Goal: Task Accomplishment & Management: Manage account settings

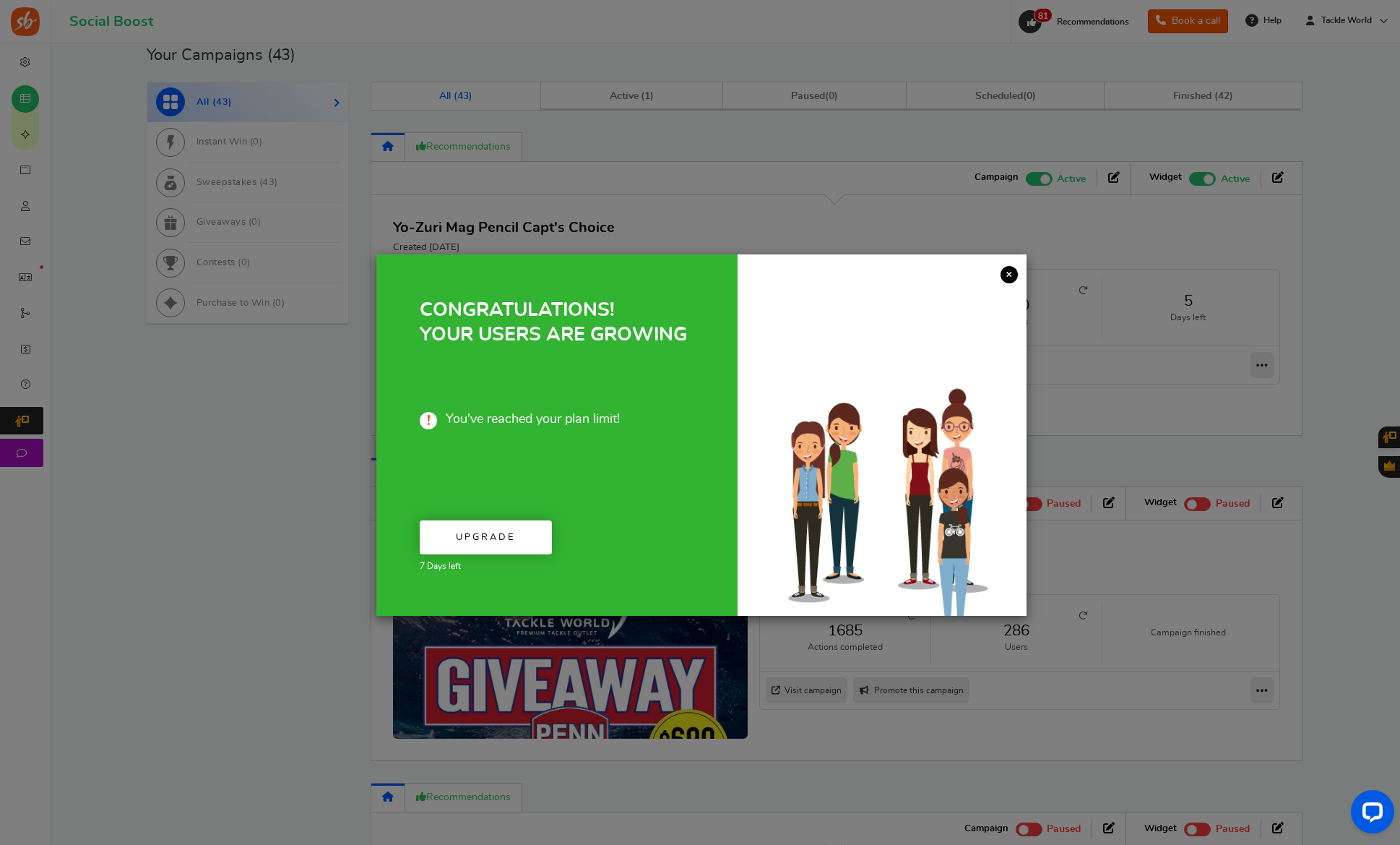
click at [1007, 274] on link "×" at bounding box center [1009, 275] width 17 height 17
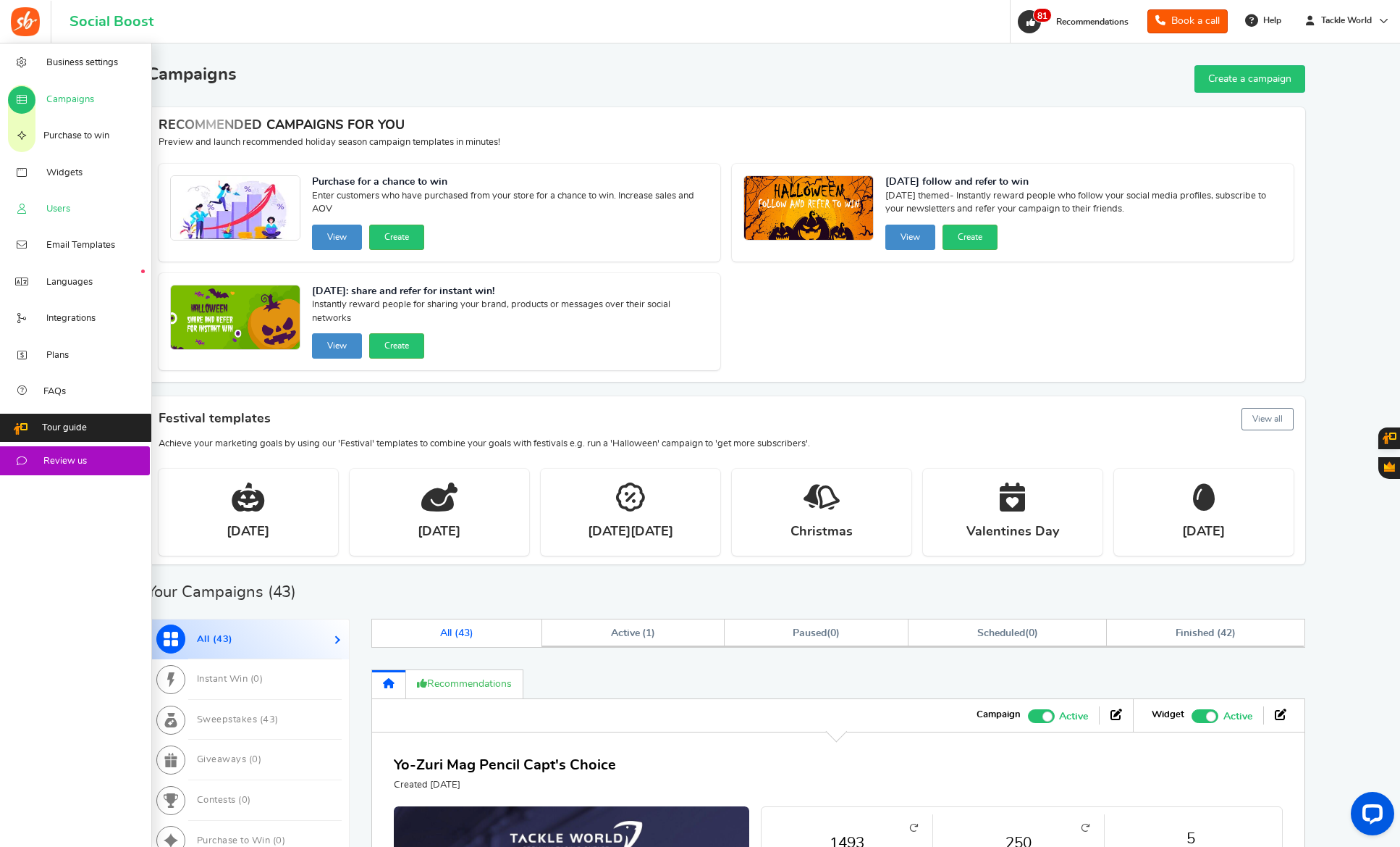
click at [53, 211] on span "Users" at bounding box center [58, 210] width 24 height 13
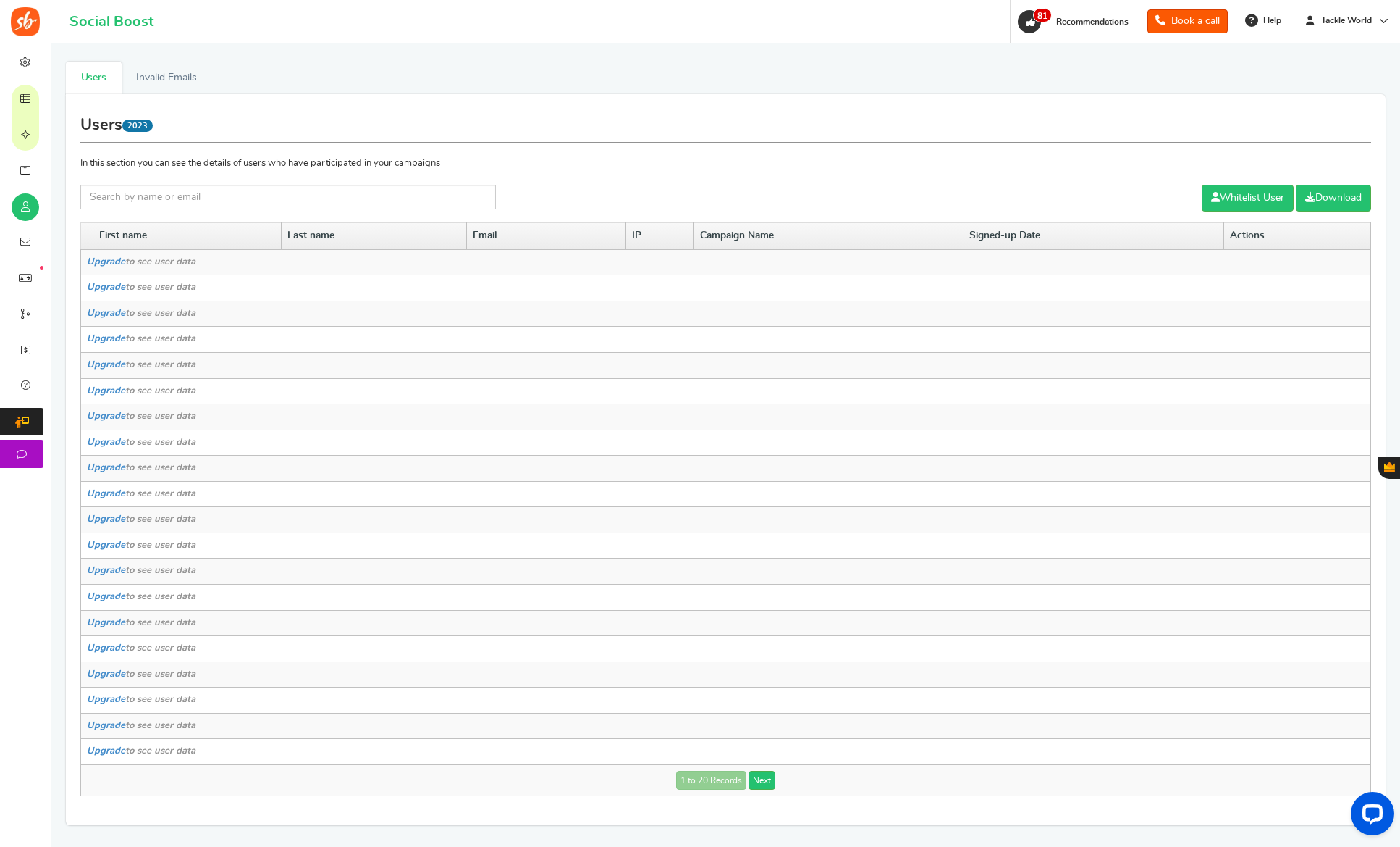
scroll to position [58, 0]
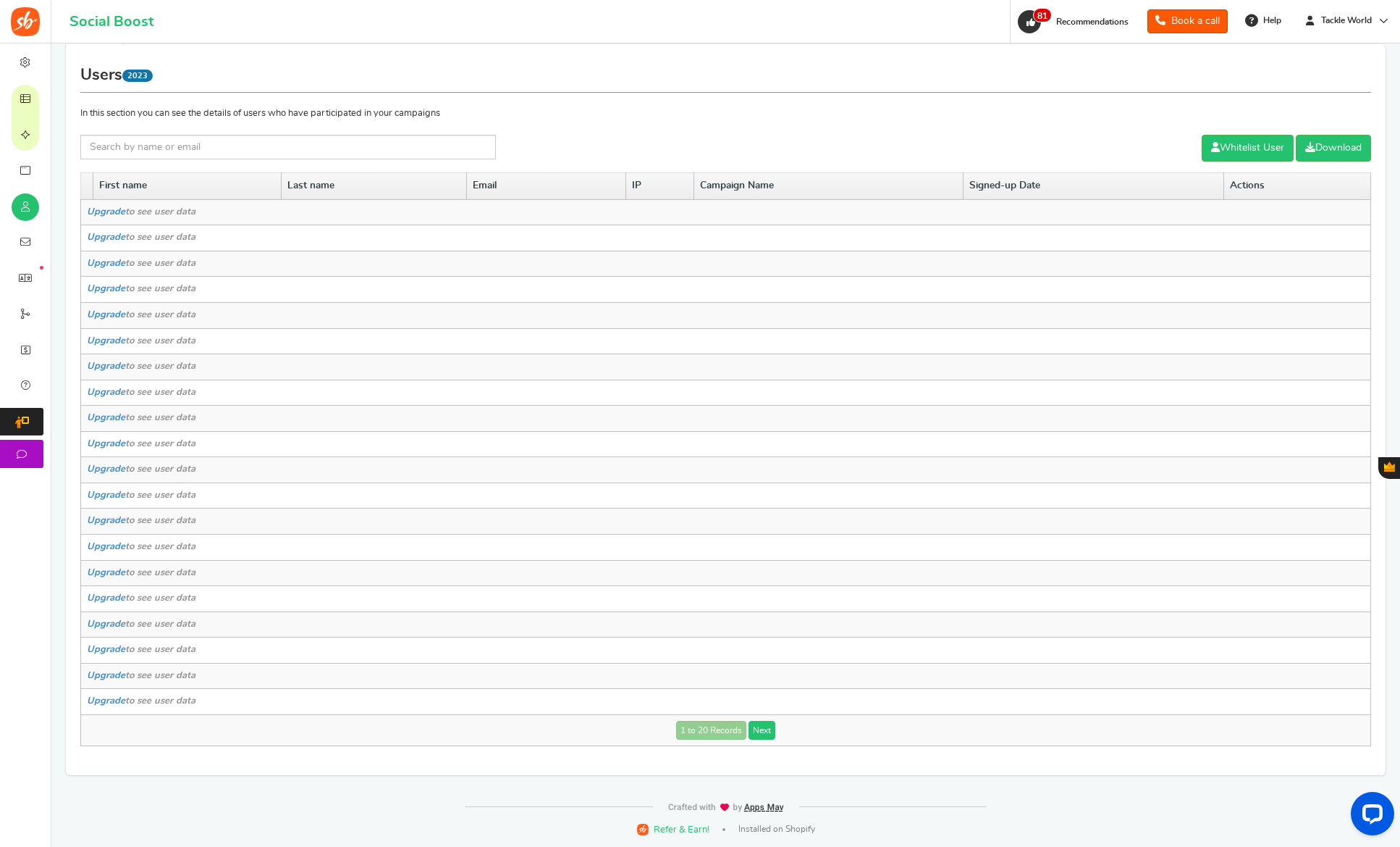
click at [772, 727] on link "Next" at bounding box center [762, 731] width 27 height 19
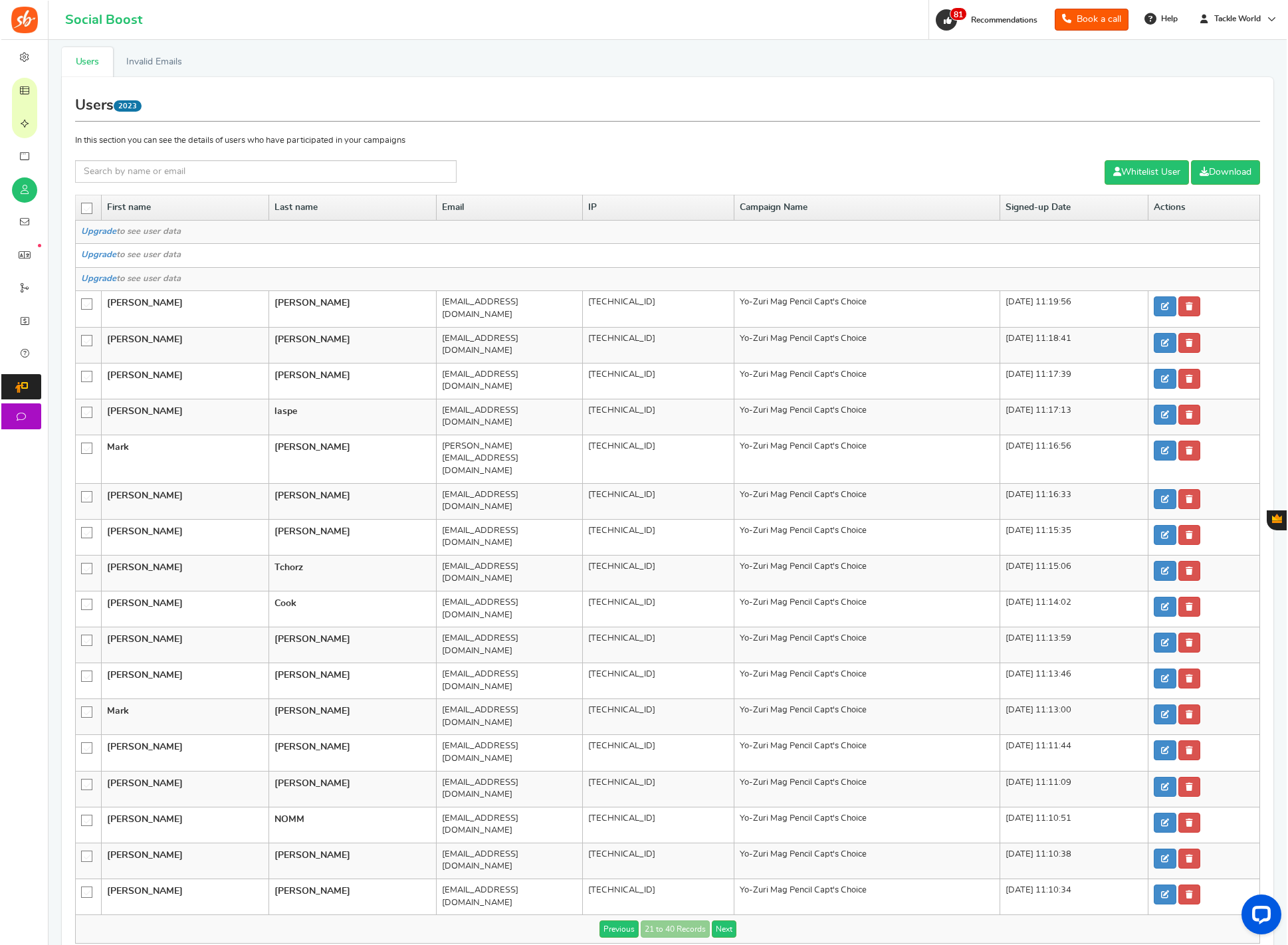
scroll to position [9, 0]
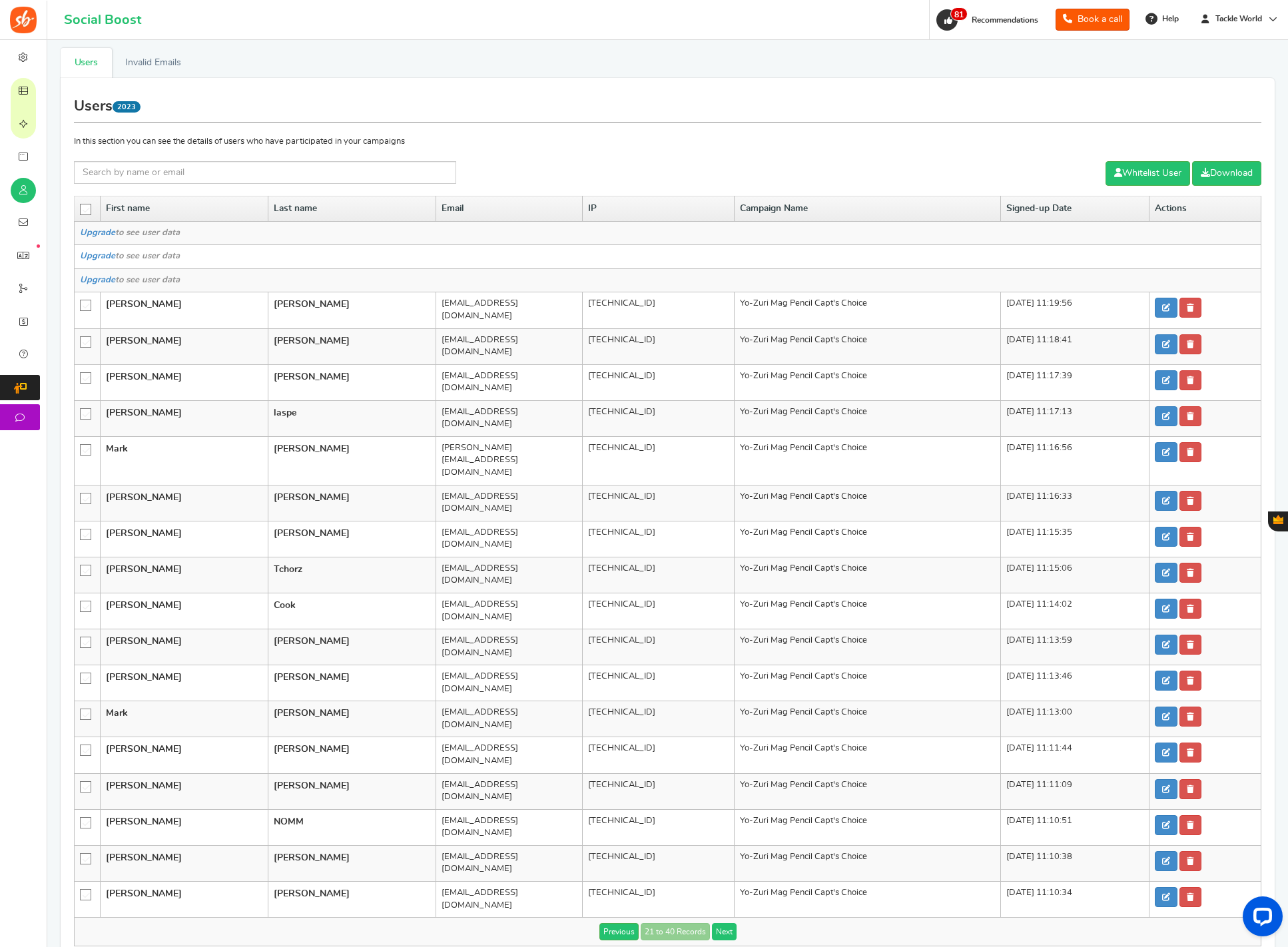
click at [729, 778] on link "Next" at bounding box center [725, 932] width 25 height 18
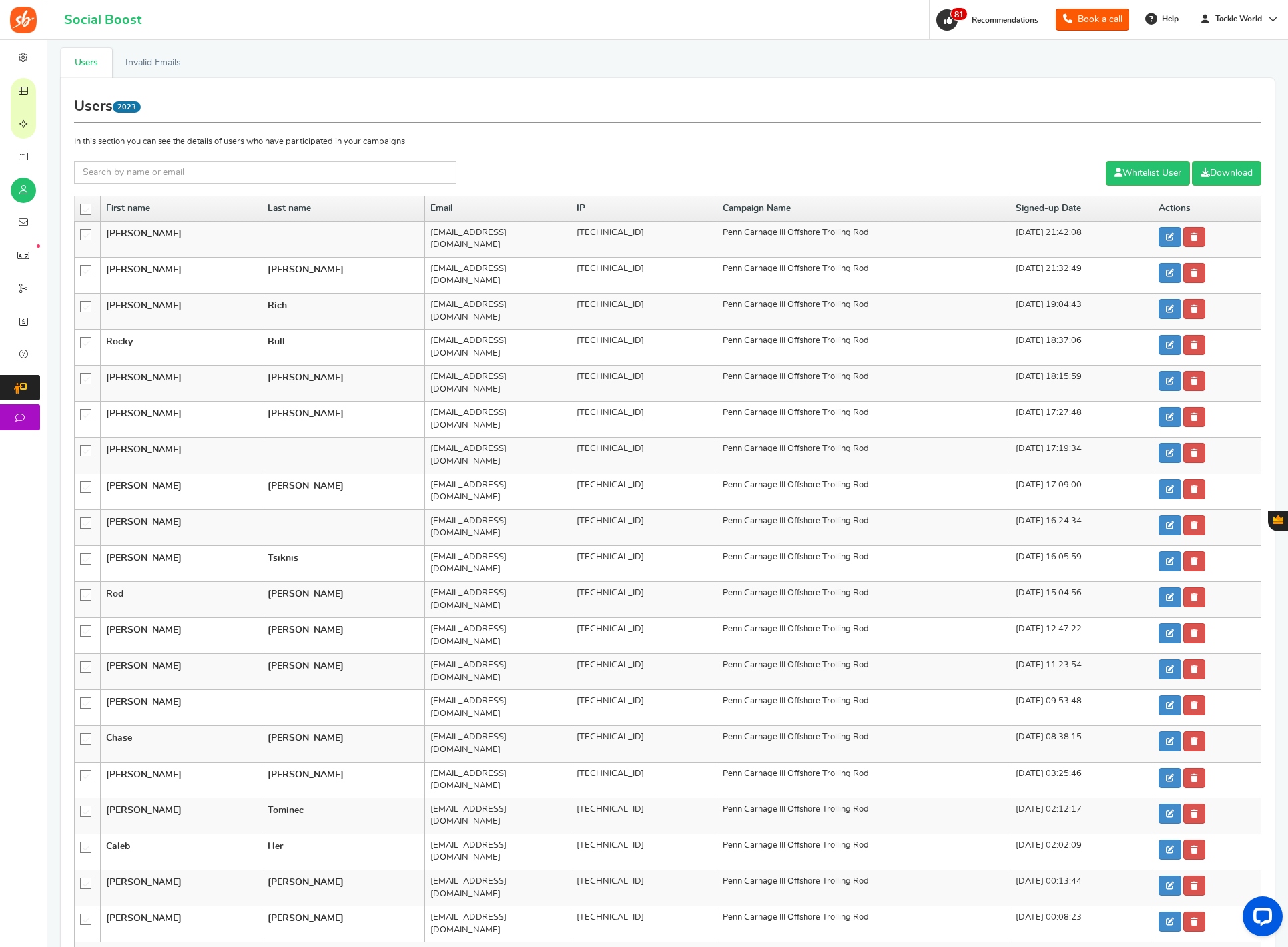
click at [725, 778] on link "Next" at bounding box center [729, 957] width 25 height 18
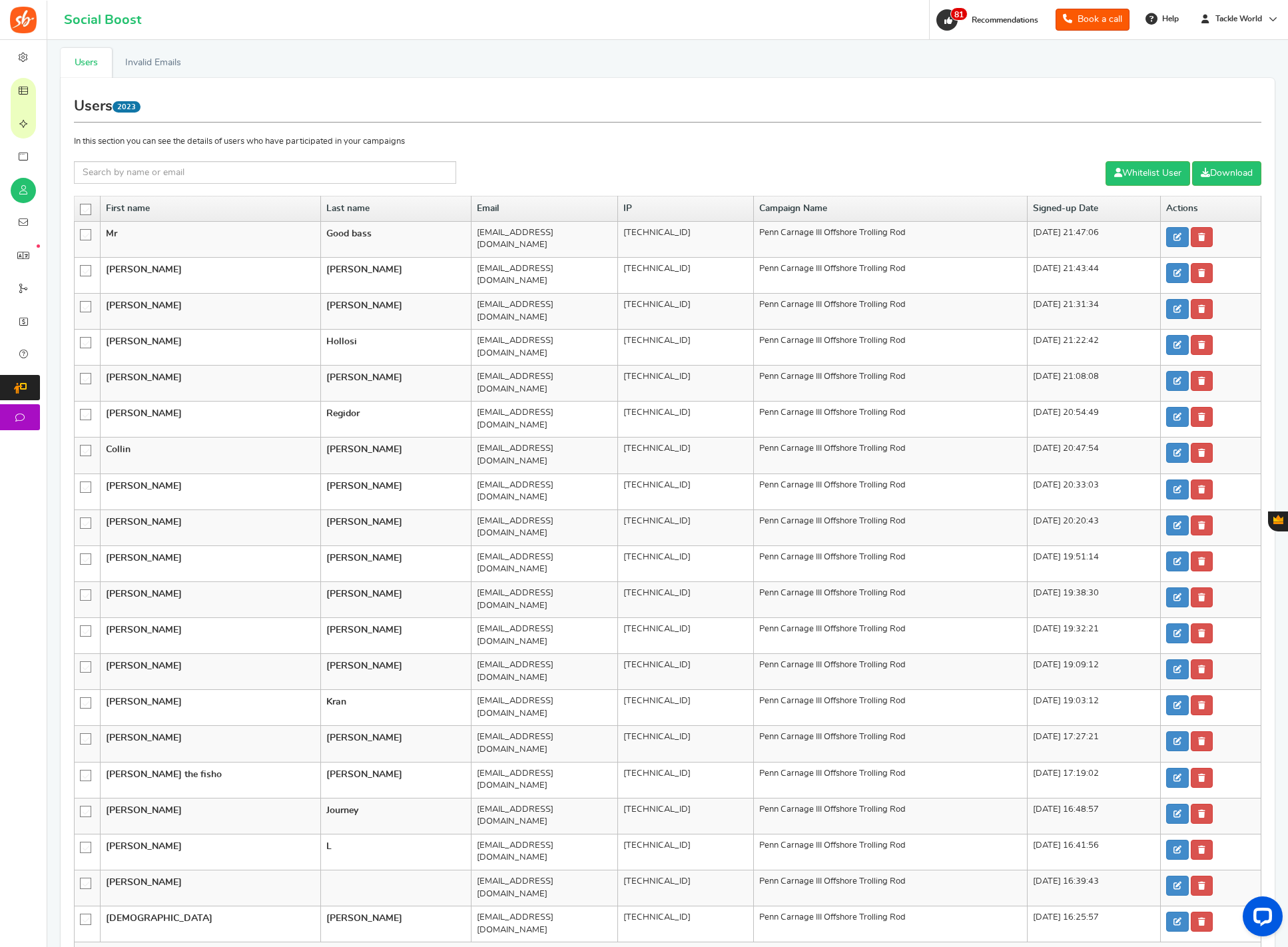
click at [725, 778] on link "Next" at bounding box center [729, 957] width 25 height 18
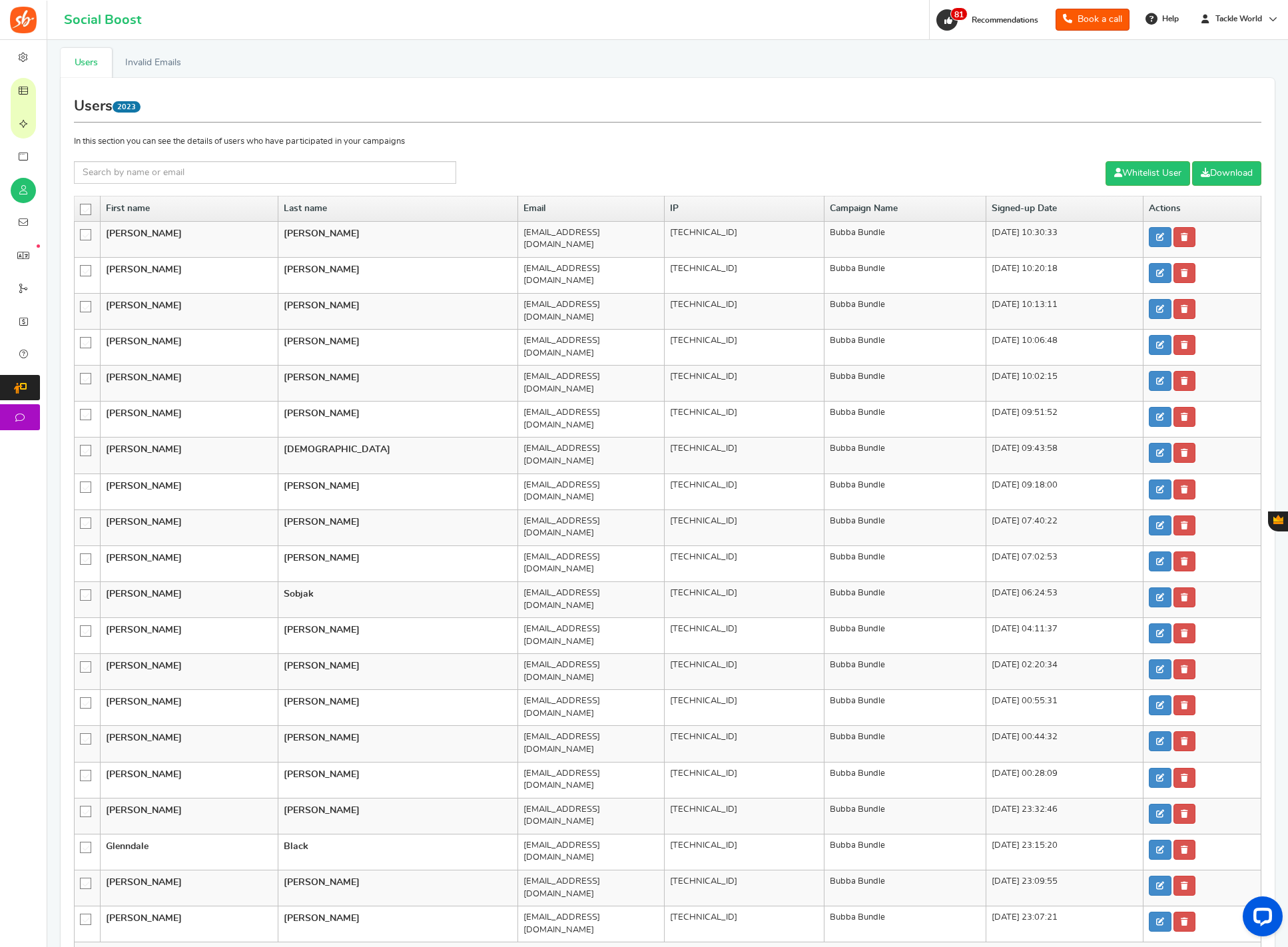
click at [725, 778] on link "Next" at bounding box center [729, 957] width 25 height 18
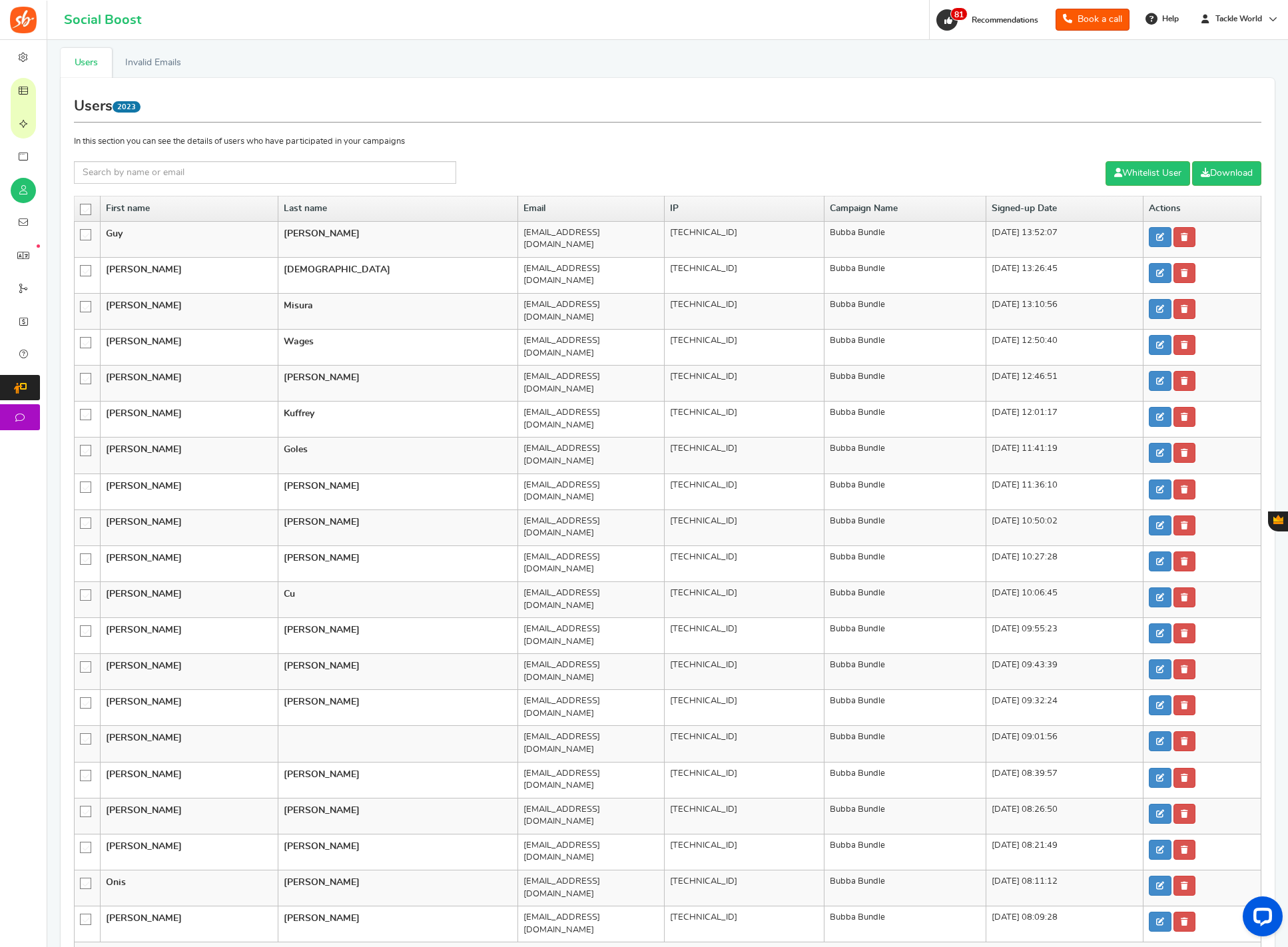
click at [725, 778] on link "Next" at bounding box center [729, 957] width 25 height 18
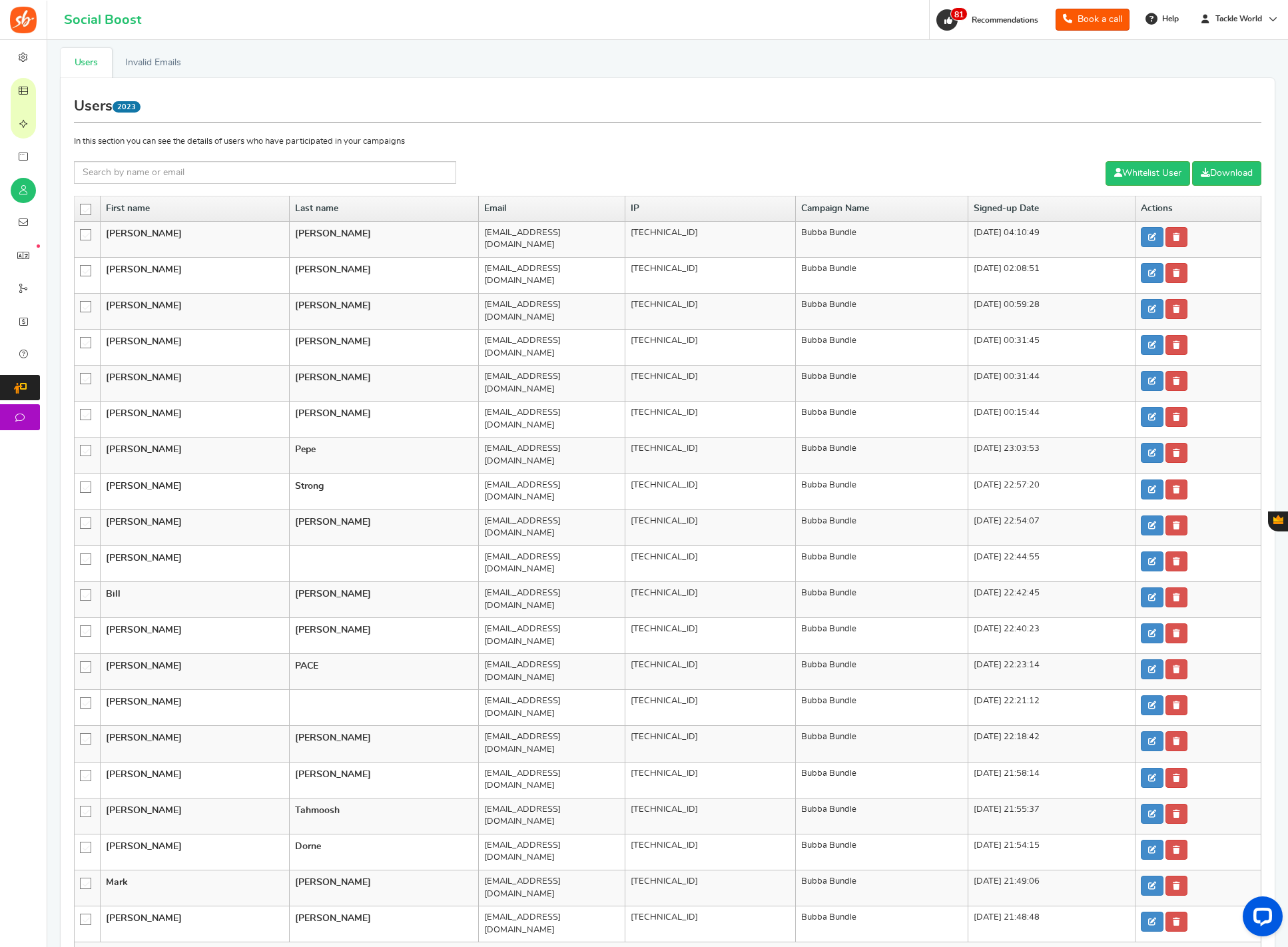
click at [725, 778] on link "Next" at bounding box center [729, 957] width 25 height 18
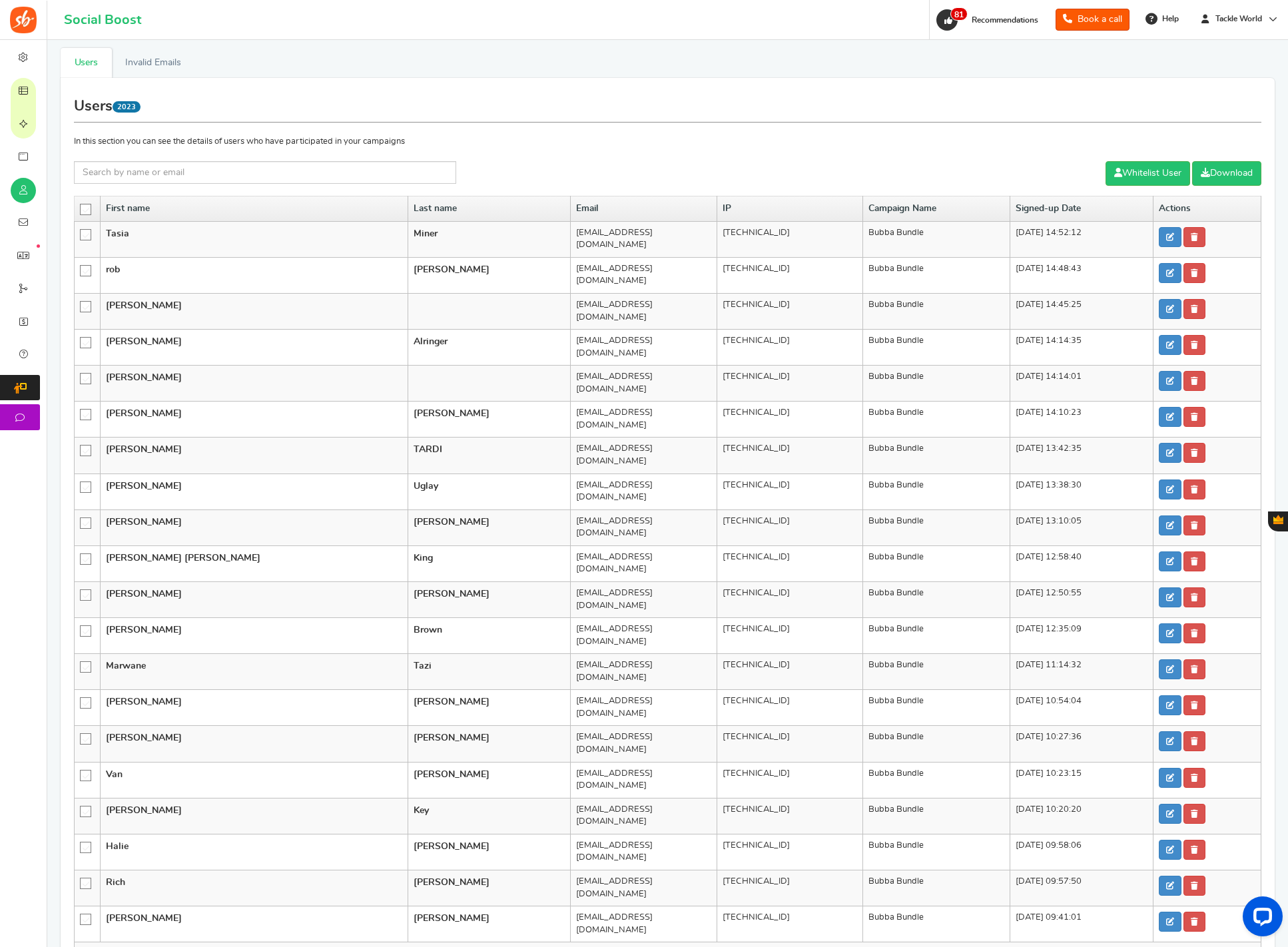
click at [725, 778] on link "Next" at bounding box center [729, 957] width 25 height 18
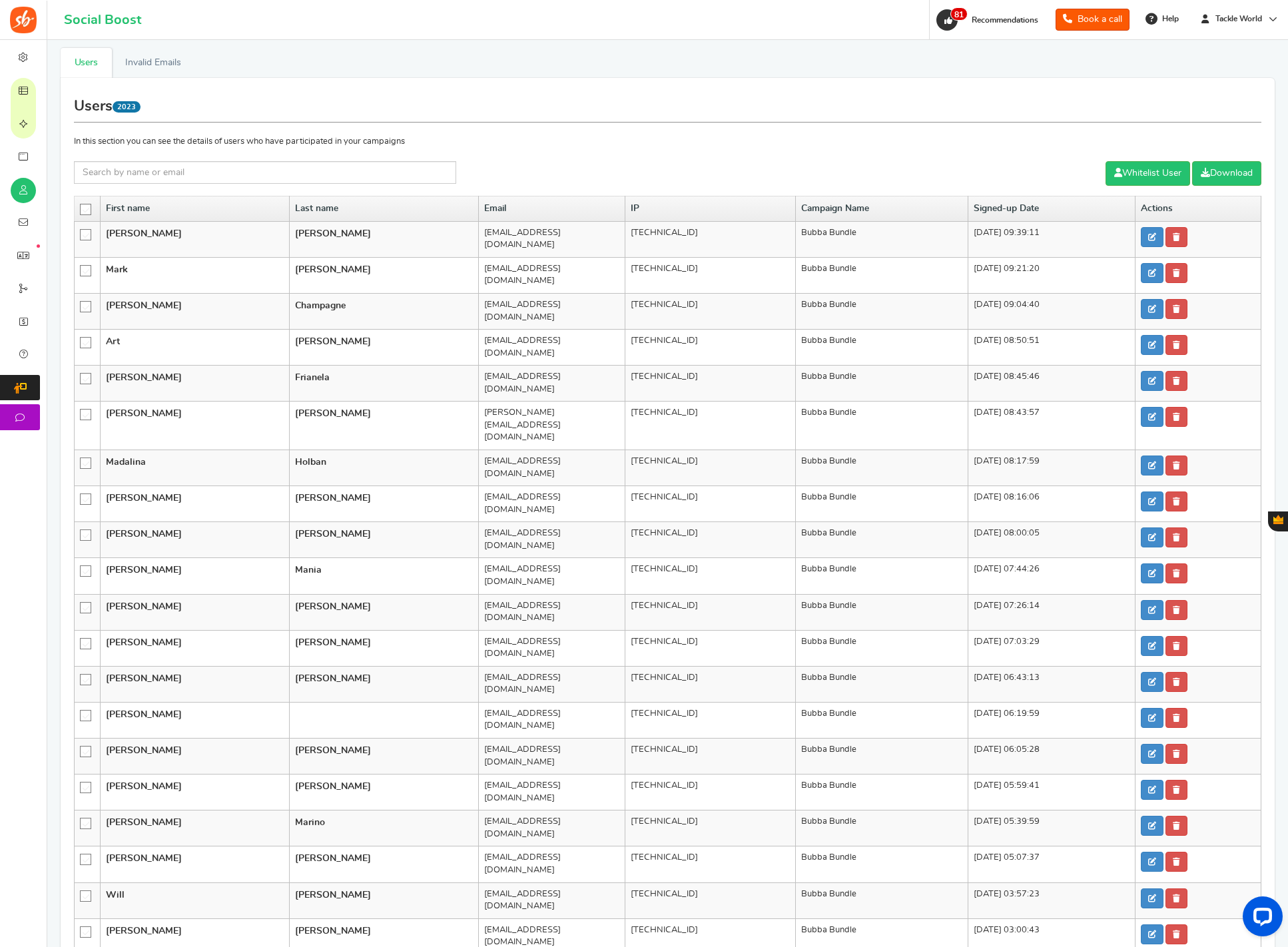
click at [84, 206] on icon at bounding box center [86, 209] width 11 height 11
click at [81, 206] on input "checkbox" at bounding box center [81, 209] width 0 height 9
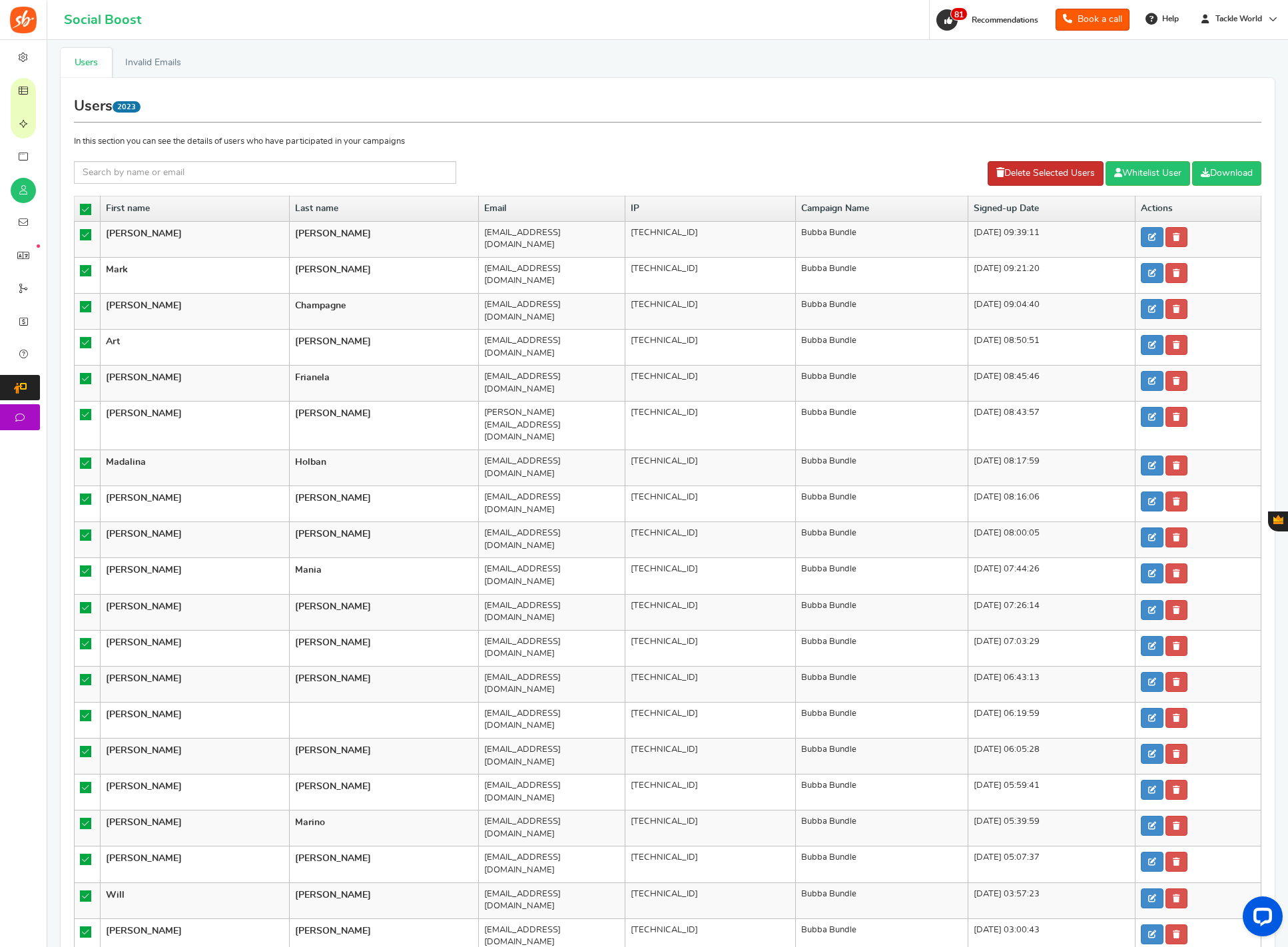
click at [1061, 172] on link "Delete Selected Users" at bounding box center [1045, 174] width 116 height 25
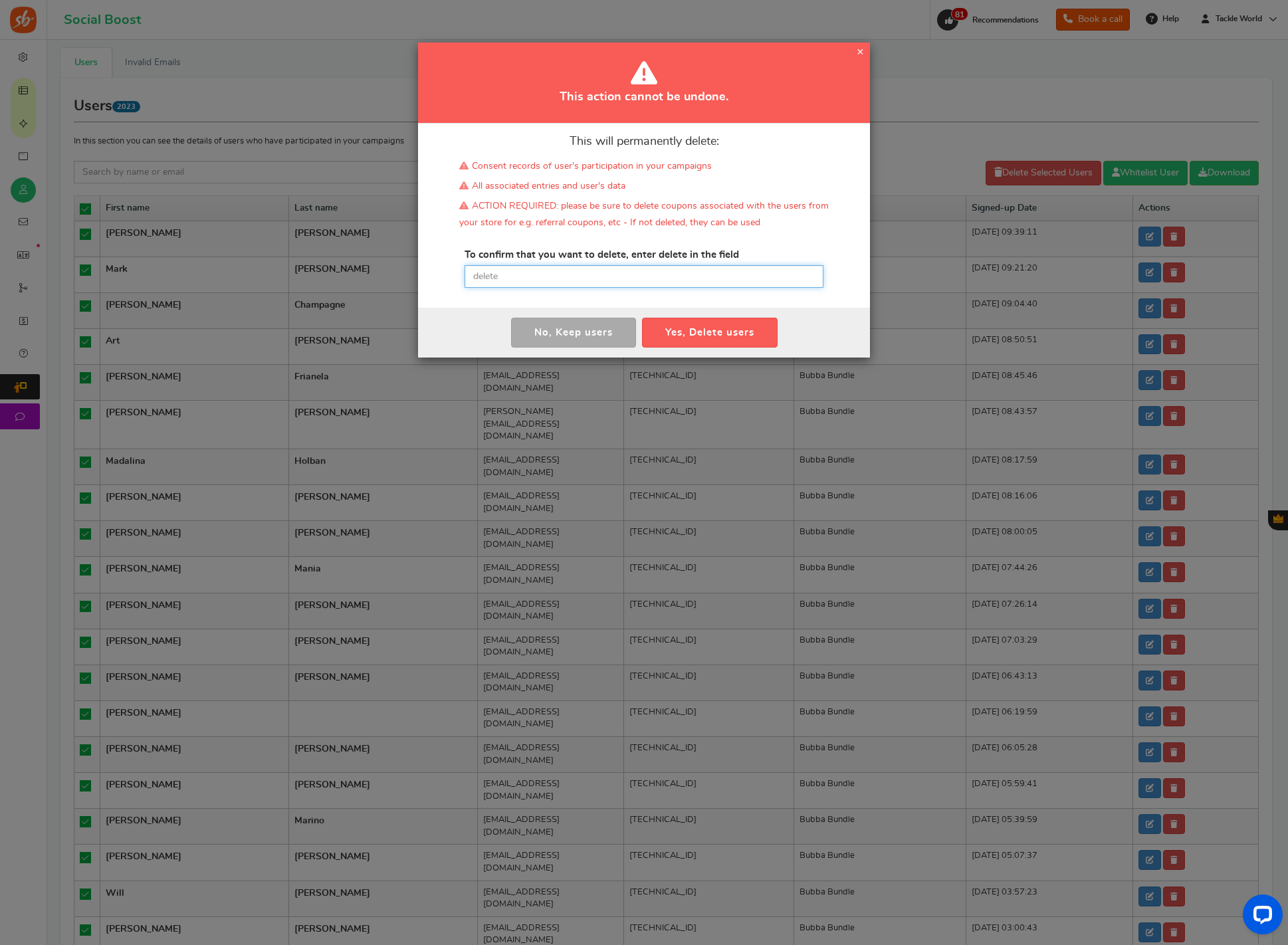
click at [614, 278] on input "text" at bounding box center [644, 276] width 359 height 23
type input "delete"
click at [705, 340] on button "Yes, Delete users" at bounding box center [709, 333] width 135 height 30
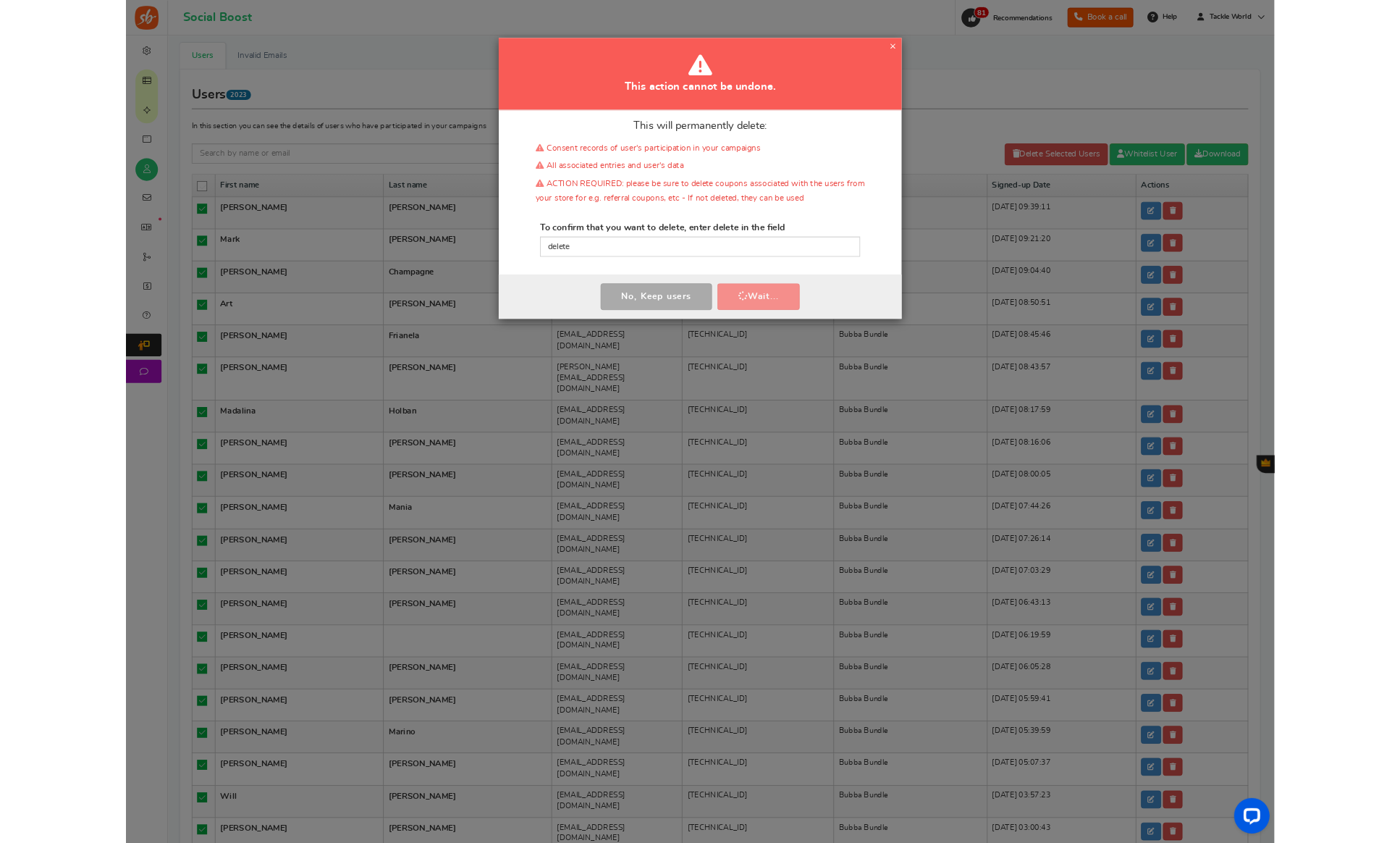
scroll to position [0, 0]
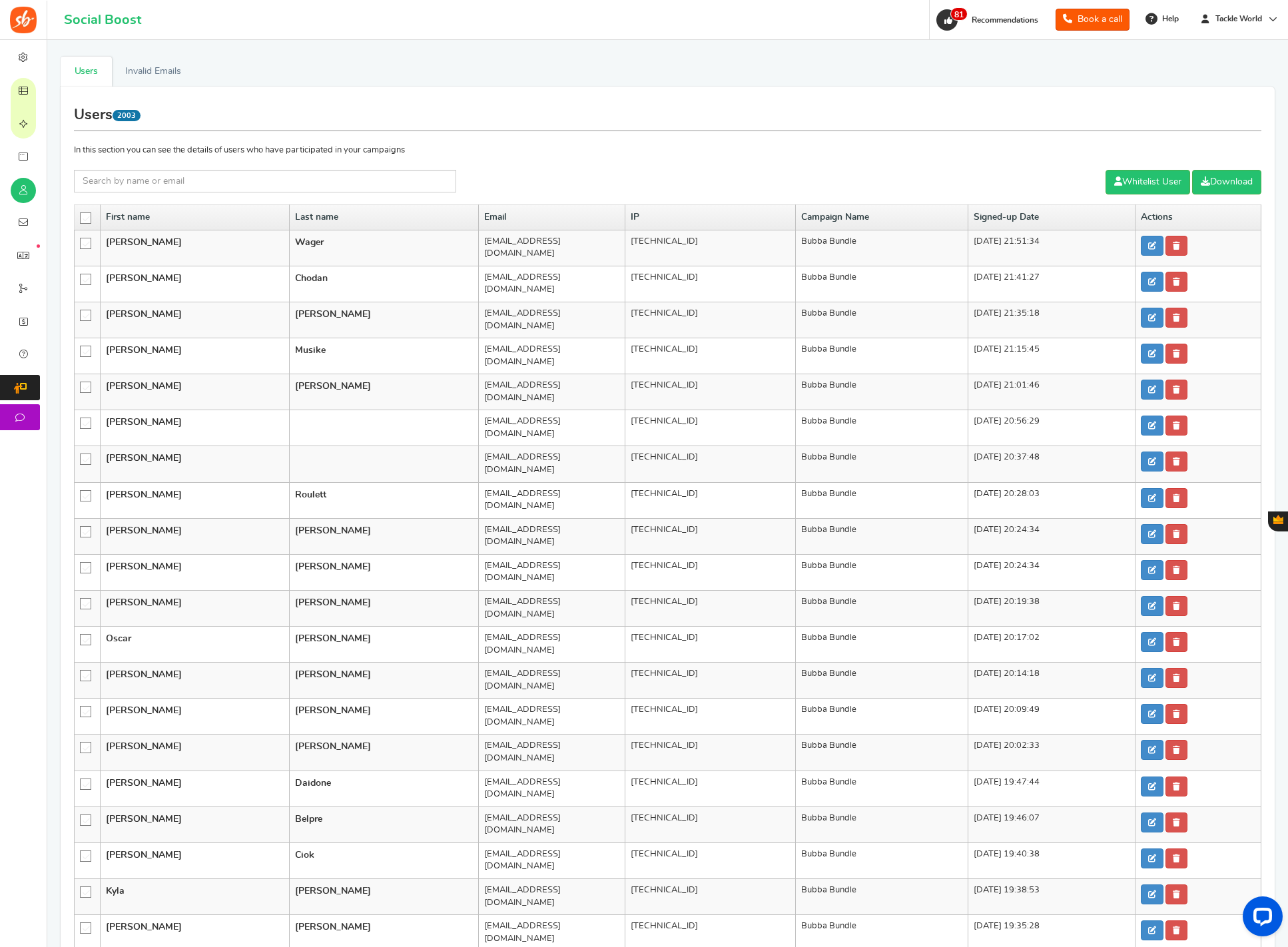
click at [84, 217] on icon at bounding box center [86, 218] width 11 height 11
click at [81, 217] on input "checkbox" at bounding box center [81, 218] width 0 height 9
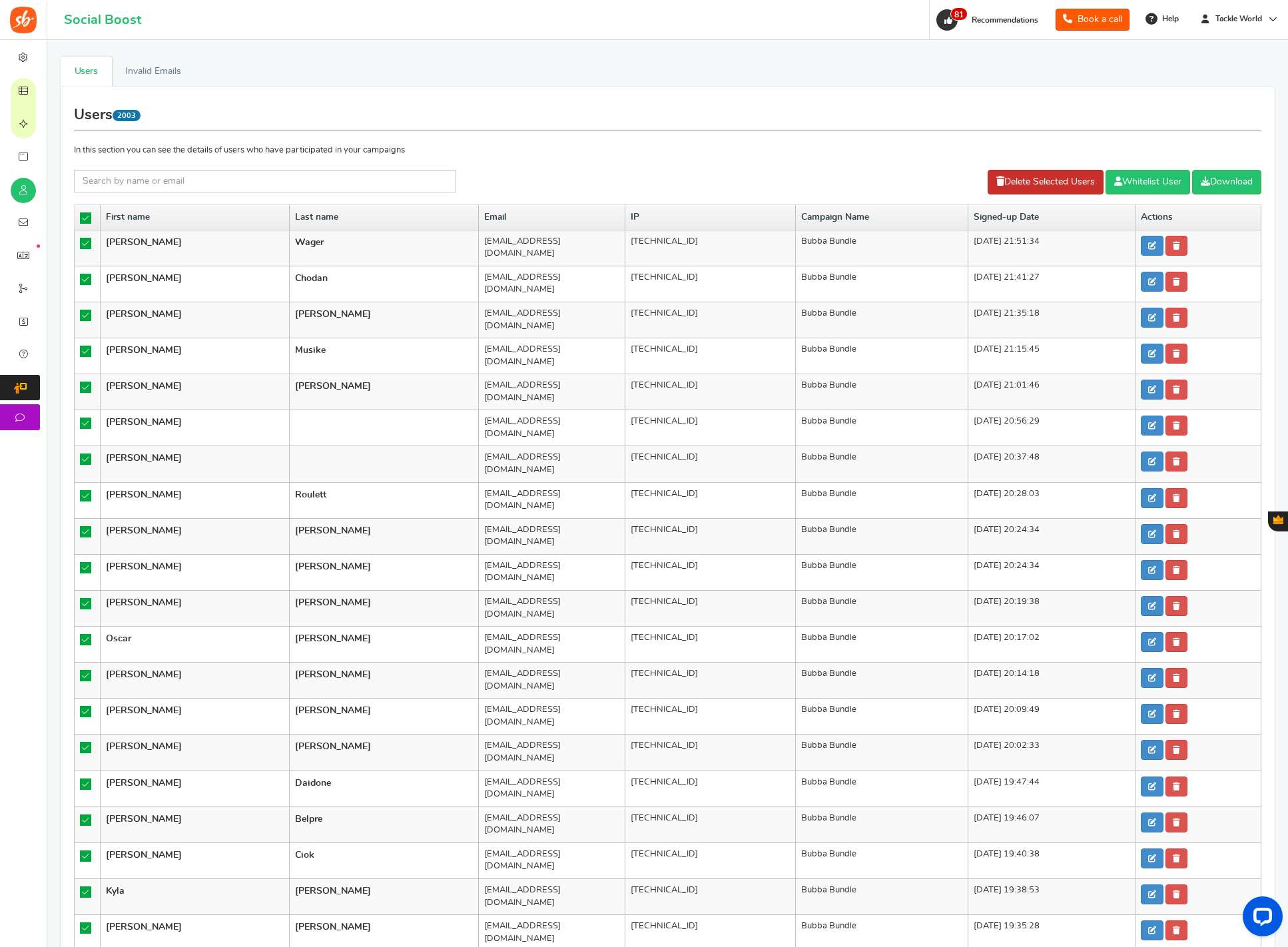
click at [1005, 182] on link "Delete Selected Users" at bounding box center [1045, 182] width 116 height 25
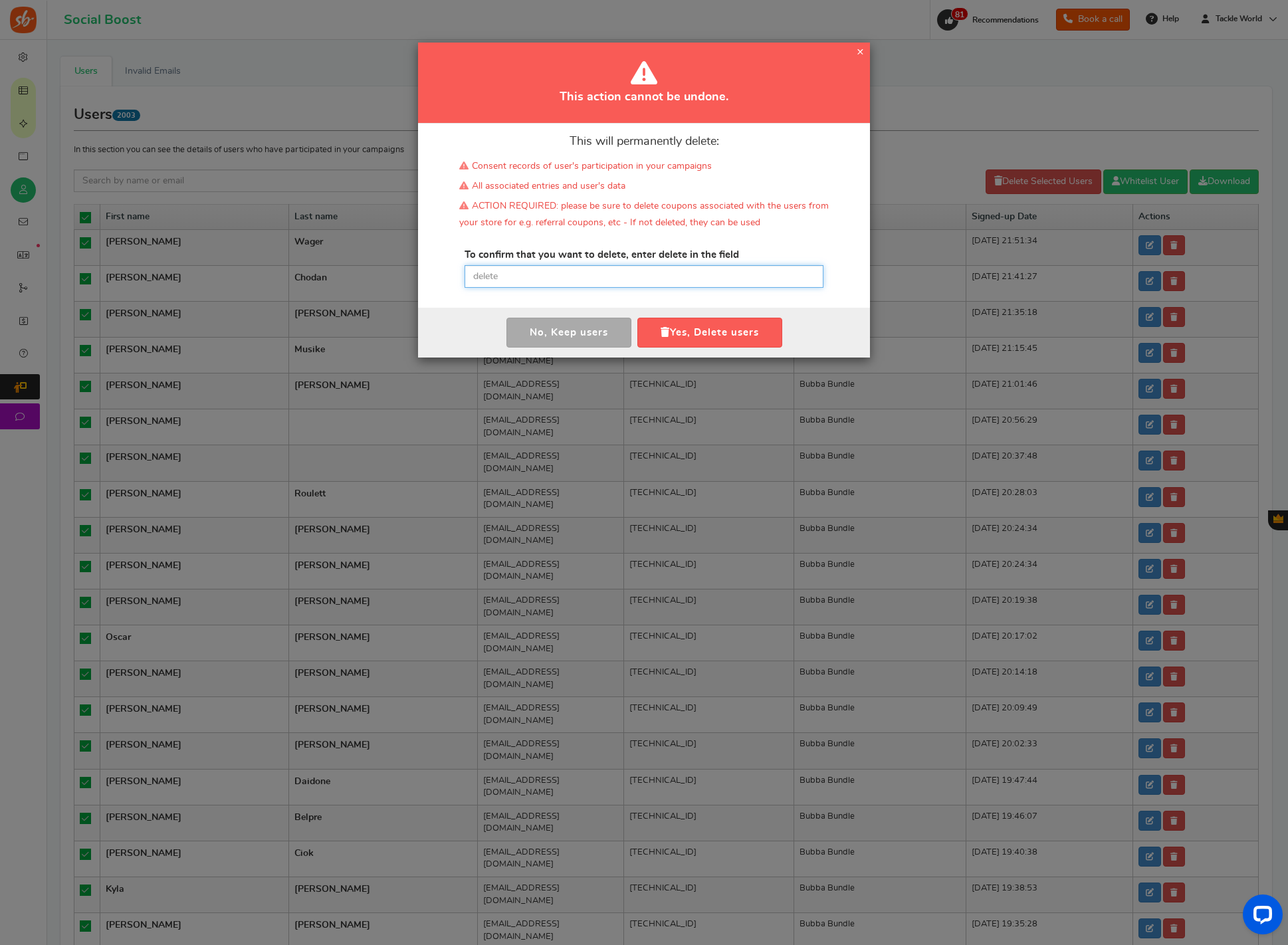
click at [618, 278] on input "text" at bounding box center [644, 276] width 359 height 23
paste input "delete"
type input "delete"
click at [683, 326] on button "Yes, Delete users" at bounding box center [710, 333] width 145 height 30
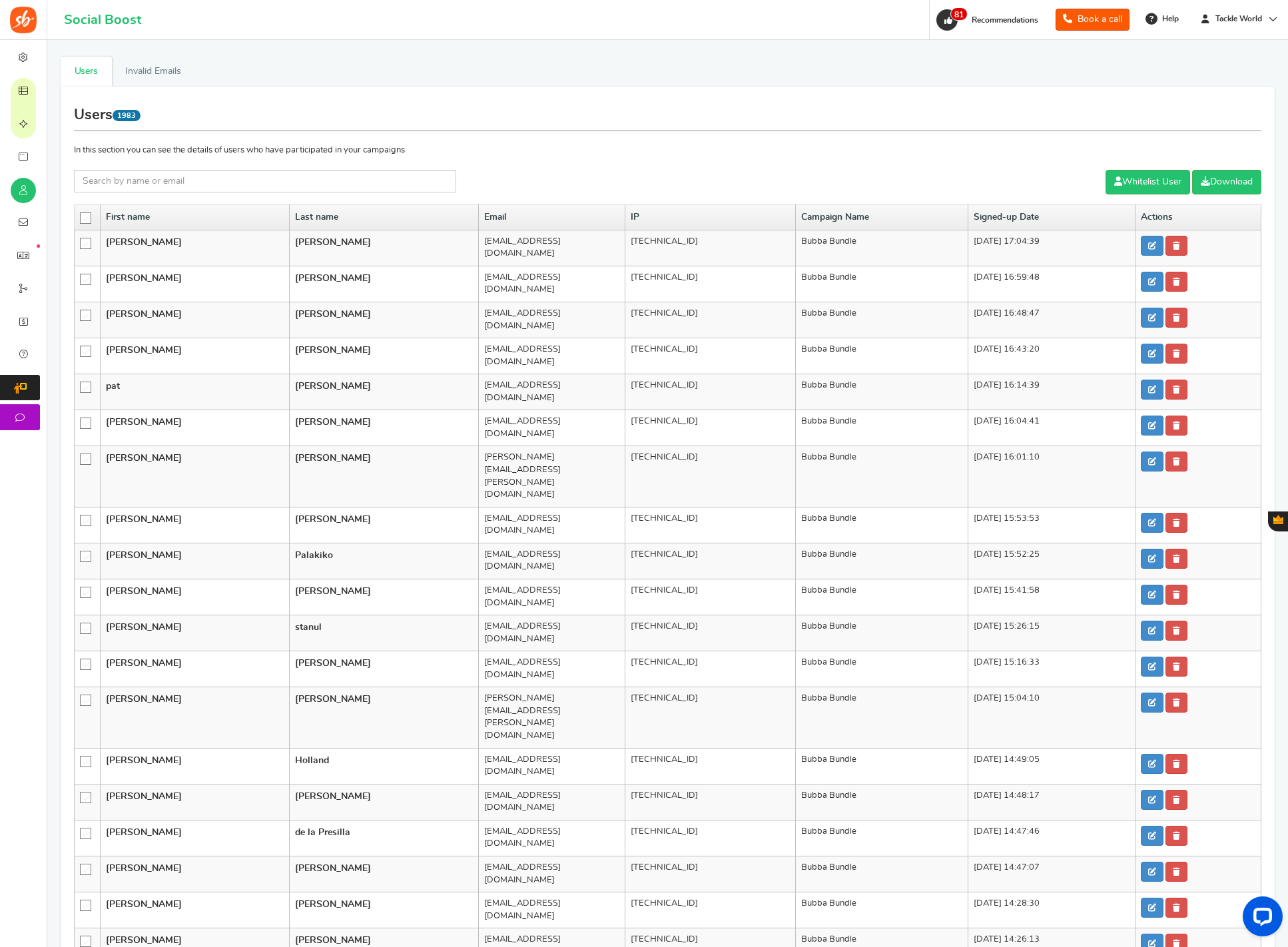
click at [83, 216] on icon at bounding box center [86, 218] width 11 height 11
click at [81, 216] on input "checkbox" at bounding box center [81, 218] width 0 height 9
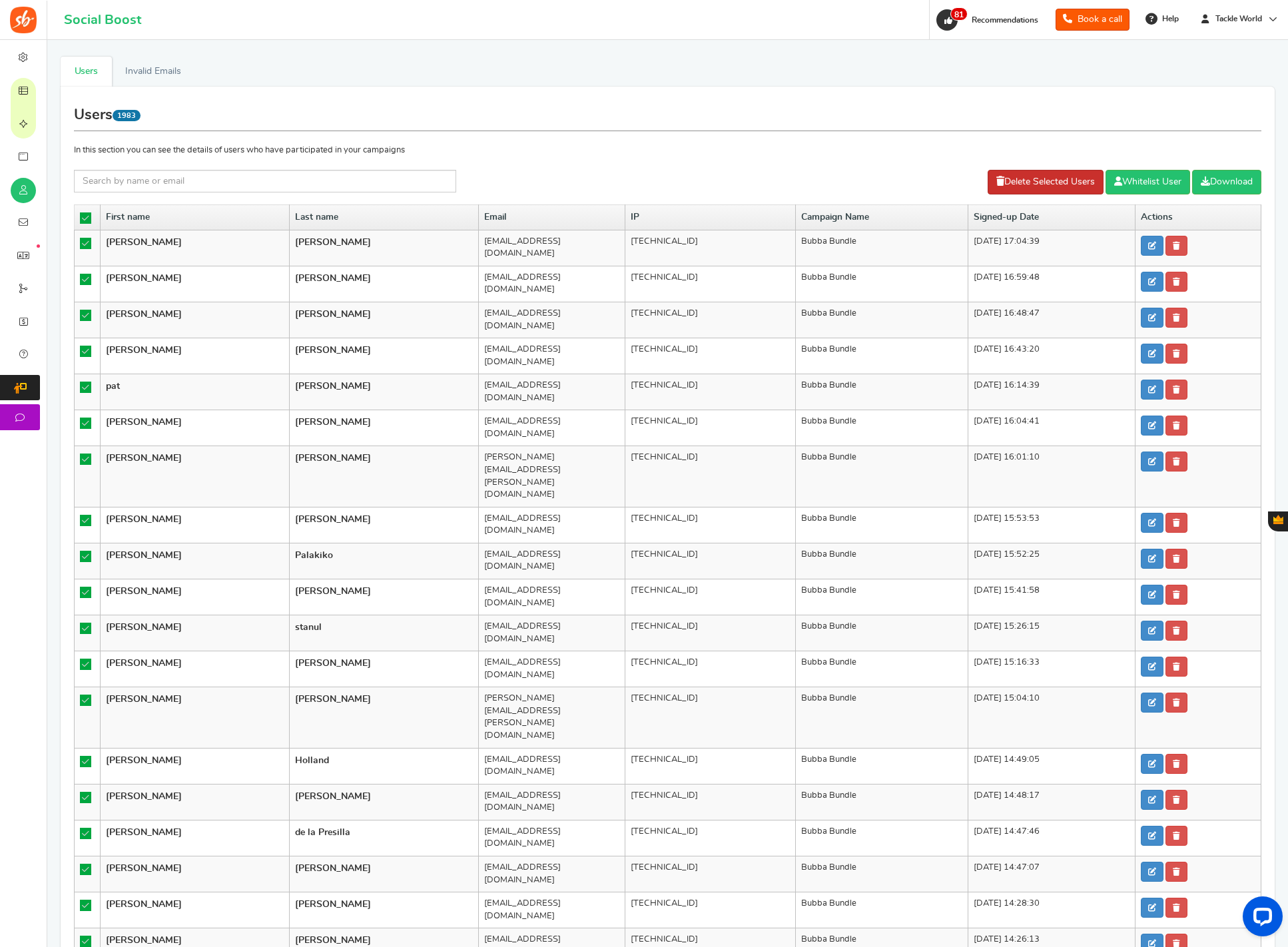
click at [1002, 187] on link "Delete Selected Users" at bounding box center [1045, 182] width 116 height 25
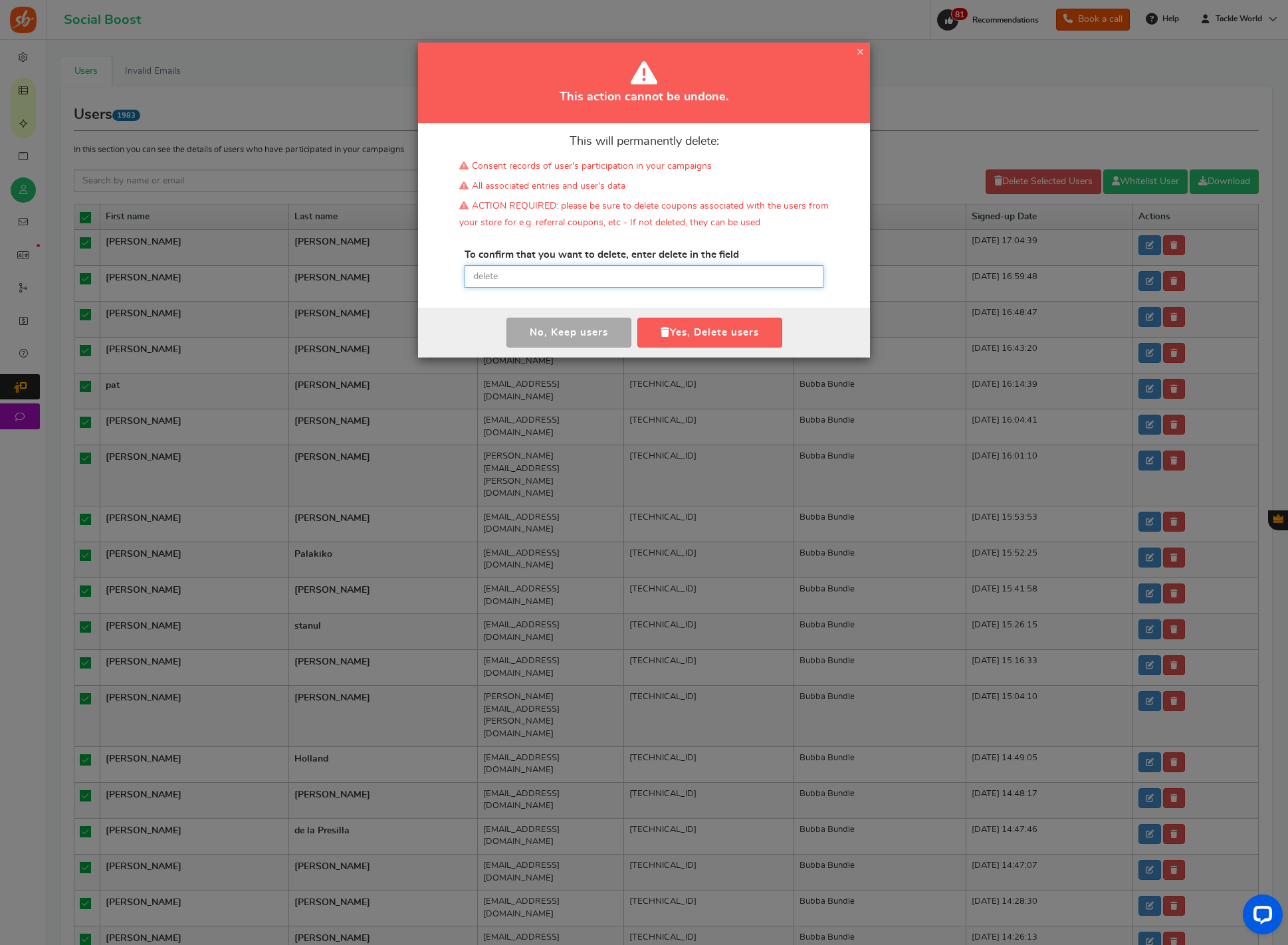
click at [572, 270] on input "text" at bounding box center [644, 276] width 359 height 23
paste input "delete"
type input "delete"
click at [662, 326] on button "Yes, Delete users" at bounding box center [710, 333] width 145 height 30
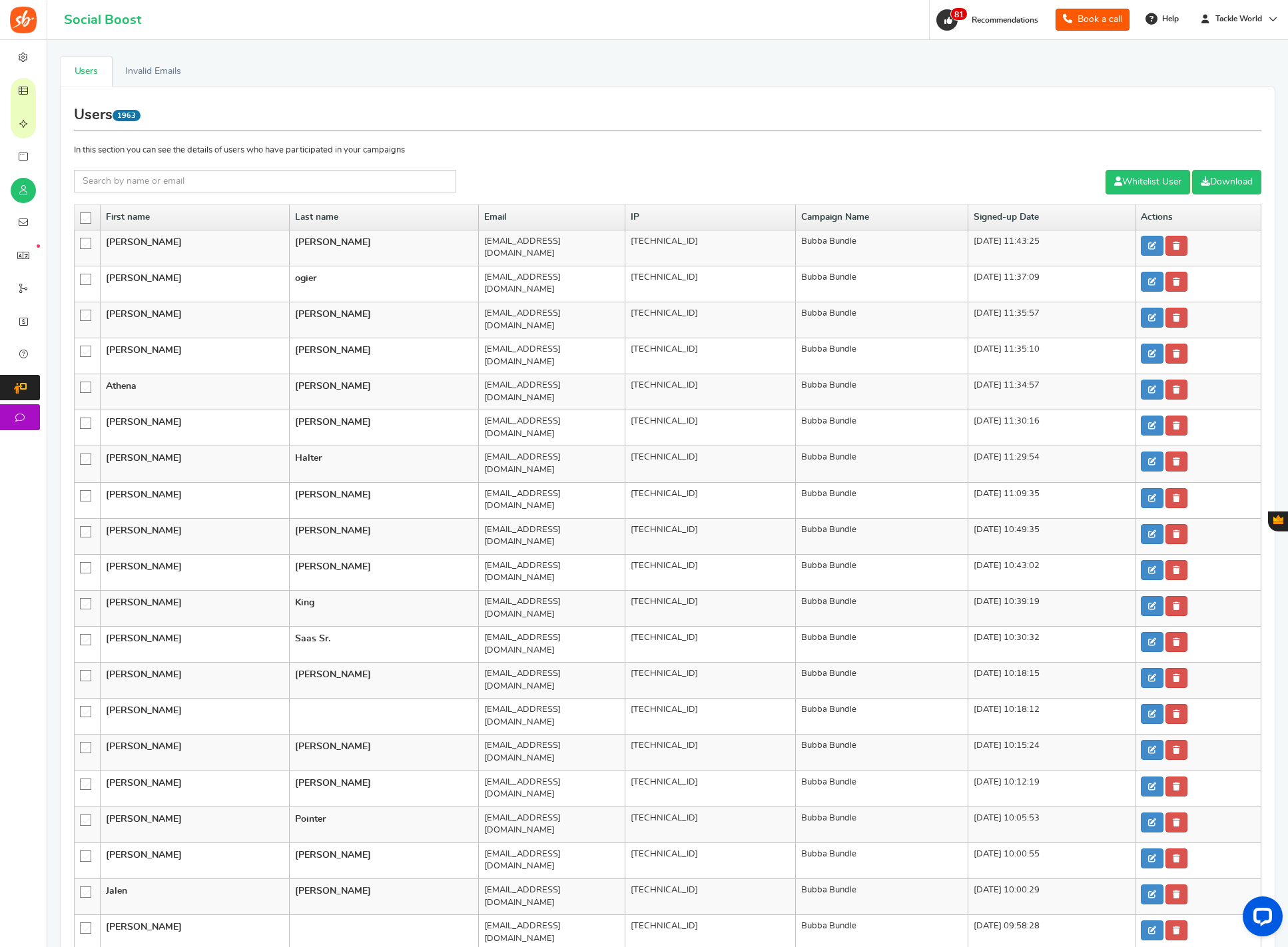
click at [83, 216] on icon at bounding box center [86, 218] width 11 height 11
click at [81, 216] on input "checkbox" at bounding box center [81, 218] width 0 height 9
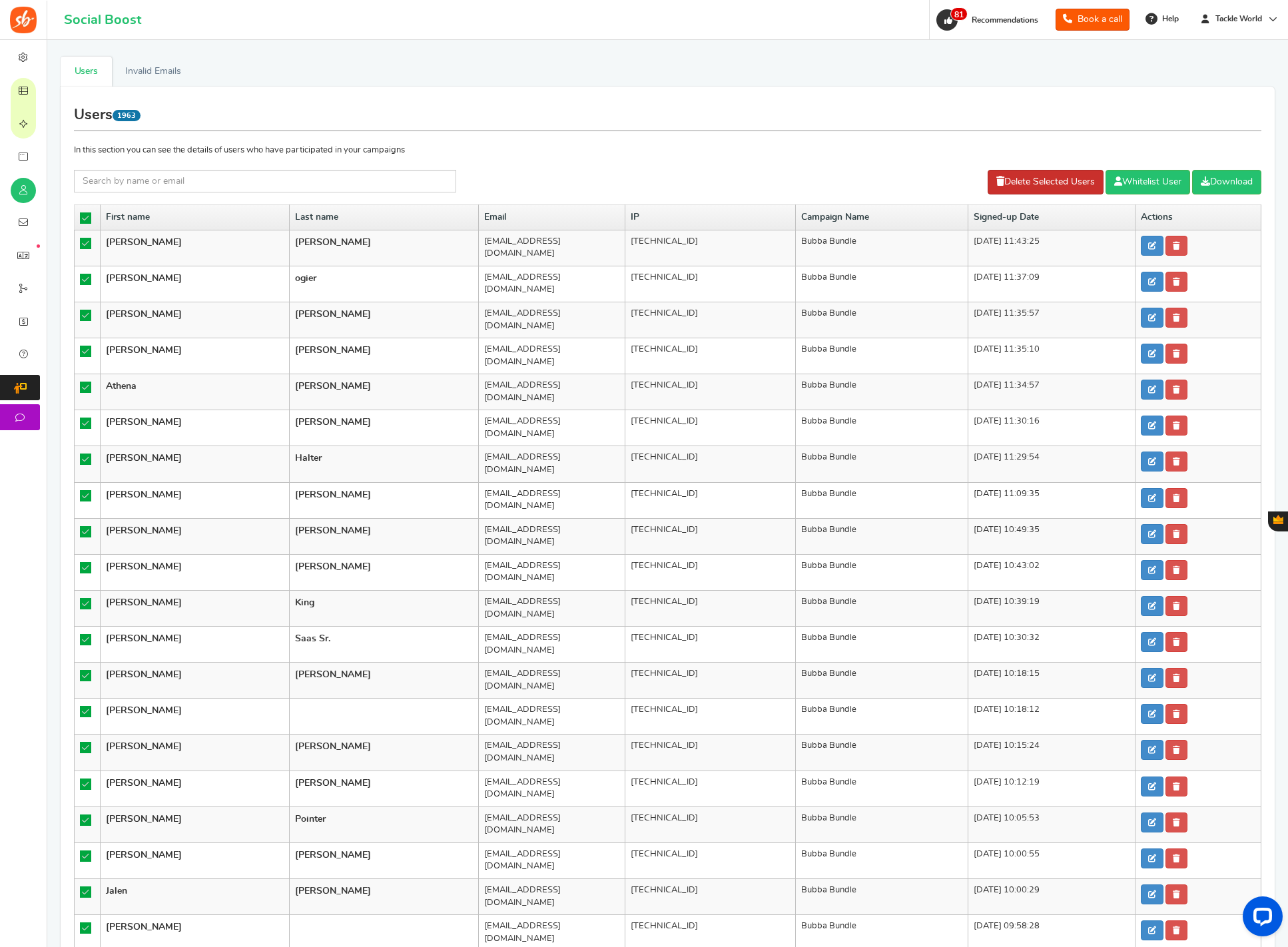
click at [1005, 177] on link "Delete Selected Users" at bounding box center [1045, 182] width 116 height 25
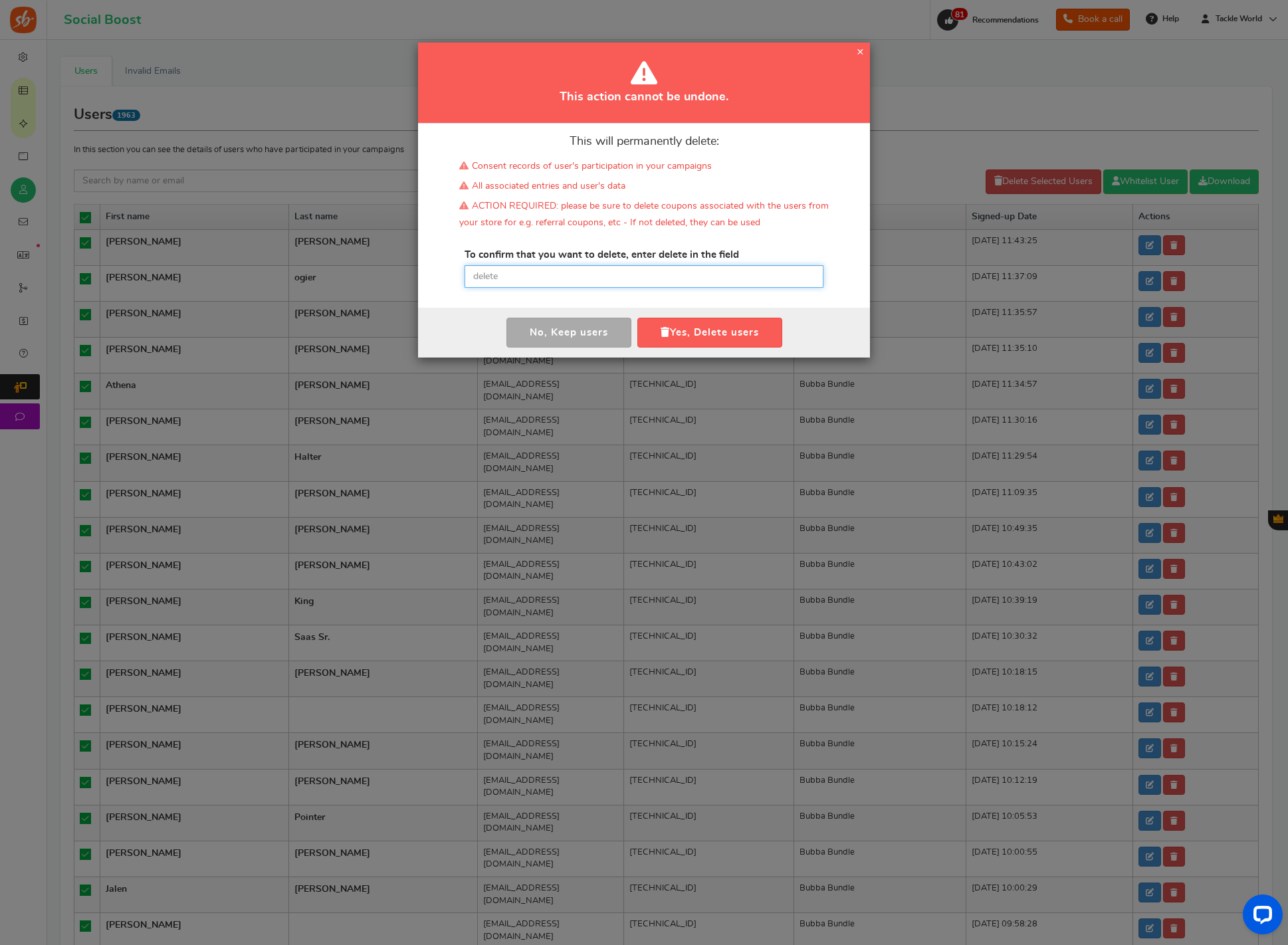
click at [587, 280] on input "text" at bounding box center [644, 276] width 359 height 23
paste input "delete"
click at [694, 333] on button "Yes, Delete users" at bounding box center [710, 333] width 145 height 30
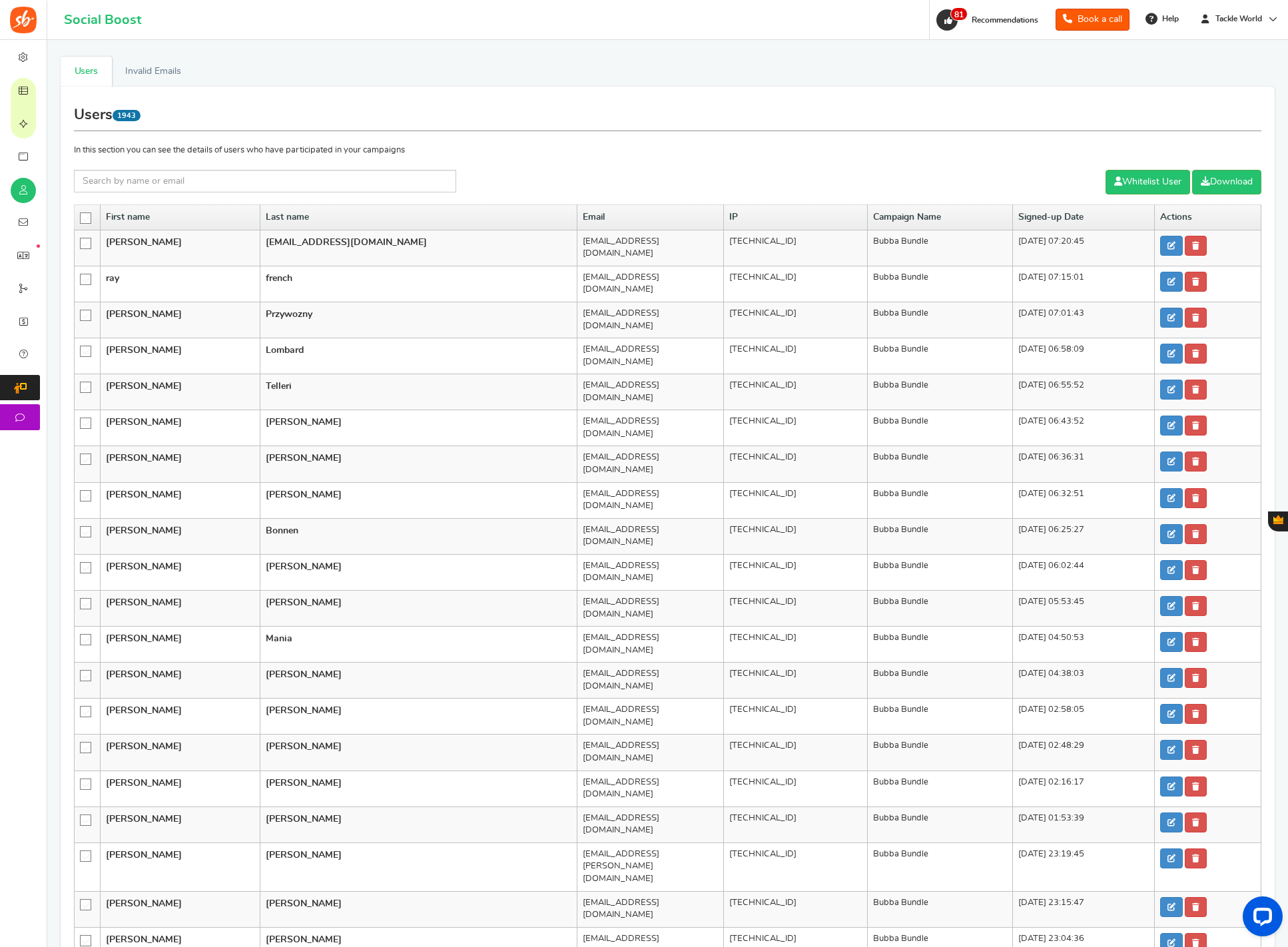
click at [85, 220] on icon at bounding box center [86, 218] width 11 height 11
click at [81, 220] on input "checkbox" at bounding box center [81, 218] width 0 height 9
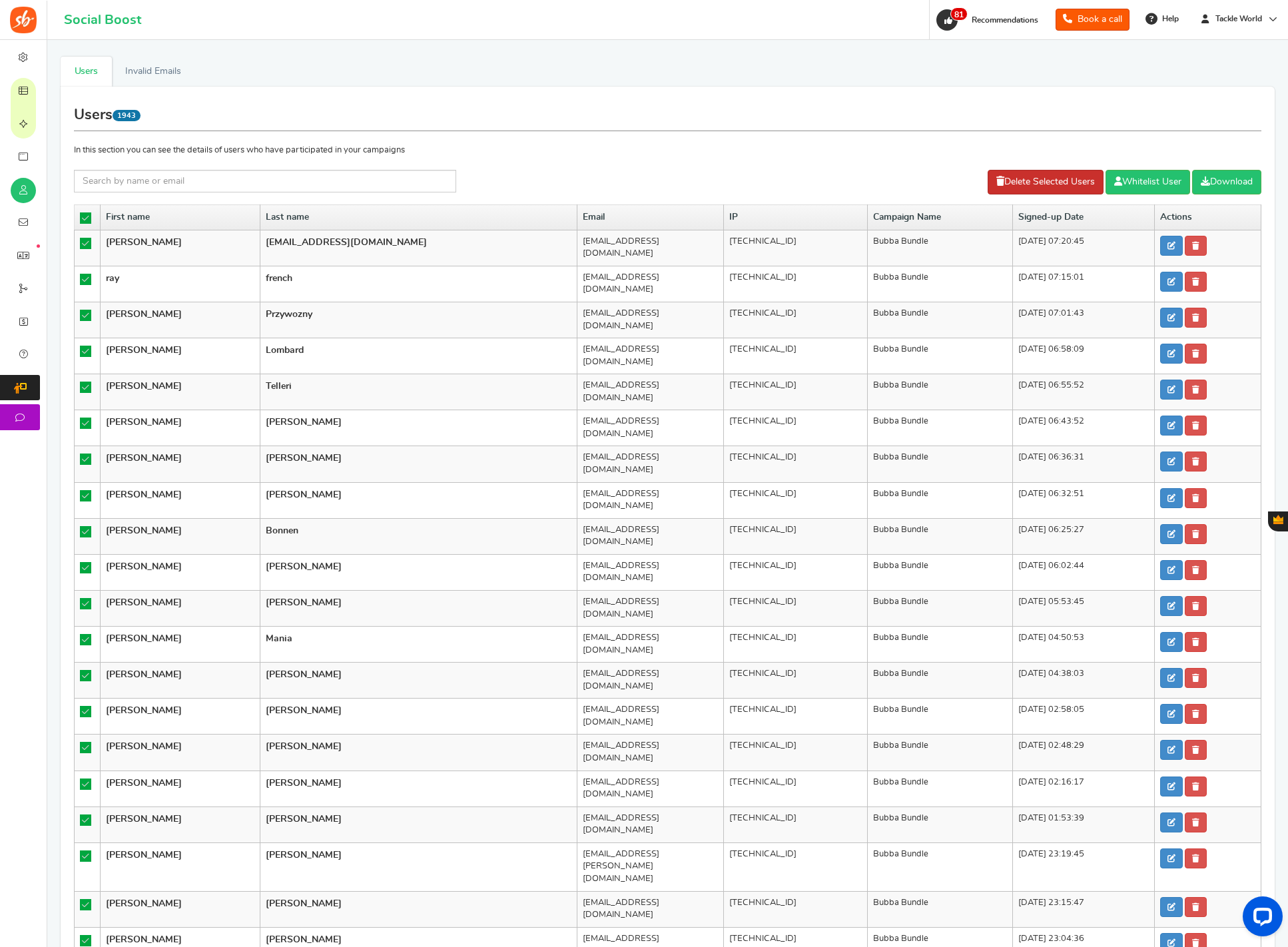
click at [1001, 181] on link "Delete Selected Users" at bounding box center [1045, 182] width 116 height 25
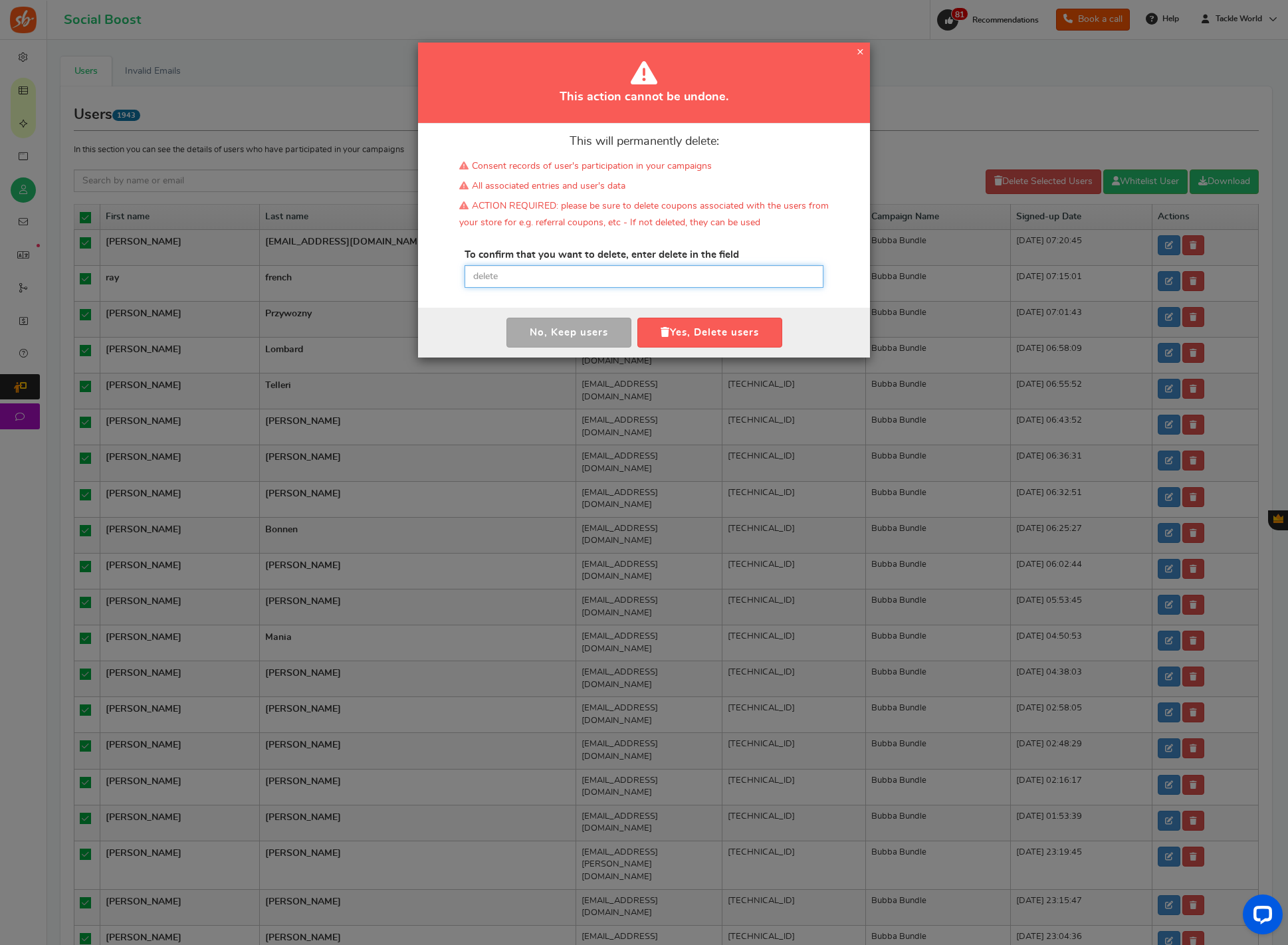
click at [536, 266] on input "text" at bounding box center [644, 276] width 359 height 23
paste input "delete"
click at [690, 326] on button "Yes, Delete users" at bounding box center [710, 333] width 145 height 30
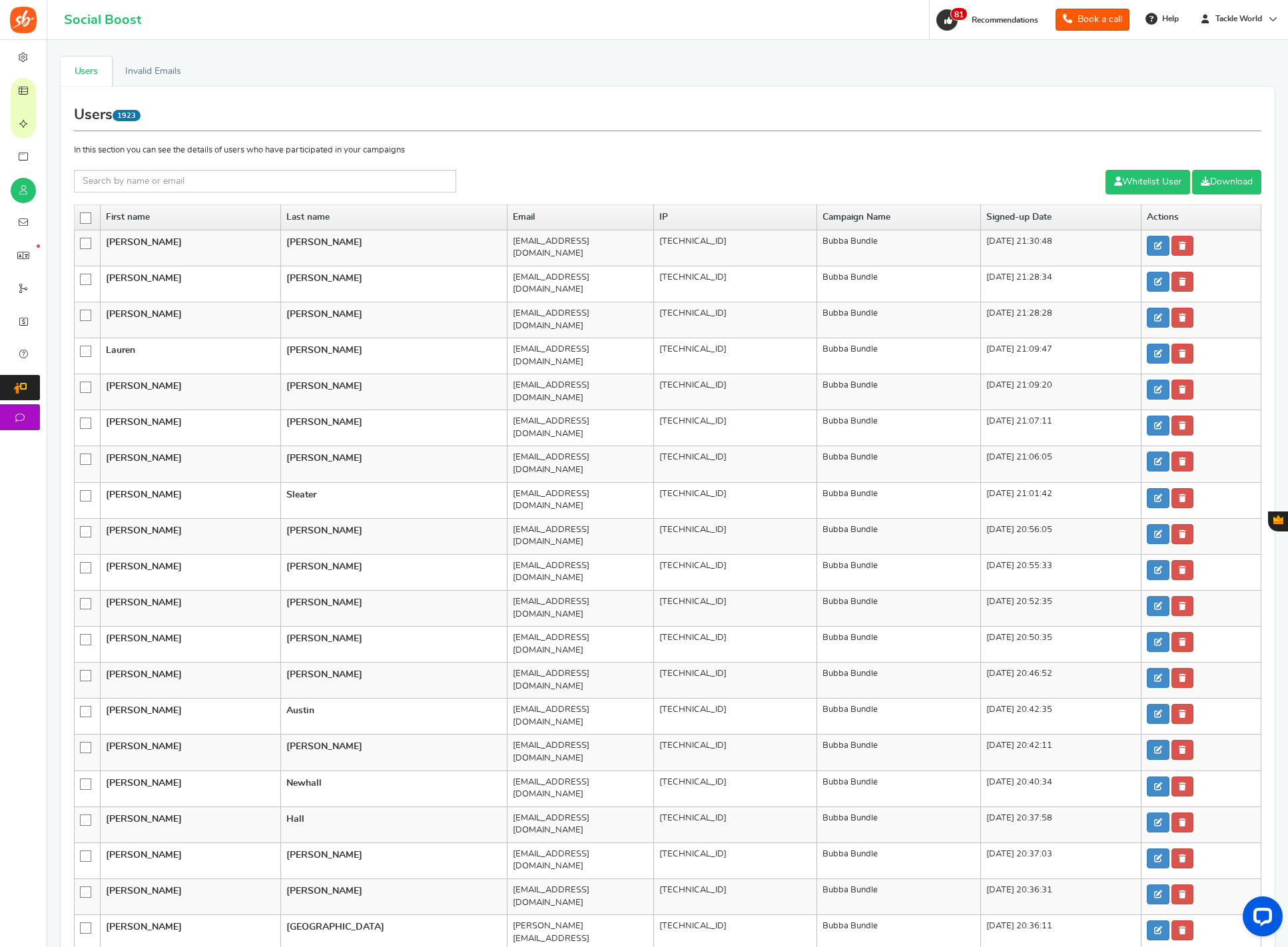
click at [87, 217] on icon at bounding box center [86, 218] width 11 height 11
click at [81, 217] on input "checkbox" at bounding box center [81, 218] width 0 height 9
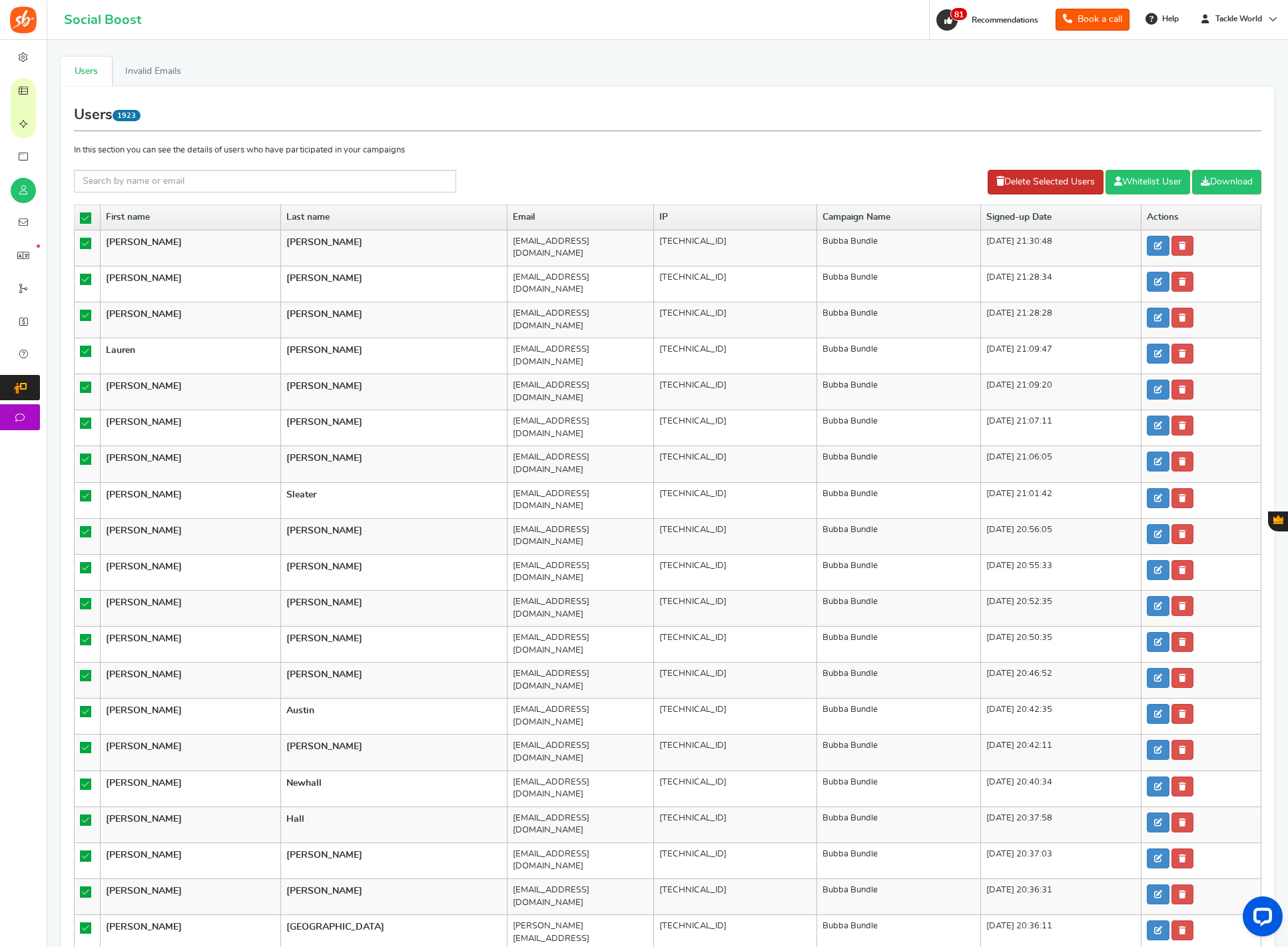
click at [1002, 176] on link "Delete Selected Users" at bounding box center [1045, 182] width 116 height 25
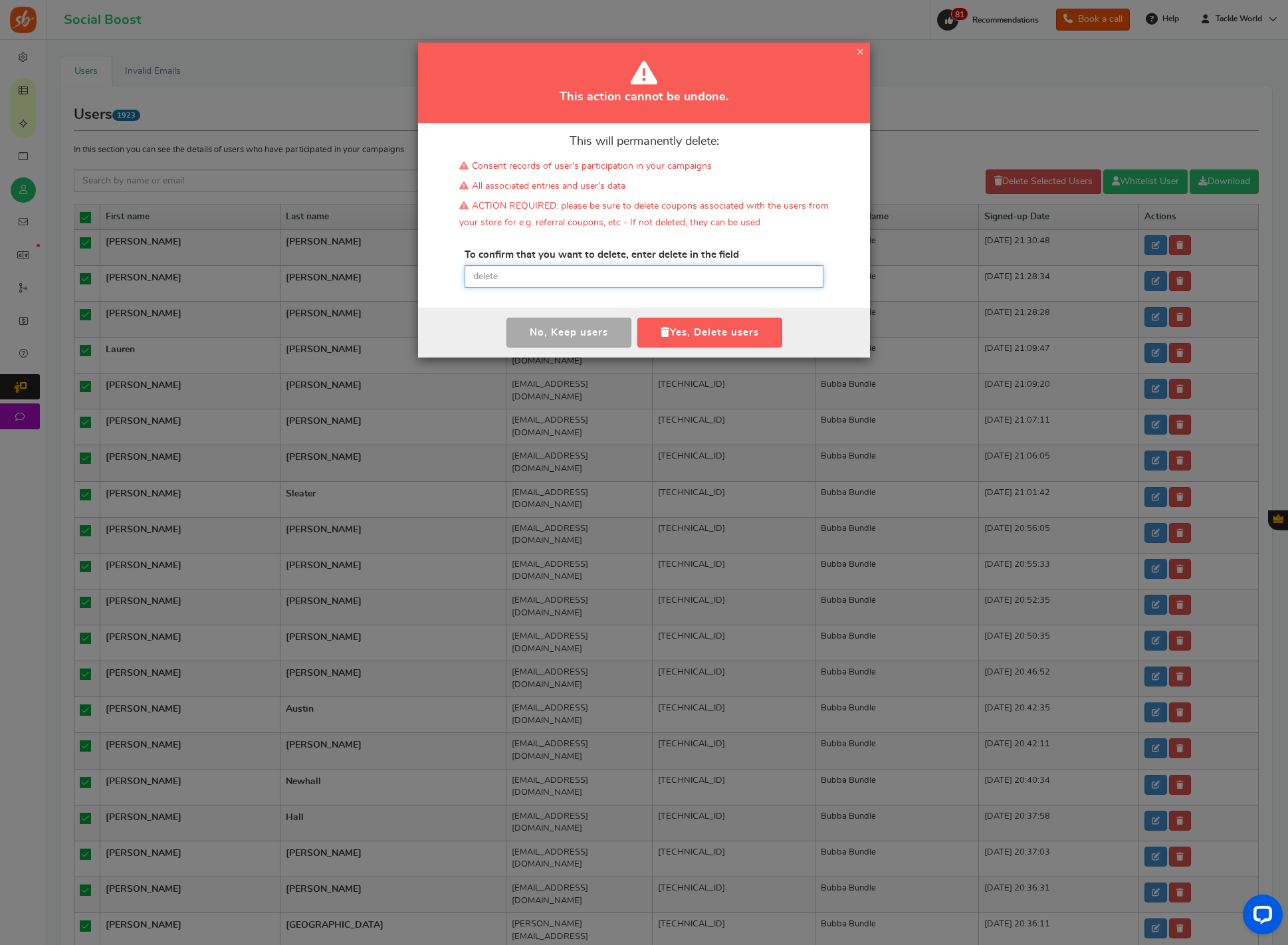
click at [681, 278] on input "text" at bounding box center [644, 276] width 359 height 23
paste input "delete"
type input "delete"
click at [691, 330] on button "Yes, Delete users" at bounding box center [710, 333] width 145 height 30
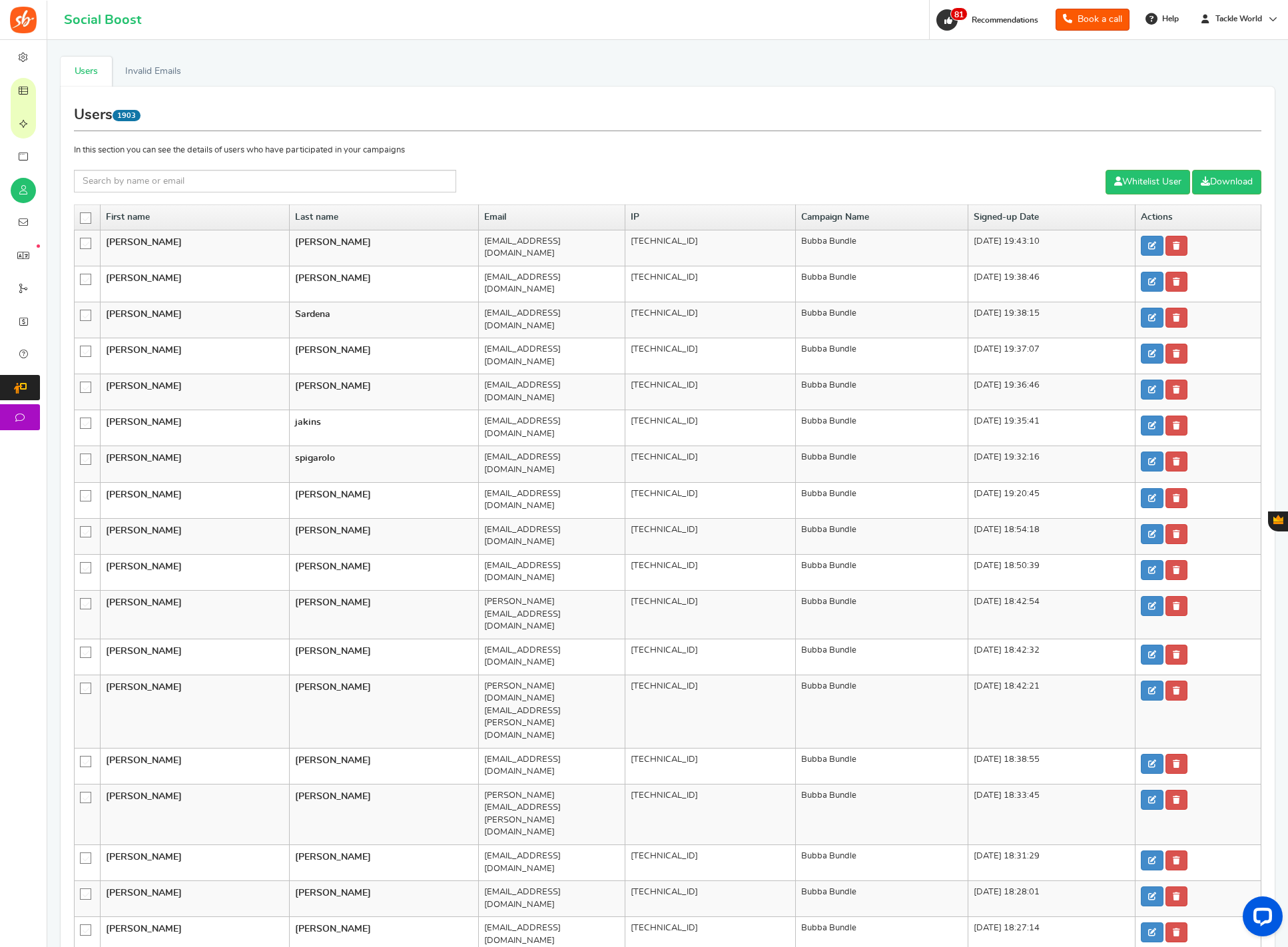
click at [88, 216] on icon at bounding box center [86, 218] width 11 height 11
click at [81, 216] on input "checkbox" at bounding box center [81, 218] width 0 height 9
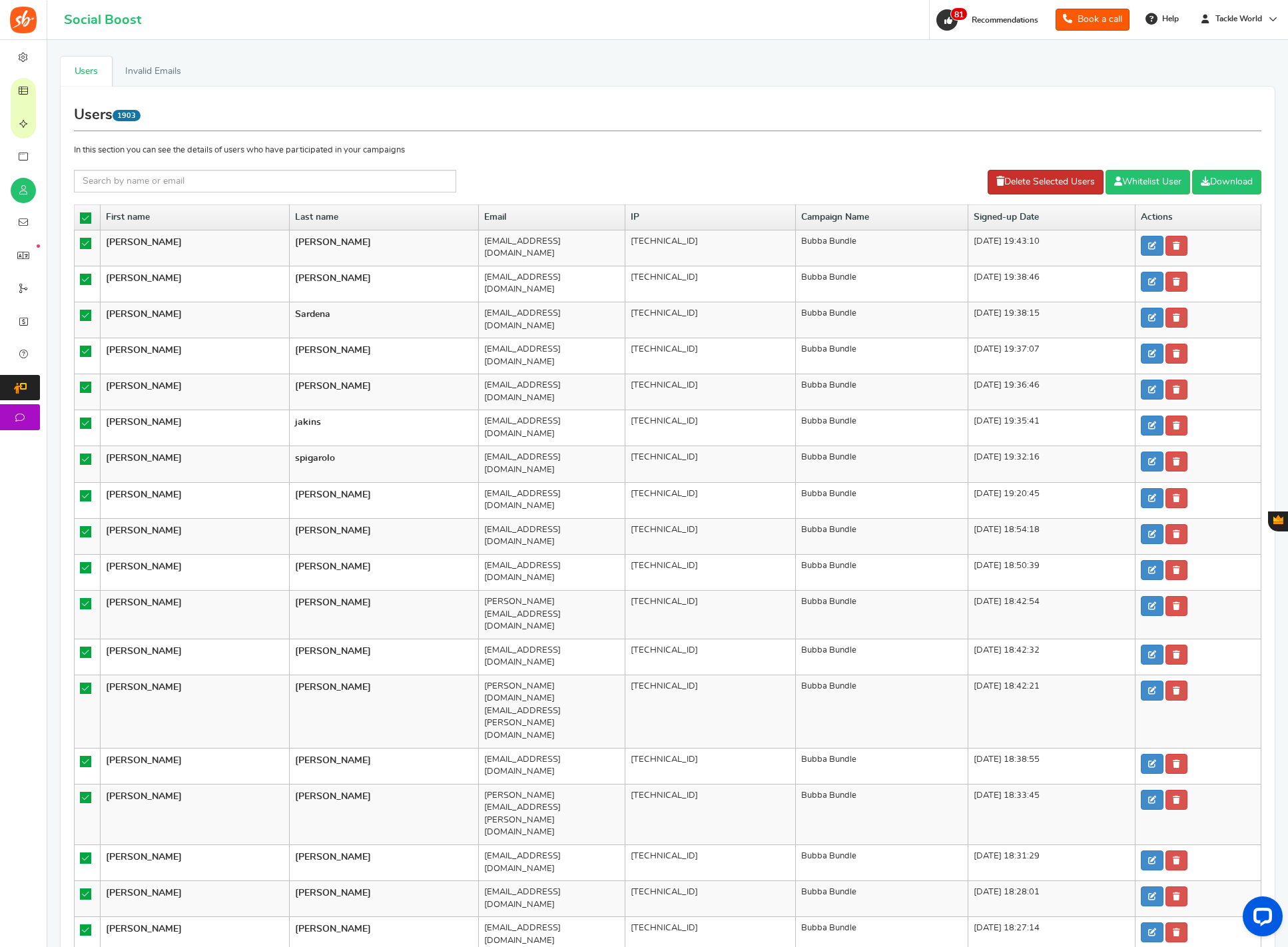
click at [998, 178] on link "Delete Selected Users" at bounding box center [1045, 182] width 116 height 25
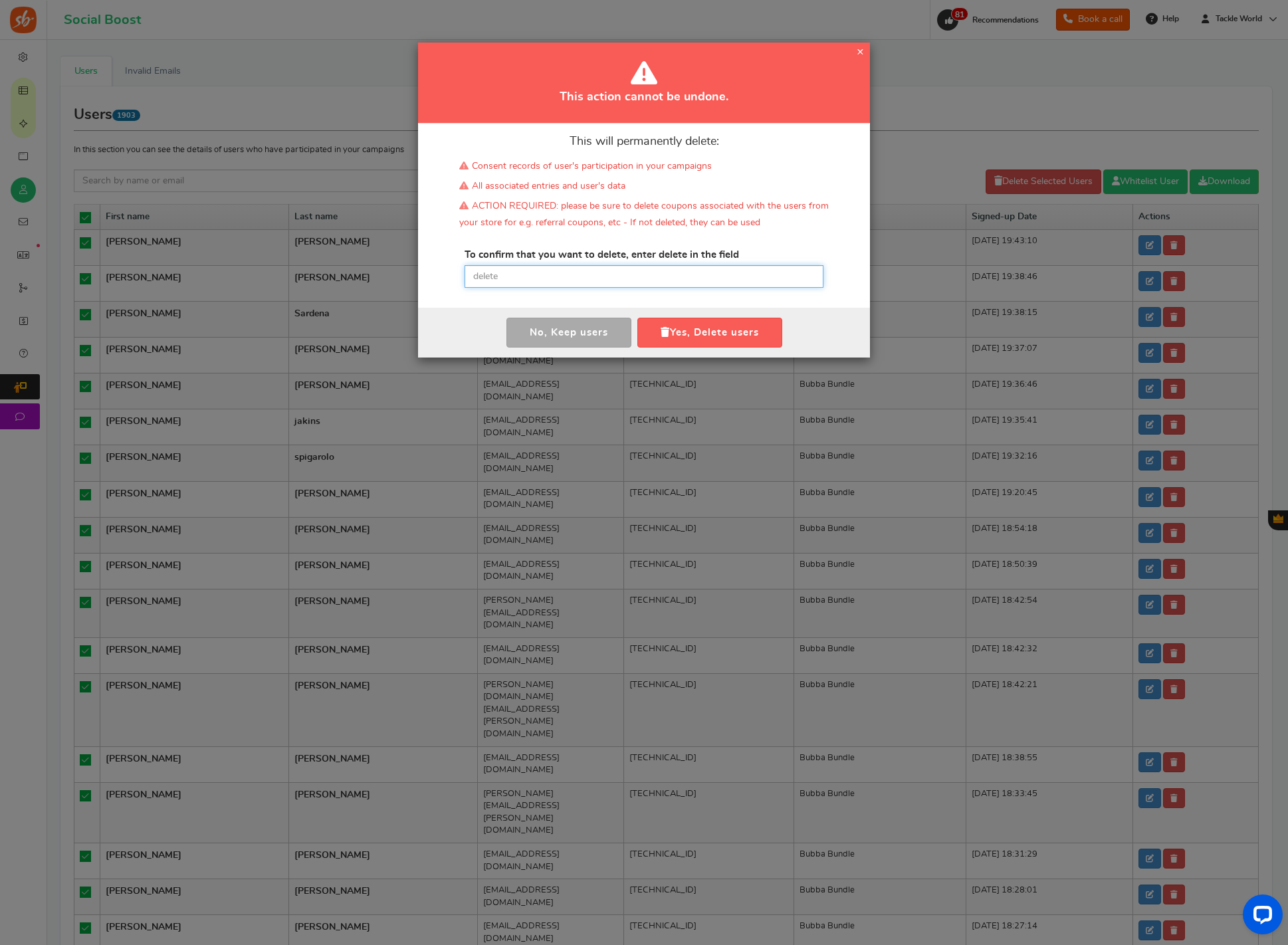
click at [494, 267] on input "text" at bounding box center [644, 276] width 359 height 23
paste input "delete"
type input "delete"
drag, startPoint x: 670, startPoint y: 328, endPoint x: 656, endPoint y: 326, distance: 14.1
click at [670, 328] on button "Yes, Delete users" at bounding box center [710, 333] width 145 height 30
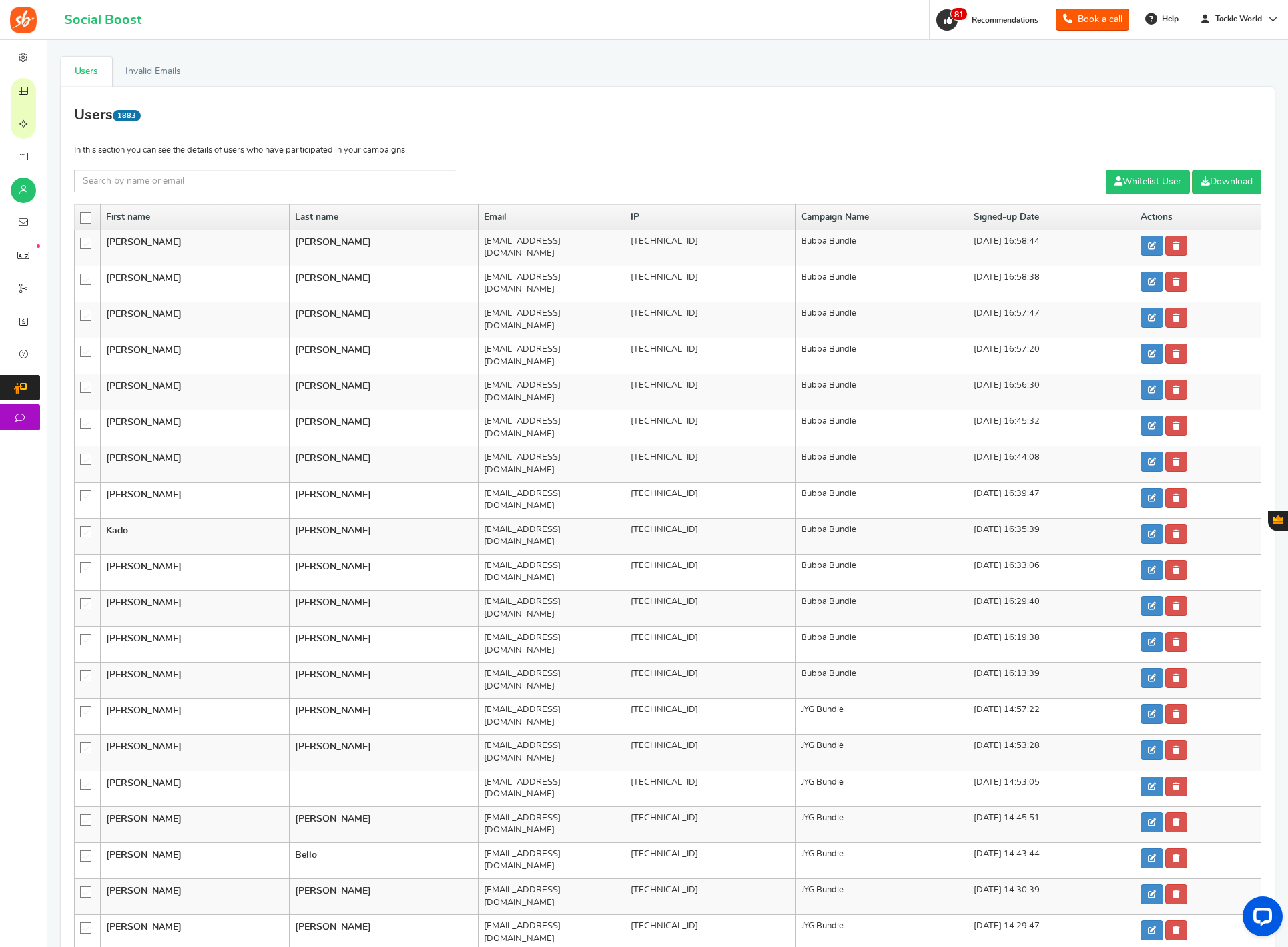
click at [85, 218] on icon at bounding box center [86, 218] width 11 height 11
click at [81, 218] on input "checkbox" at bounding box center [81, 218] width 0 height 9
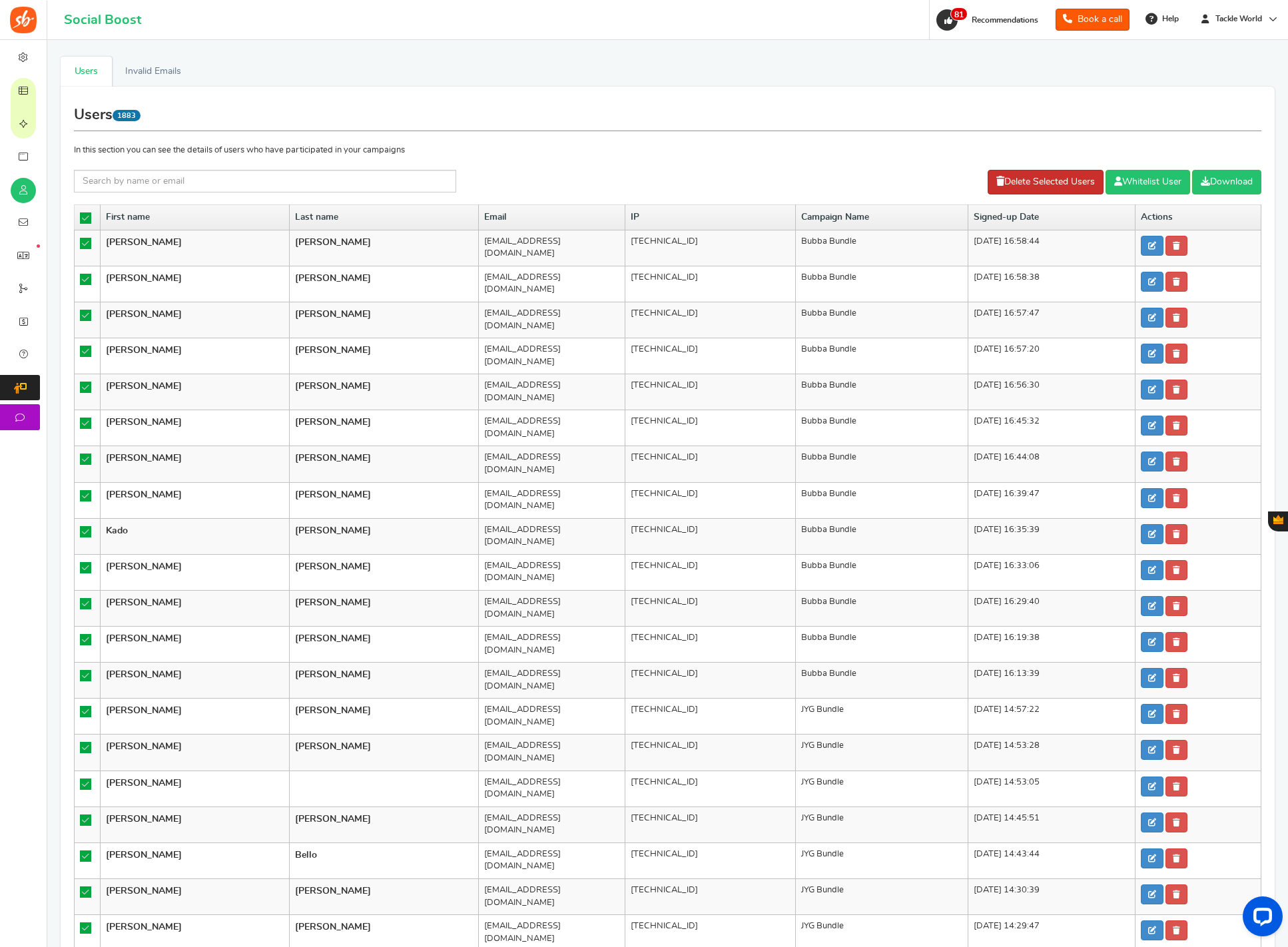
click at [1050, 184] on link "Delete Selected Users" at bounding box center [1045, 182] width 116 height 25
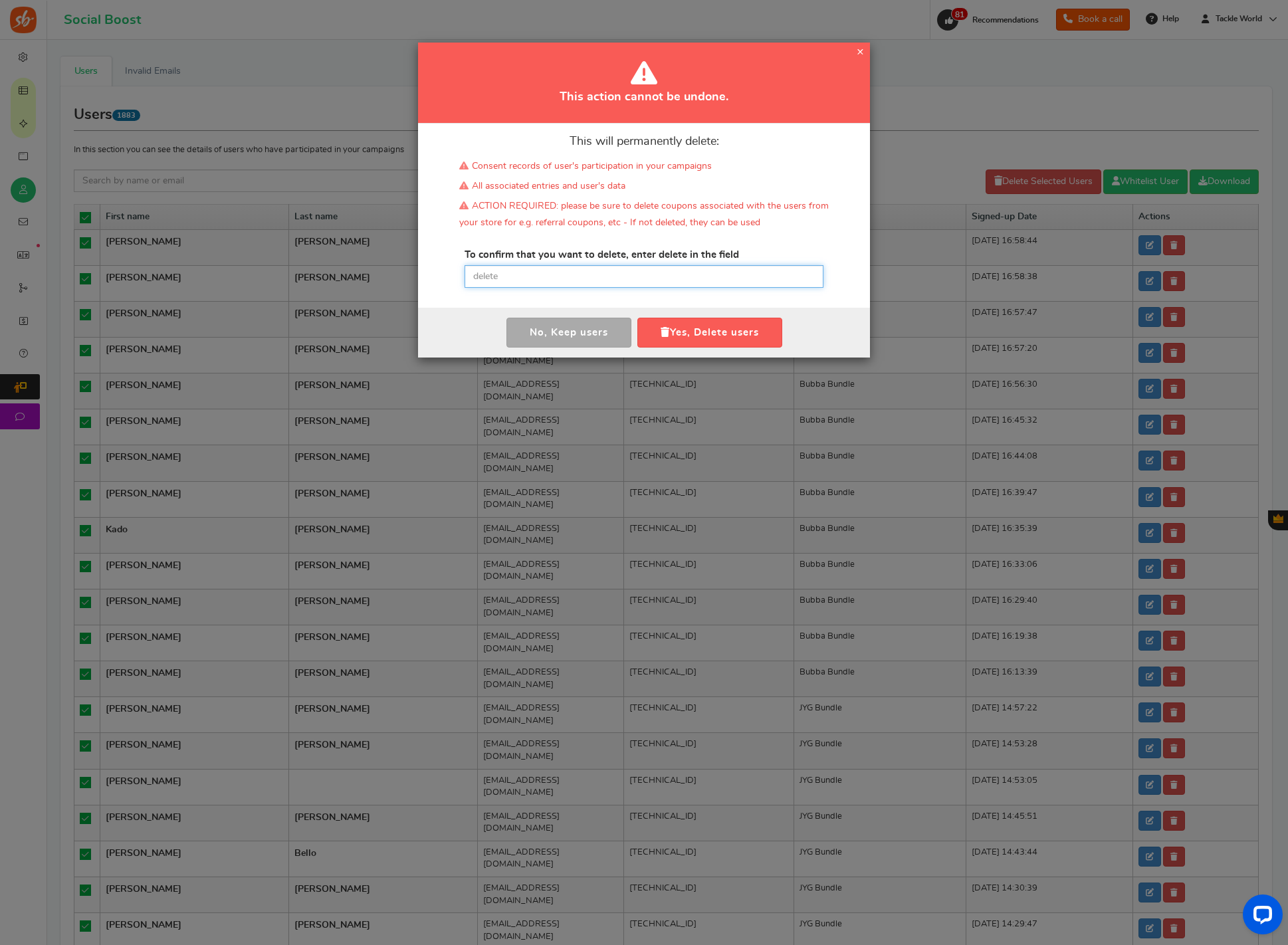
click at [619, 281] on input "text" at bounding box center [644, 276] width 359 height 23
paste input "delete"
type input "delete"
click at [691, 330] on button "Yes, Delete users" at bounding box center [710, 333] width 145 height 30
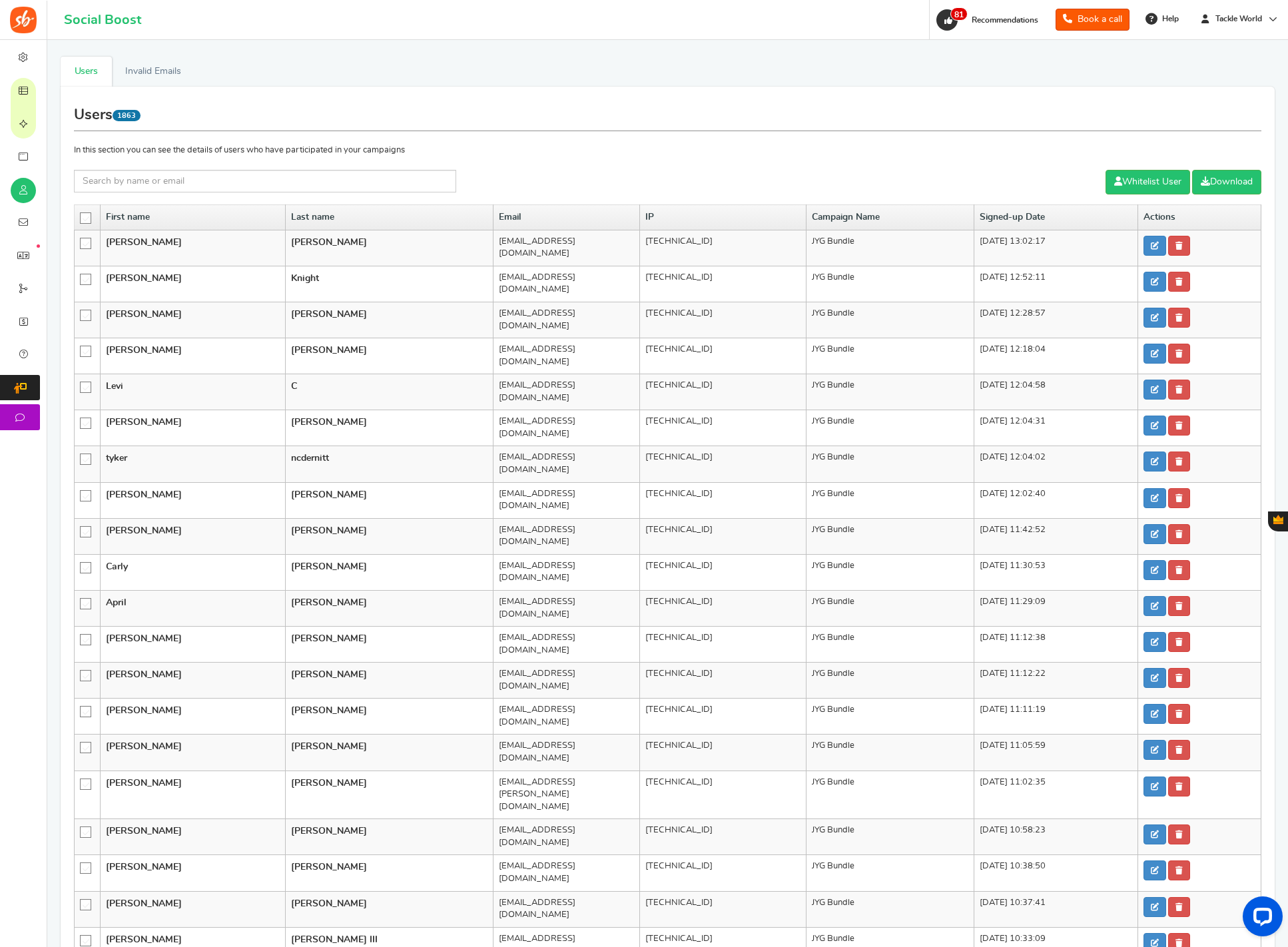
click at [86, 218] on icon at bounding box center [86, 218] width 11 height 11
click at [81, 218] on input "checkbox" at bounding box center [81, 218] width 0 height 9
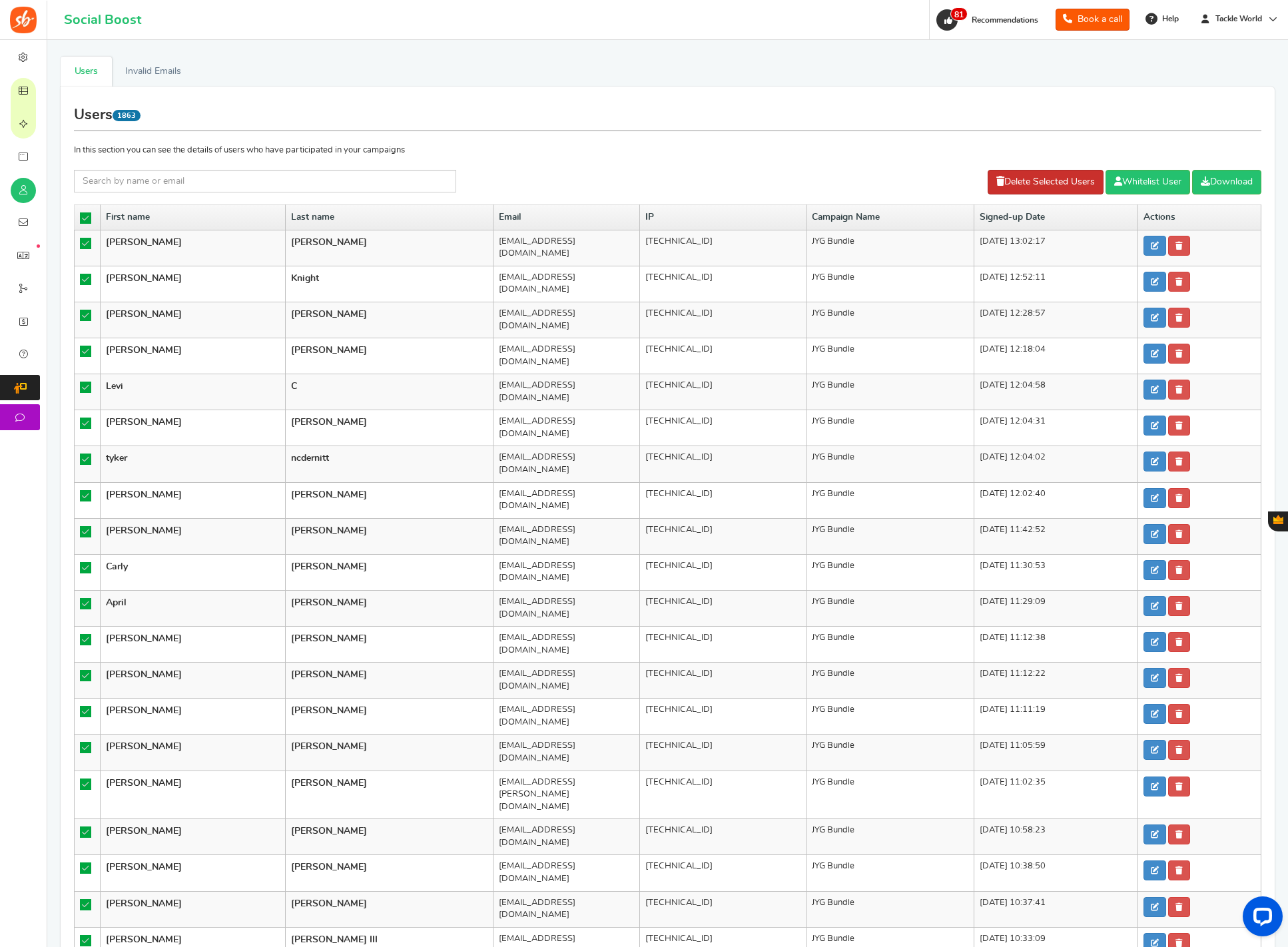
click at [1022, 190] on link "Delete Selected Users" at bounding box center [1045, 182] width 116 height 25
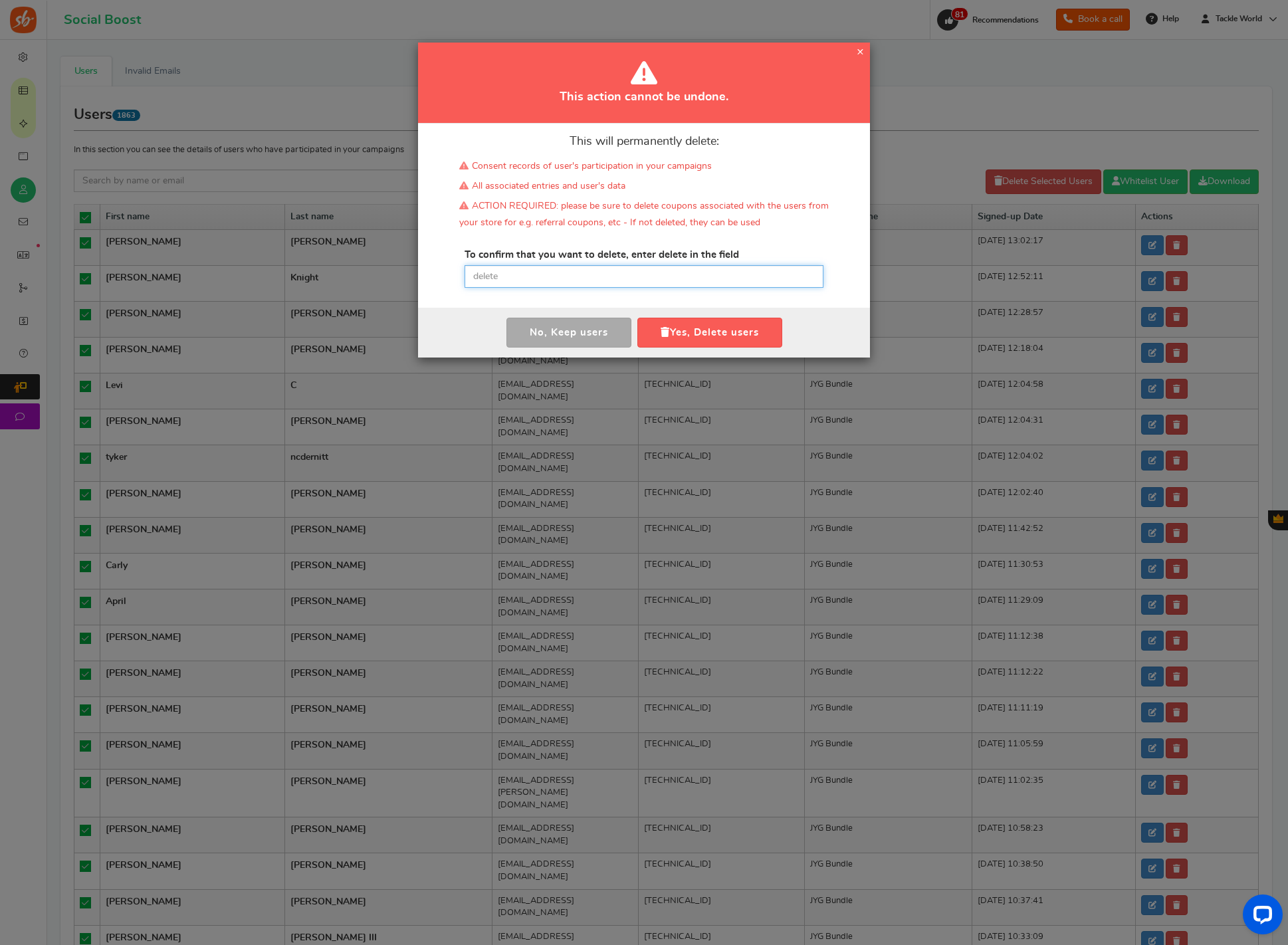
click at [607, 282] on input "text" at bounding box center [644, 276] width 359 height 23
click at [621, 276] on input "text" at bounding box center [644, 276] width 359 height 23
paste input "delete"
type input "delete"
click at [715, 327] on button "Yes, Delete users" at bounding box center [710, 333] width 145 height 30
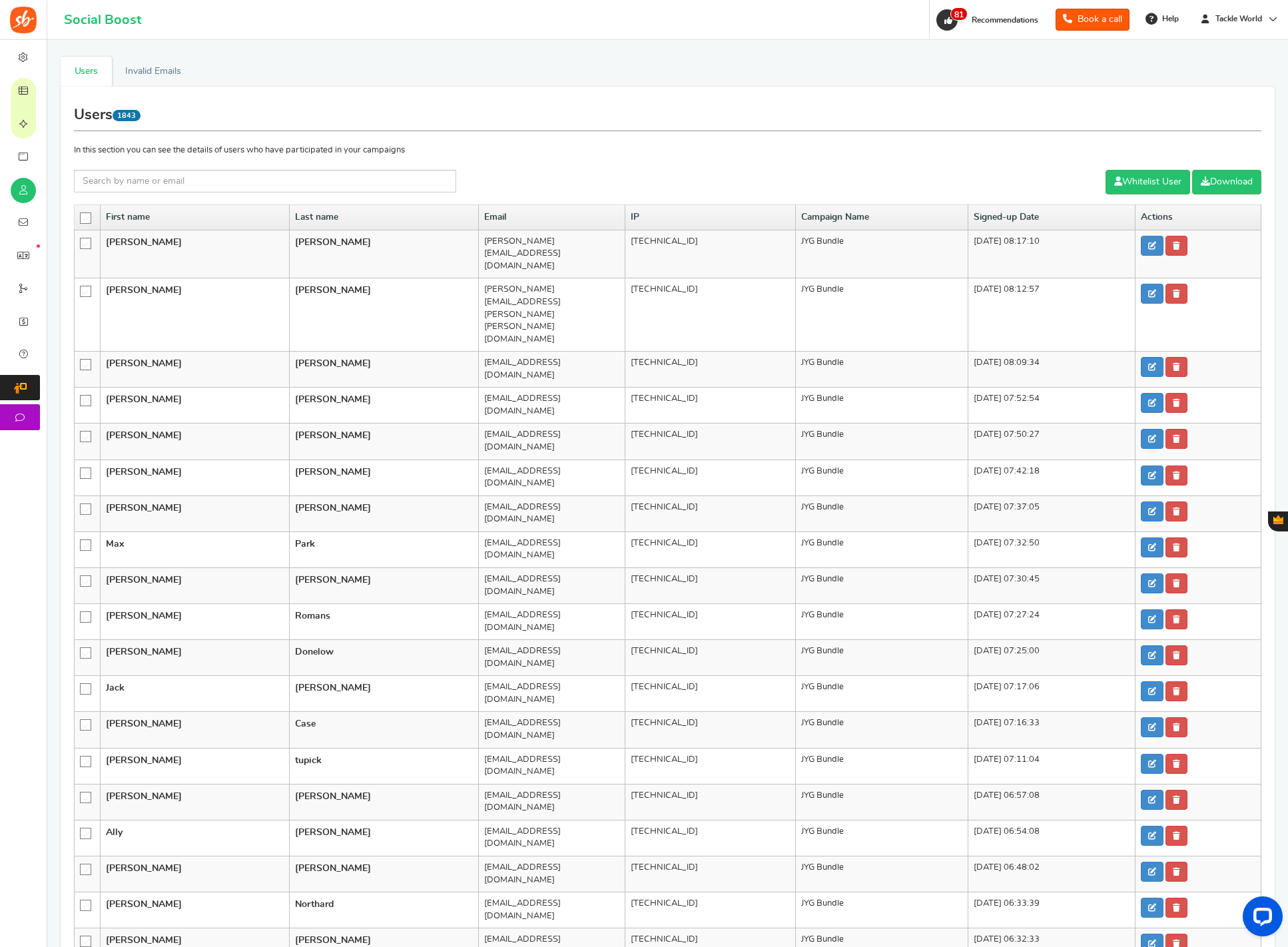
click at [81, 217] on icon at bounding box center [86, 218] width 11 height 11
click at [81, 217] on input "checkbox" at bounding box center [81, 218] width 0 height 9
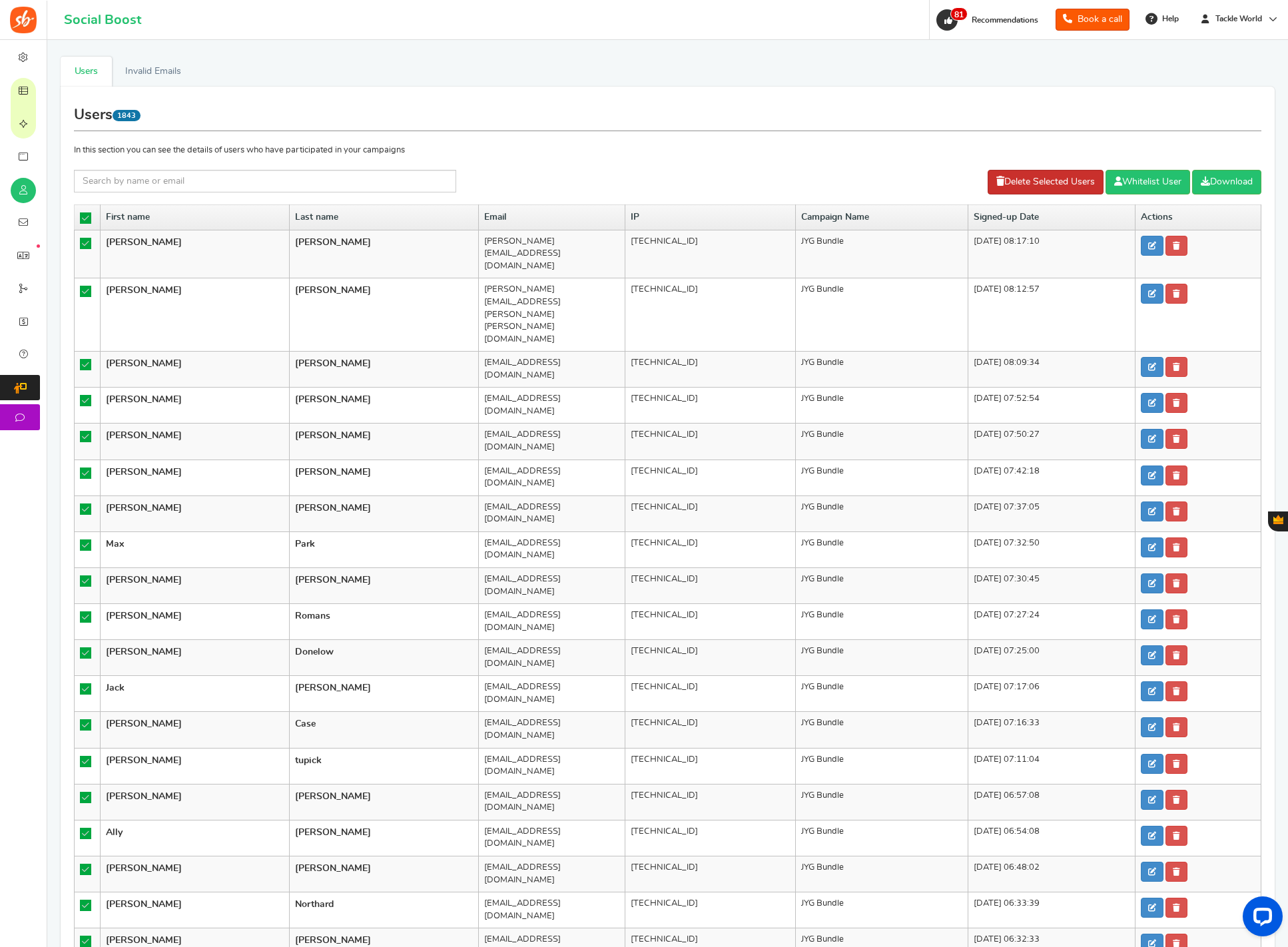
click at [1007, 181] on link "Delete Selected Users" at bounding box center [1045, 182] width 116 height 25
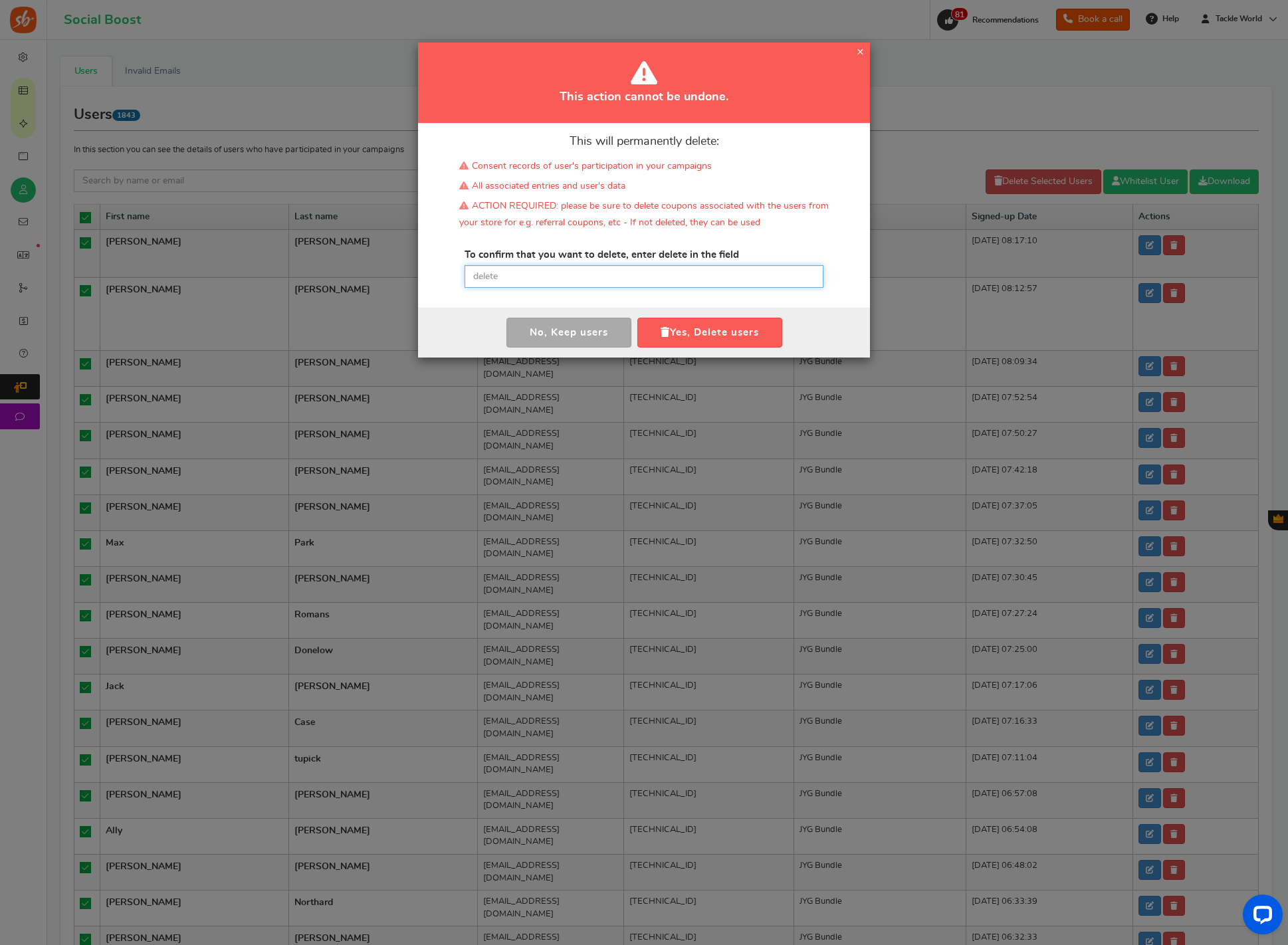
drag, startPoint x: 766, startPoint y: 282, endPoint x: 759, endPoint y: 284, distance: 7.3
click at [766, 282] on input "text" at bounding box center [644, 276] width 359 height 23
paste input "delete"
type input "delete"
drag, startPoint x: 716, startPoint y: 327, endPoint x: 668, endPoint y: 326, distance: 48.0
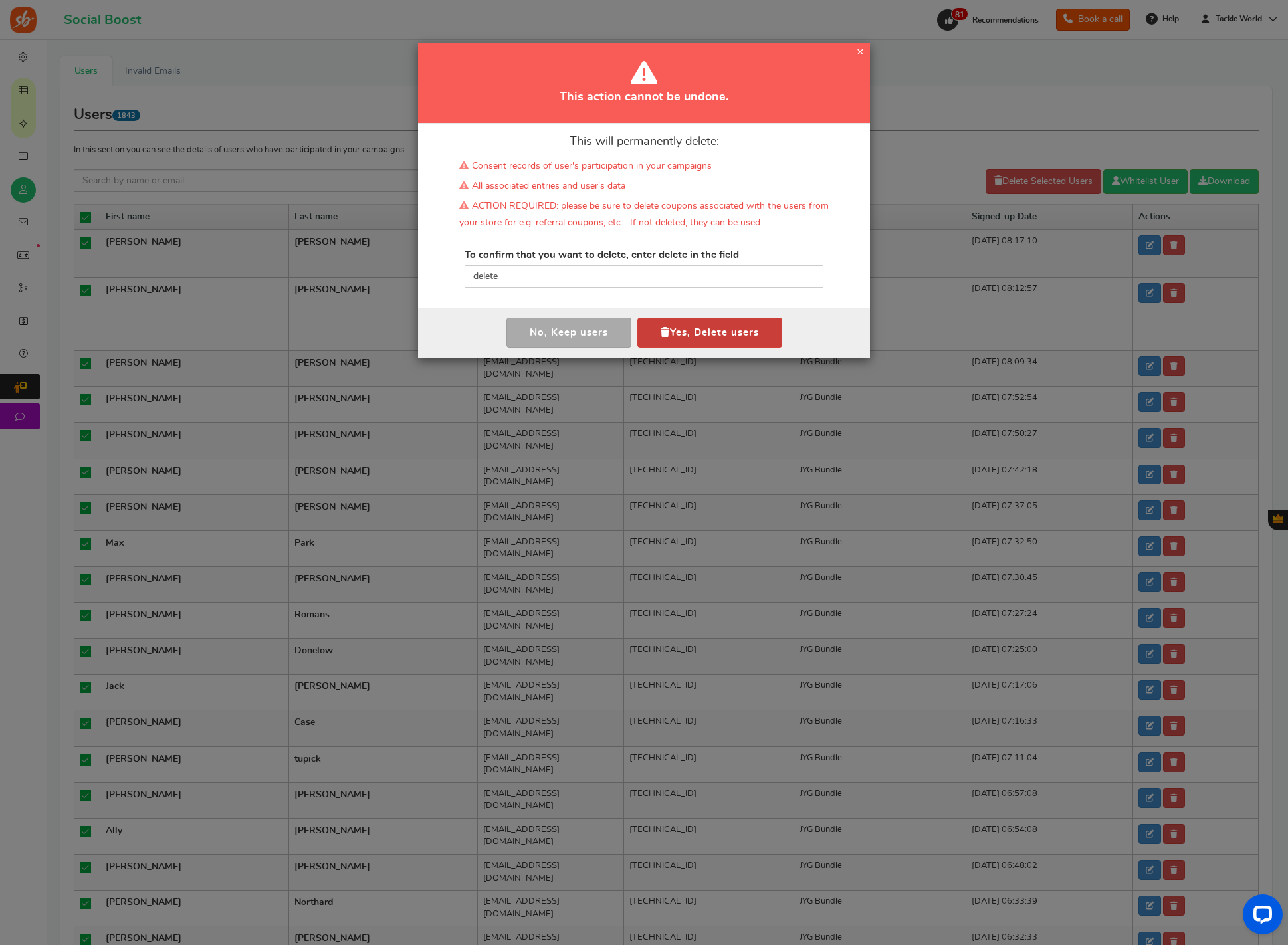
click at [716, 327] on button "Yes, Delete users" at bounding box center [710, 333] width 145 height 30
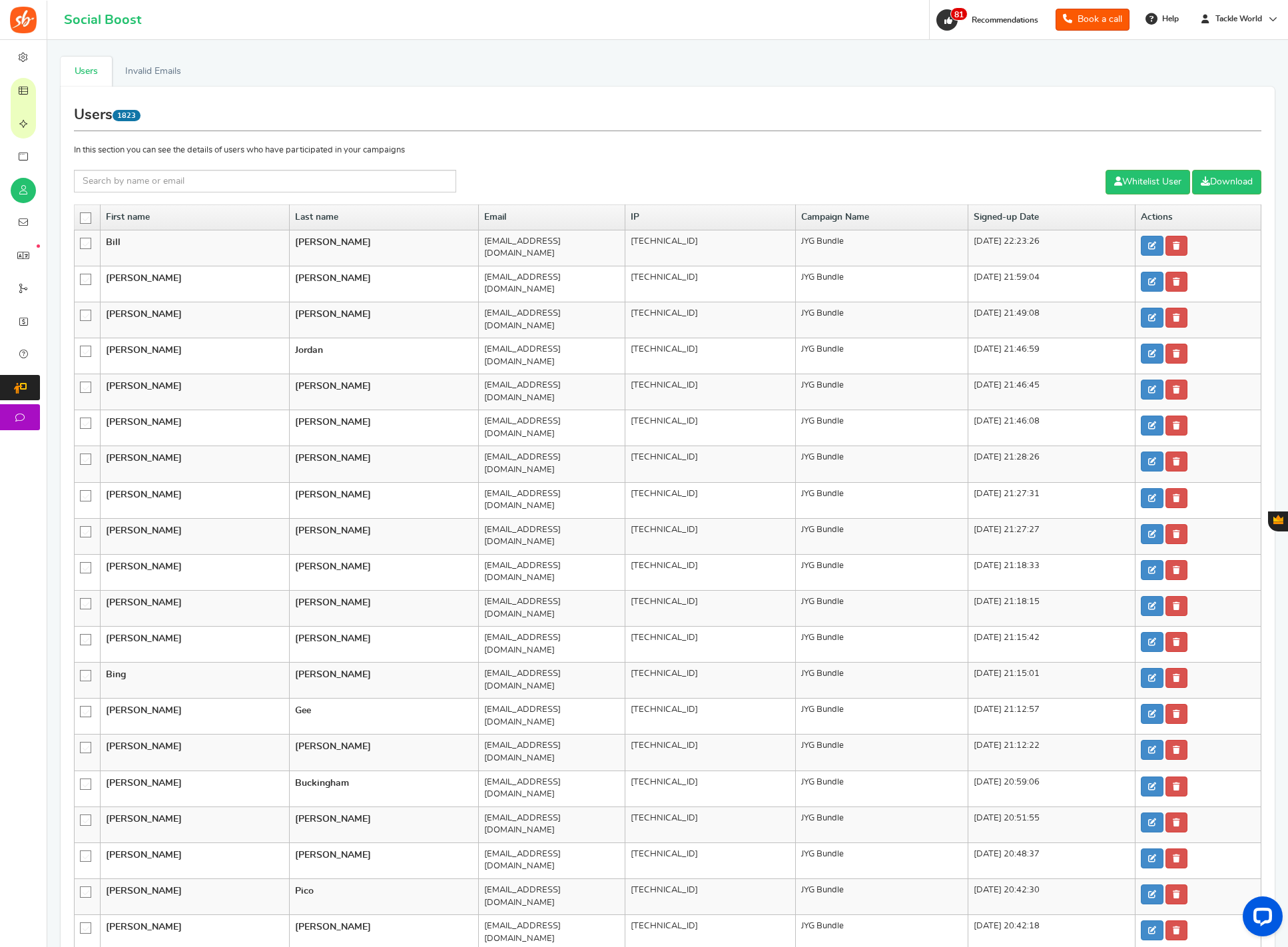
click at [82, 216] on icon at bounding box center [86, 218] width 11 height 11
click at [81, 216] on input "checkbox" at bounding box center [81, 218] width 0 height 9
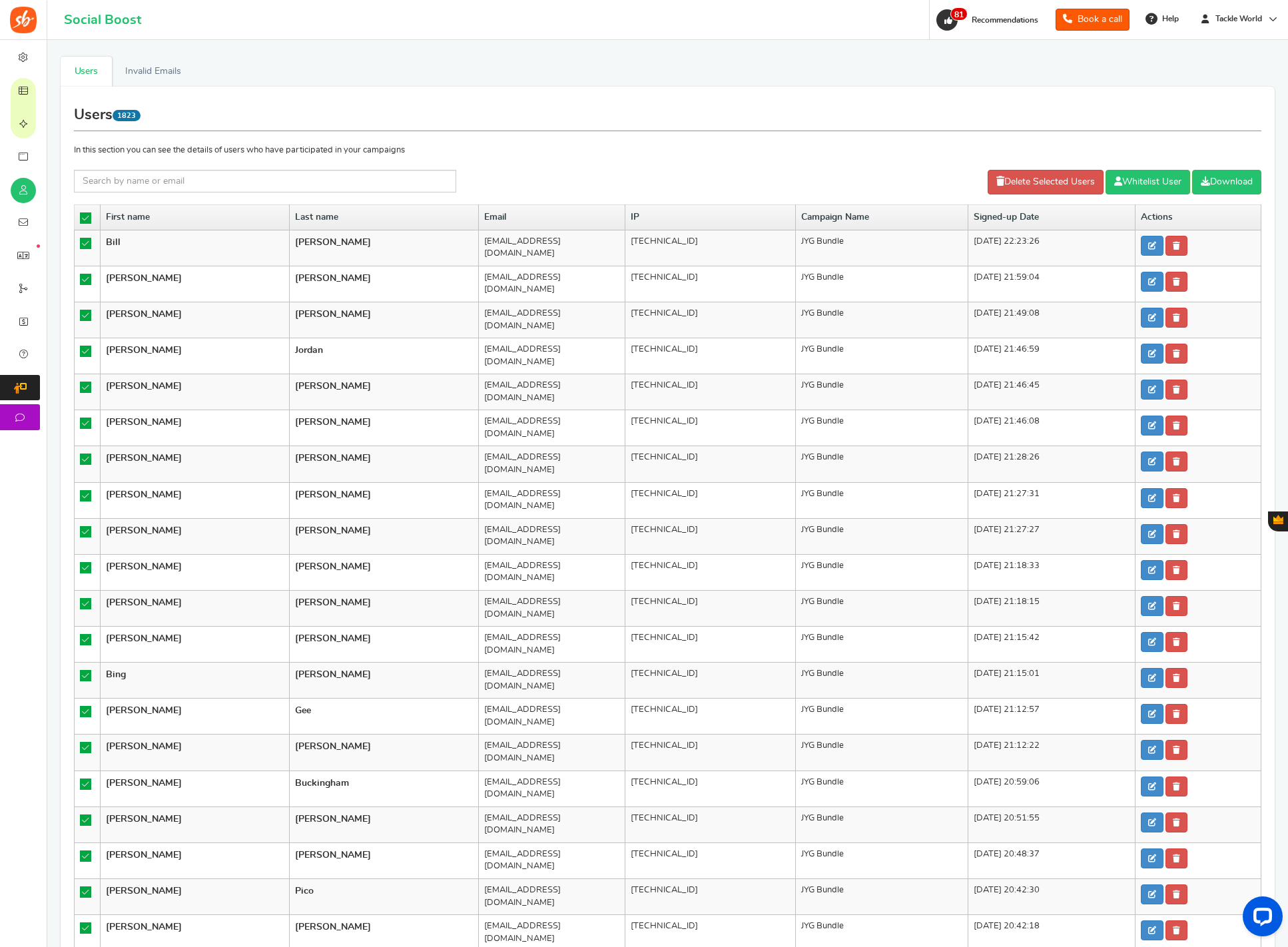
click at [1024, 164] on div "Users 1823 In this section you can see the details of users who have participat…" at bounding box center [667, 546] width 1188 height 893
click at [1016, 177] on link "Delete Selected Users" at bounding box center [1045, 182] width 116 height 25
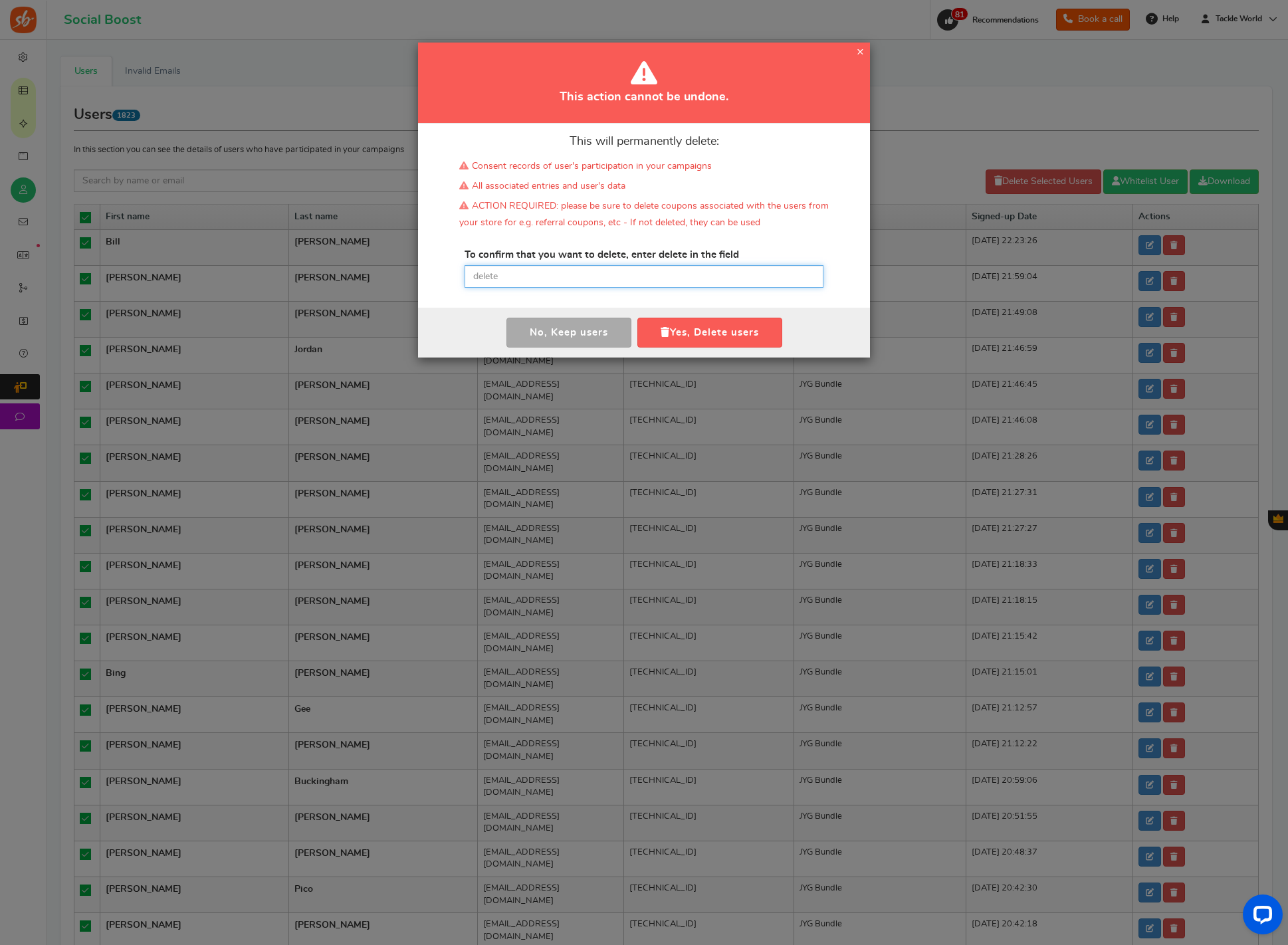
drag, startPoint x: 626, startPoint y: 269, endPoint x: 618, endPoint y: 281, distance: 14.4
click at [626, 269] on input "text" at bounding box center [644, 276] width 359 height 23
paste input "delete"
click at [680, 329] on button "Yes, Delete users" at bounding box center [710, 333] width 145 height 30
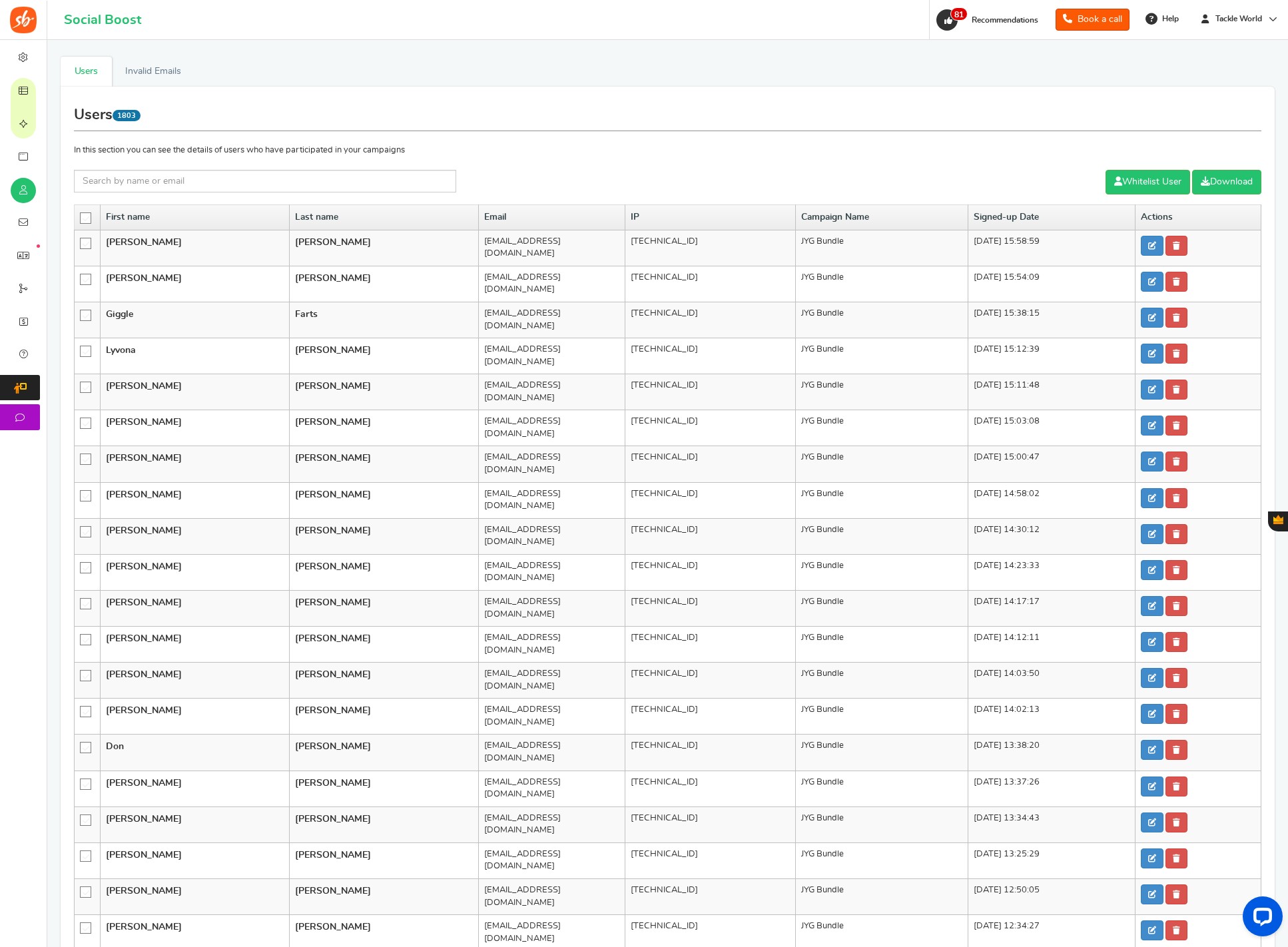
click at [84, 220] on icon at bounding box center [86, 218] width 11 height 11
click at [81, 220] on input "checkbox" at bounding box center [81, 218] width 0 height 9
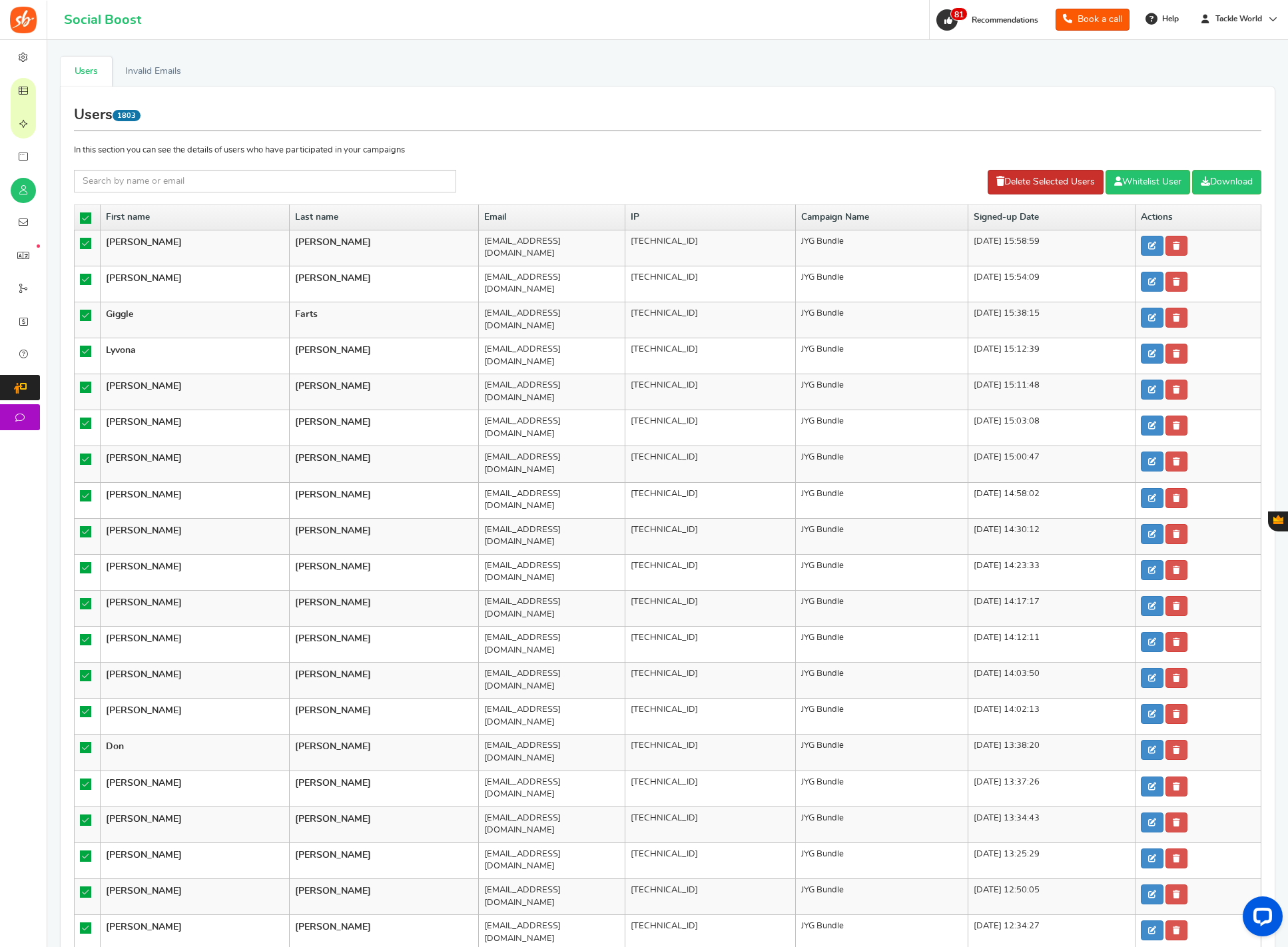
click at [1019, 189] on link "Delete Selected Users" at bounding box center [1045, 182] width 116 height 25
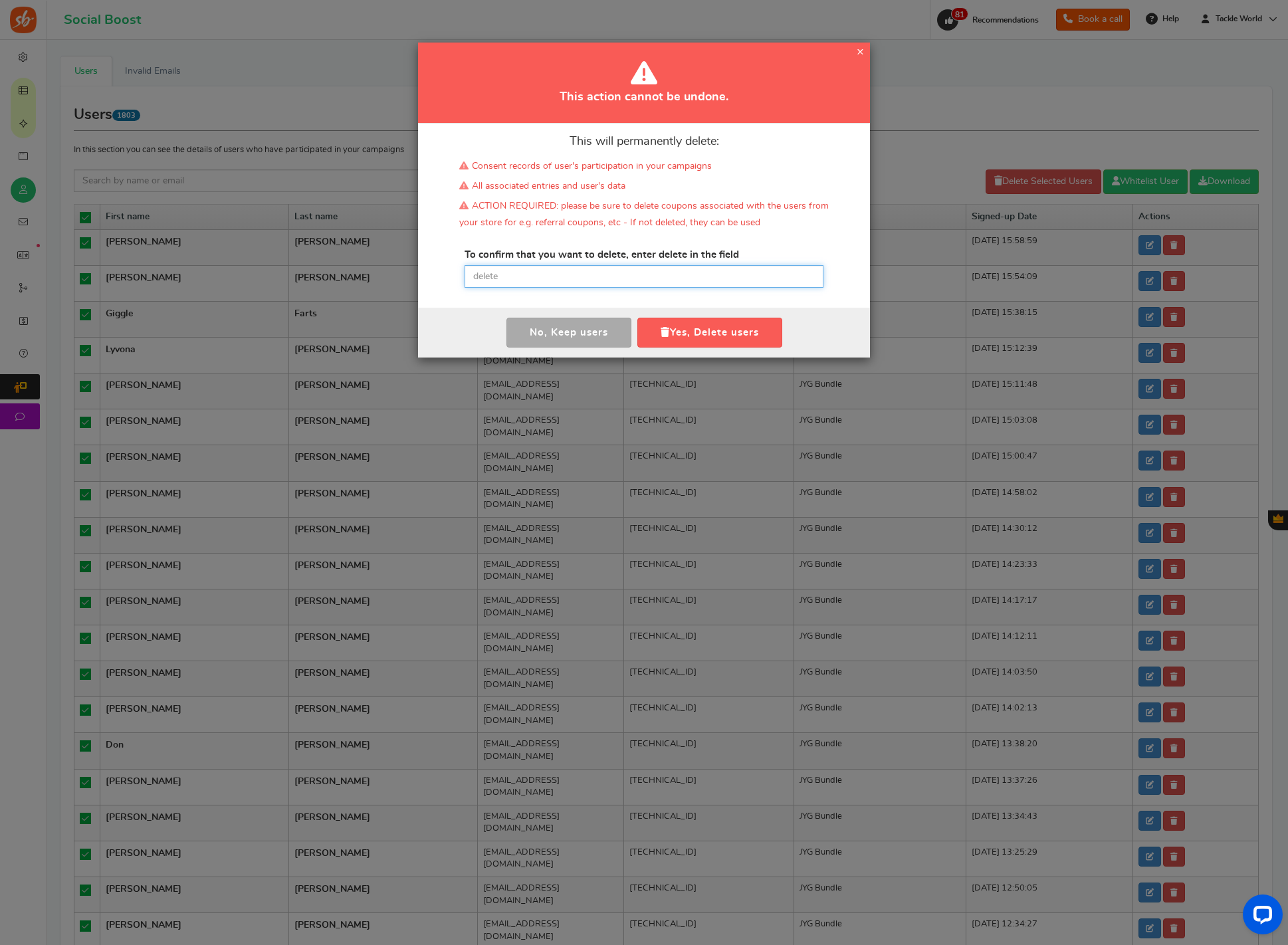
click at [606, 281] on input "text" at bounding box center [644, 276] width 359 height 23
paste input "delete"
click at [668, 328] on button "Yes, Delete users" at bounding box center [710, 333] width 145 height 30
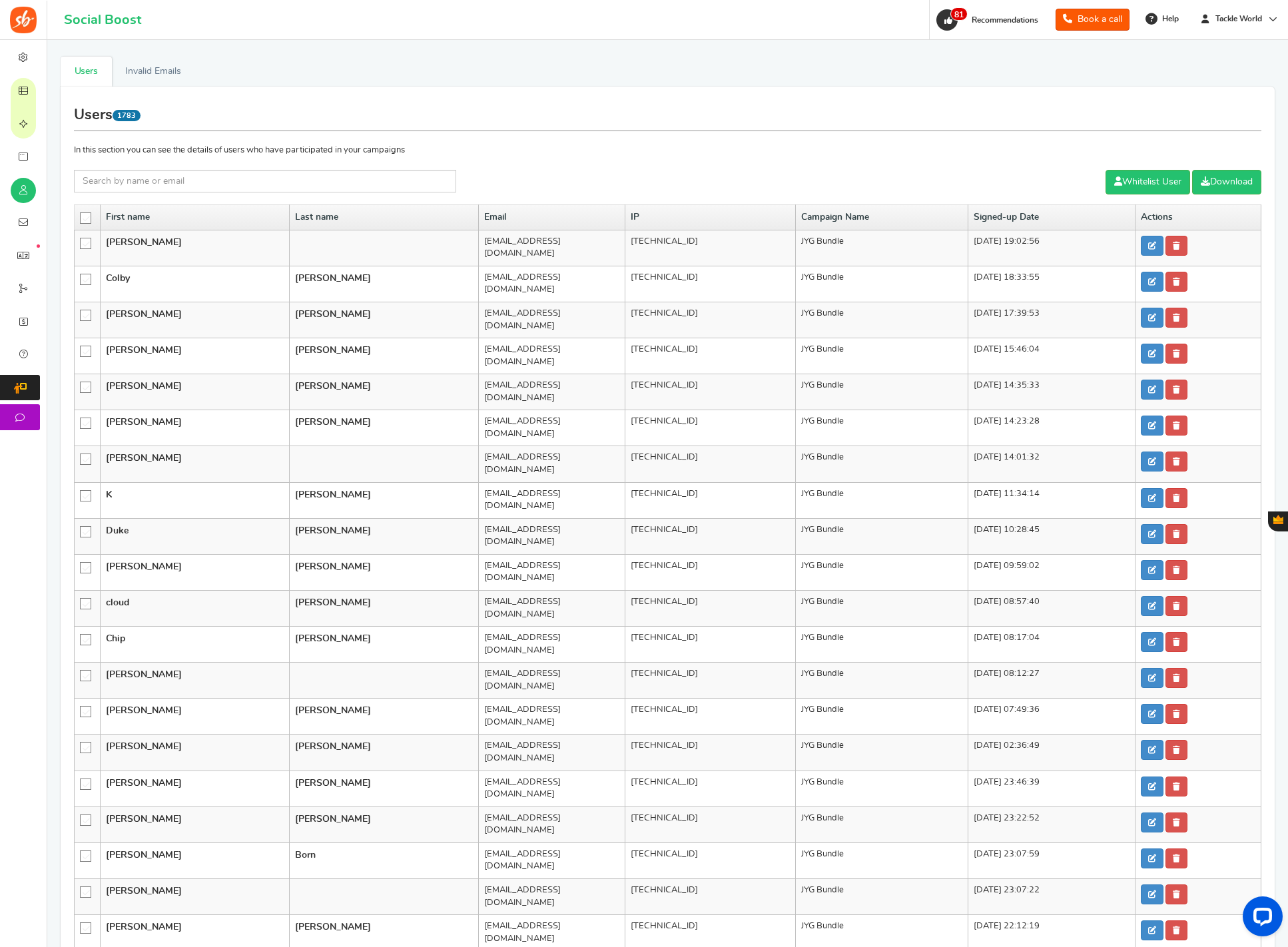
click at [87, 216] on icon at bounding box center [86, 218] width 11 height 11
click at [81, 216] on input "checkbox" at bounding box center [81, 218] width 0 height 9
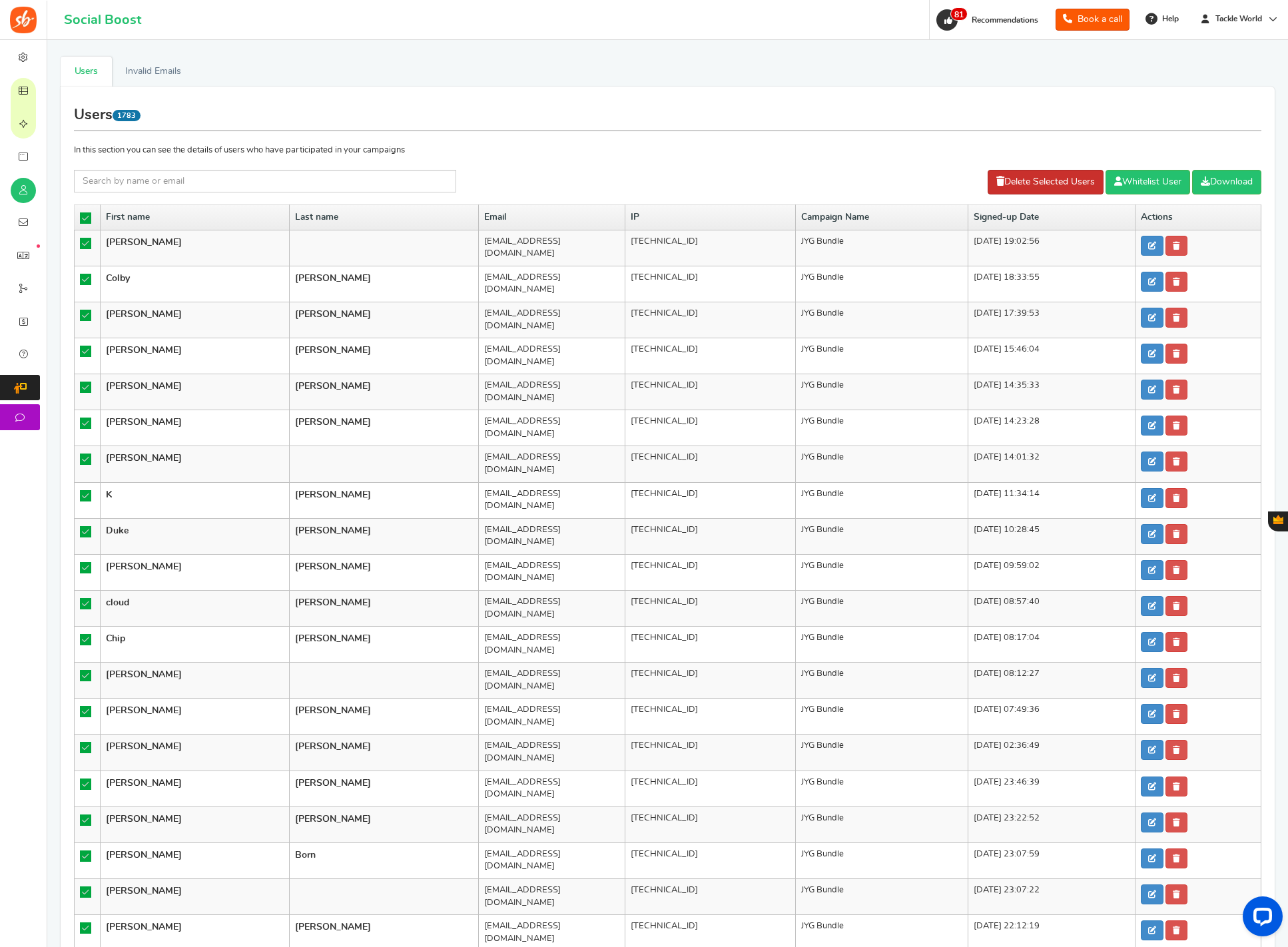
click at [988, 182] on link "Delete Selected Users" at bounding box center [1045, 182] width 116 height 25
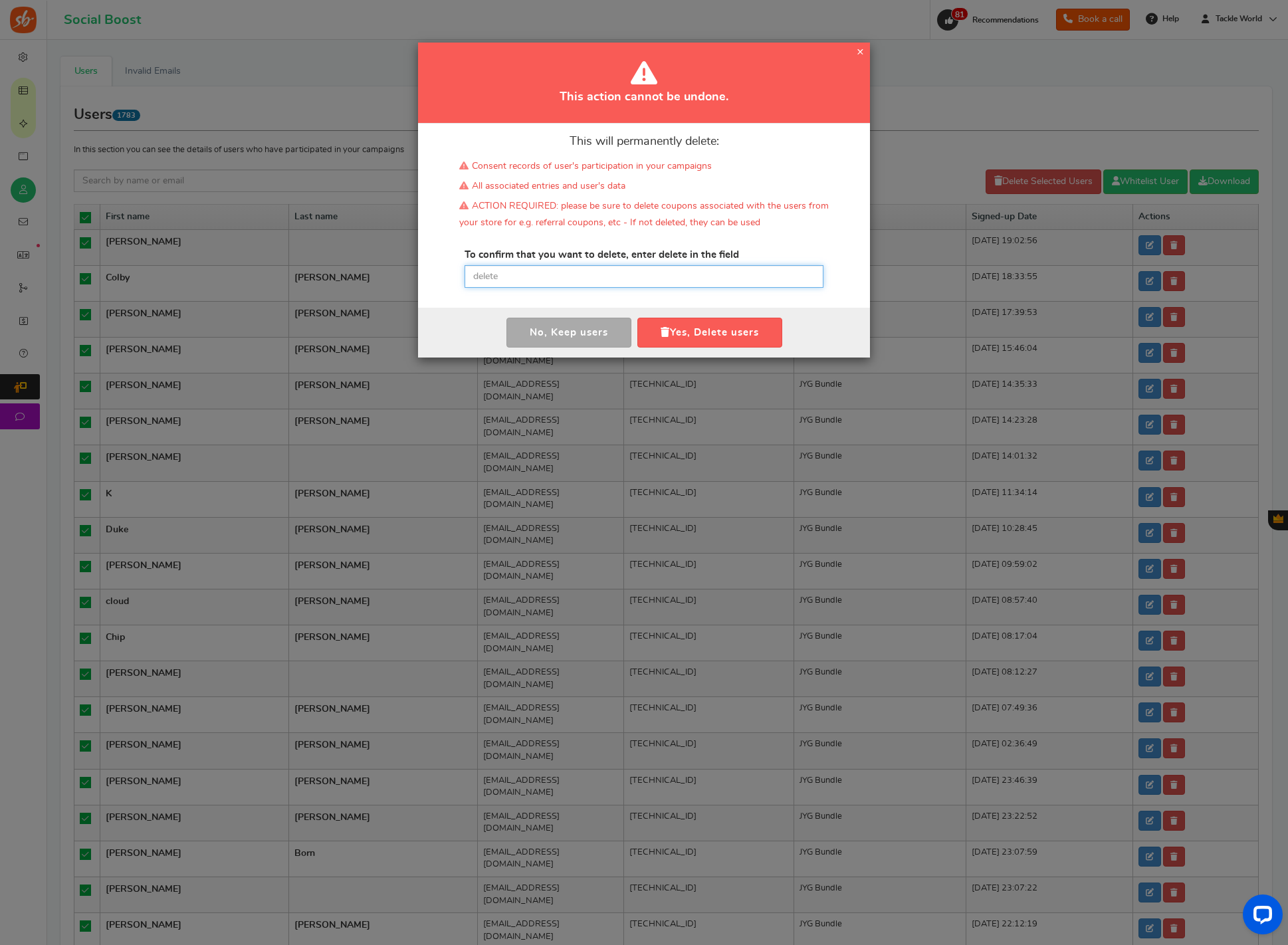
click at [658, 278] on input "text" at bounding box center [644, 276] width 359 height 23
paste input "delete"
click at [671, 327] on button "Yes, Delete users" at bounding box center [710, 333] width 145 height 30
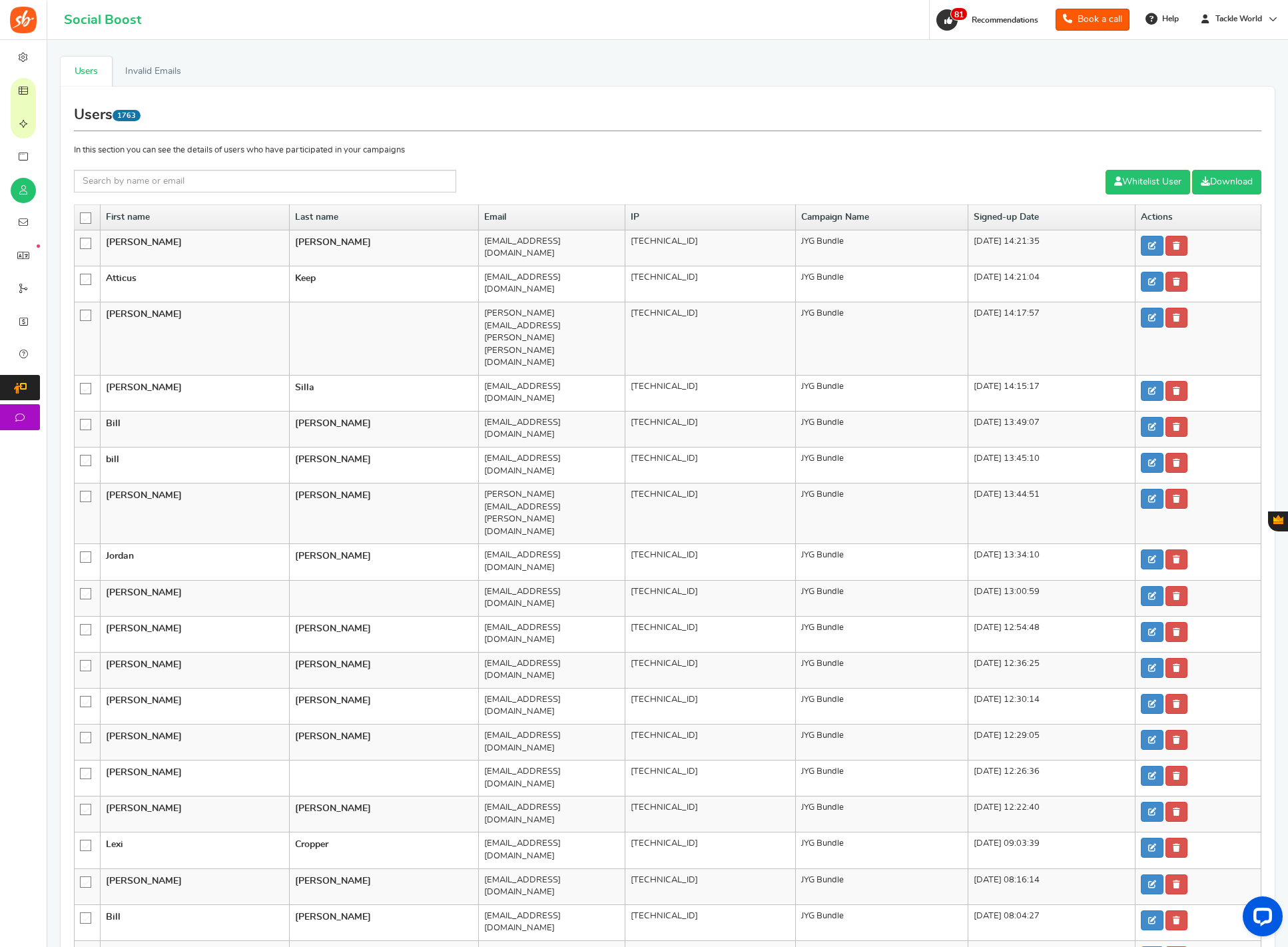
click at [87, 218] on icon at bounding box center [86, 218] width 11 height 11
click at [81, 218] on input "checkbox" at bounding box center [81, 218] width 0 height 9
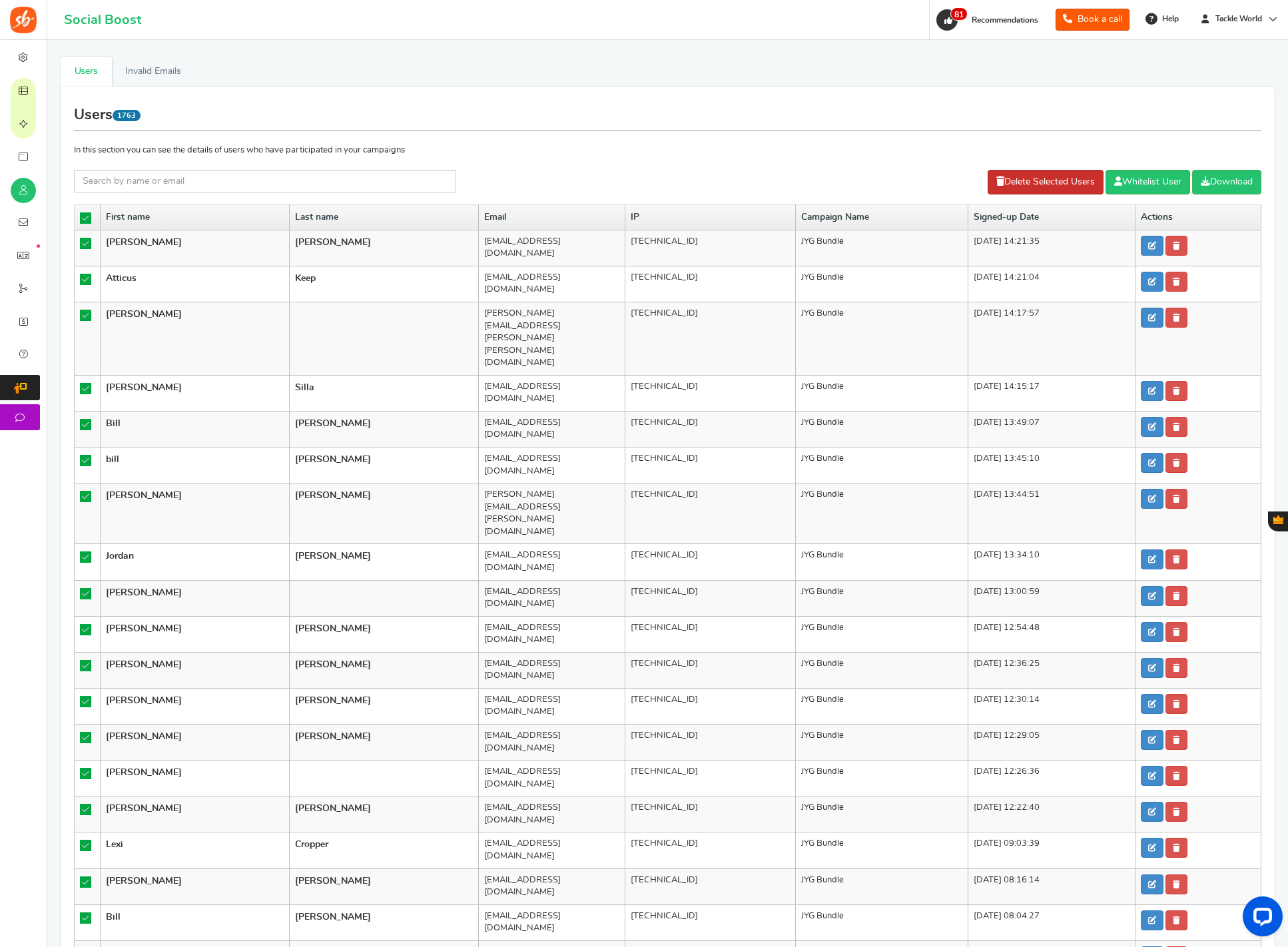
click at [1037, 192] on link "Delete Selected Users" at bounding box center [1045, 182] width 116 height 25
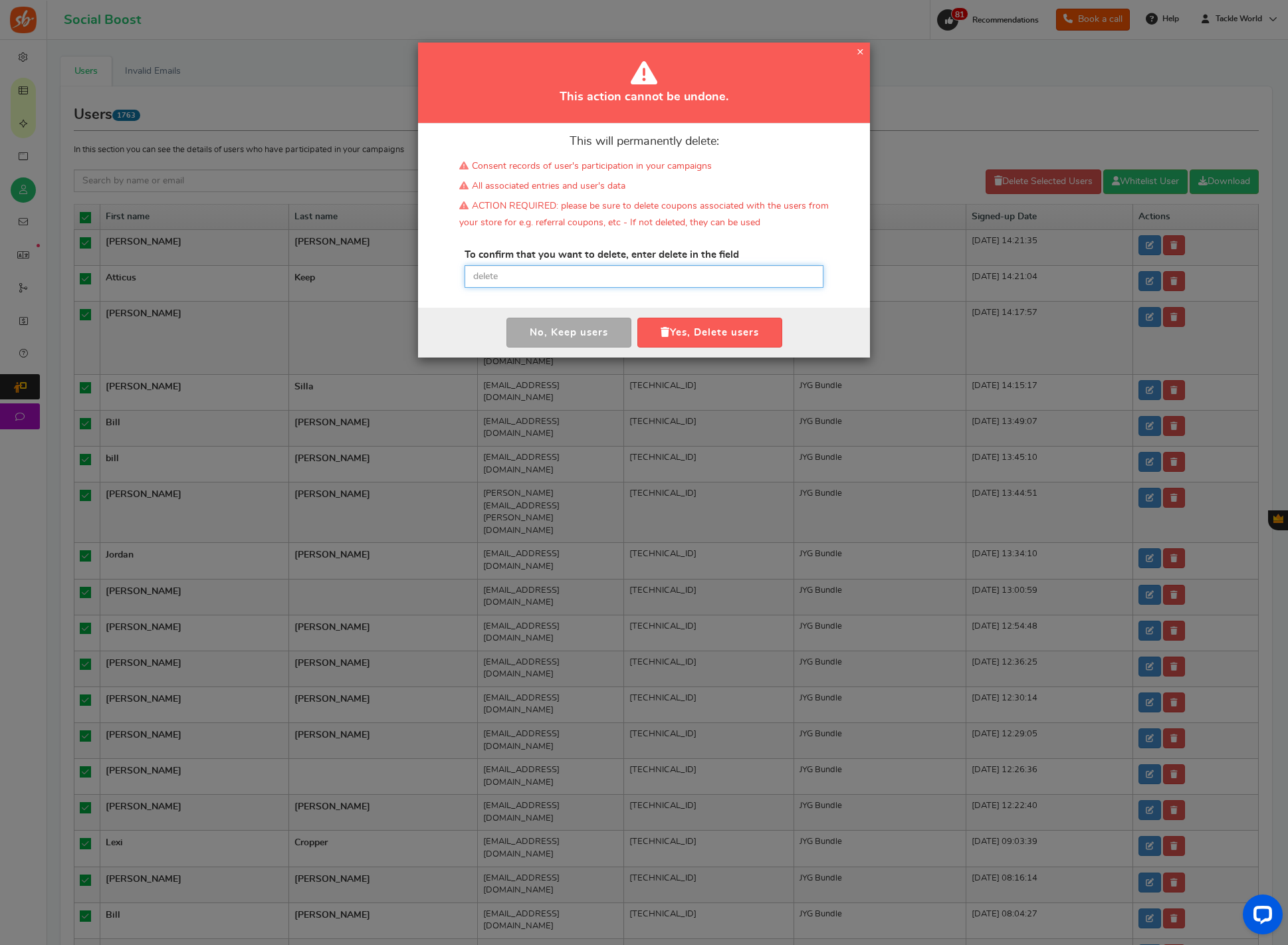
click at [689, 274] on input "text" at bounding box center [644, 276] width 359 height 23
paste input "delete"
type input "delete"
click at [679, 328] on button "Yes, Delete users" at bounding box center [710, 333] width 145 height 30
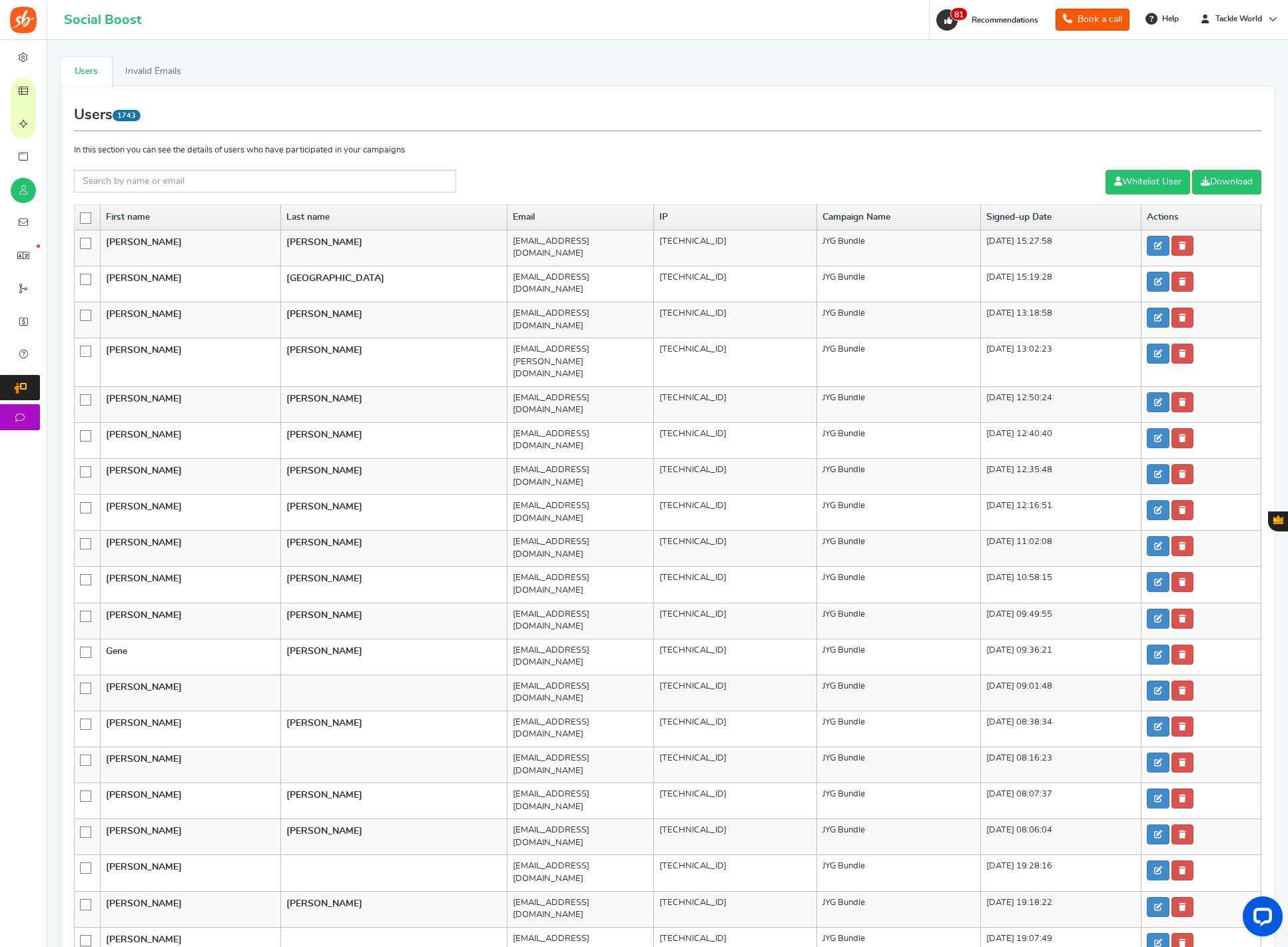
click at [87, 220] on icon at bounding box center [86, 218] width 11 height 11
click at [81, 220] on input "checkbox" at bounding box center [81, 218] width 0 height 9
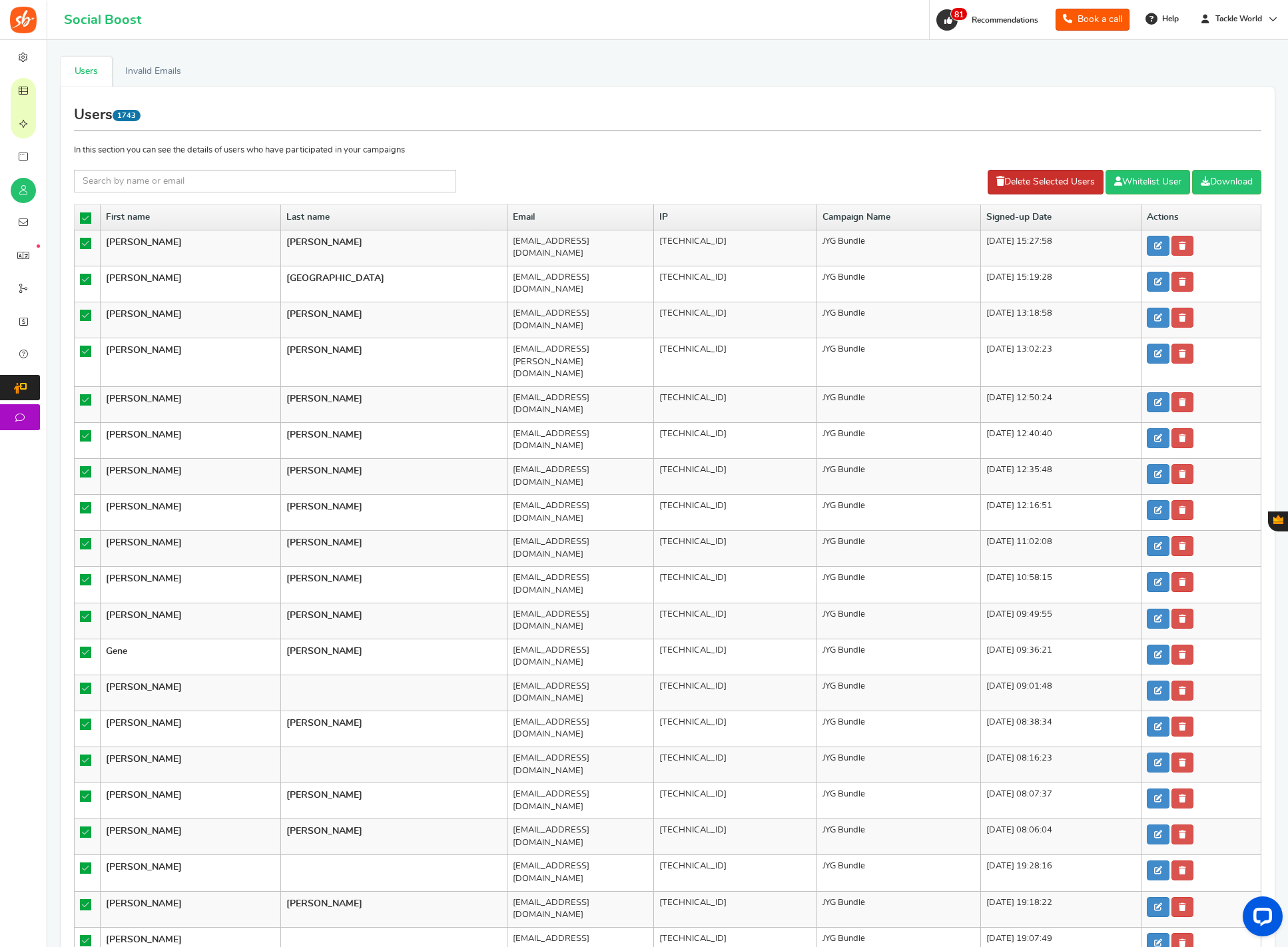
click at [1031, 177] on link "Delete Selected Users" at bounding box center [1045, 182] width 116 height 25
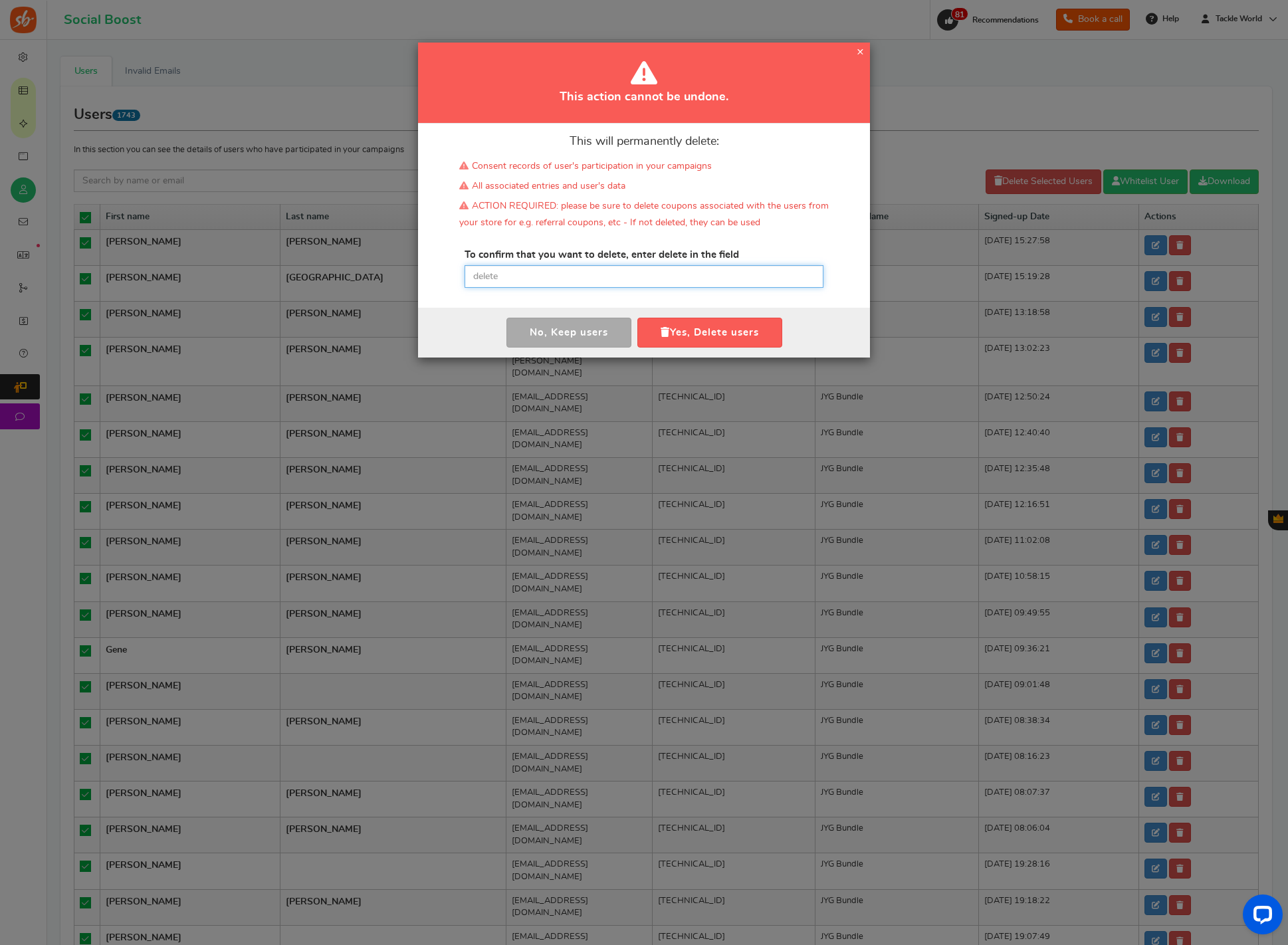
click at [694, 280] on input "text" at bounding box center [644, 276] width 359 height 23
paste input "delete"
type input "delete"
click at [688, 338] on button "Yes, Delete users" at bounding box center [710, 333] width 145 height 30
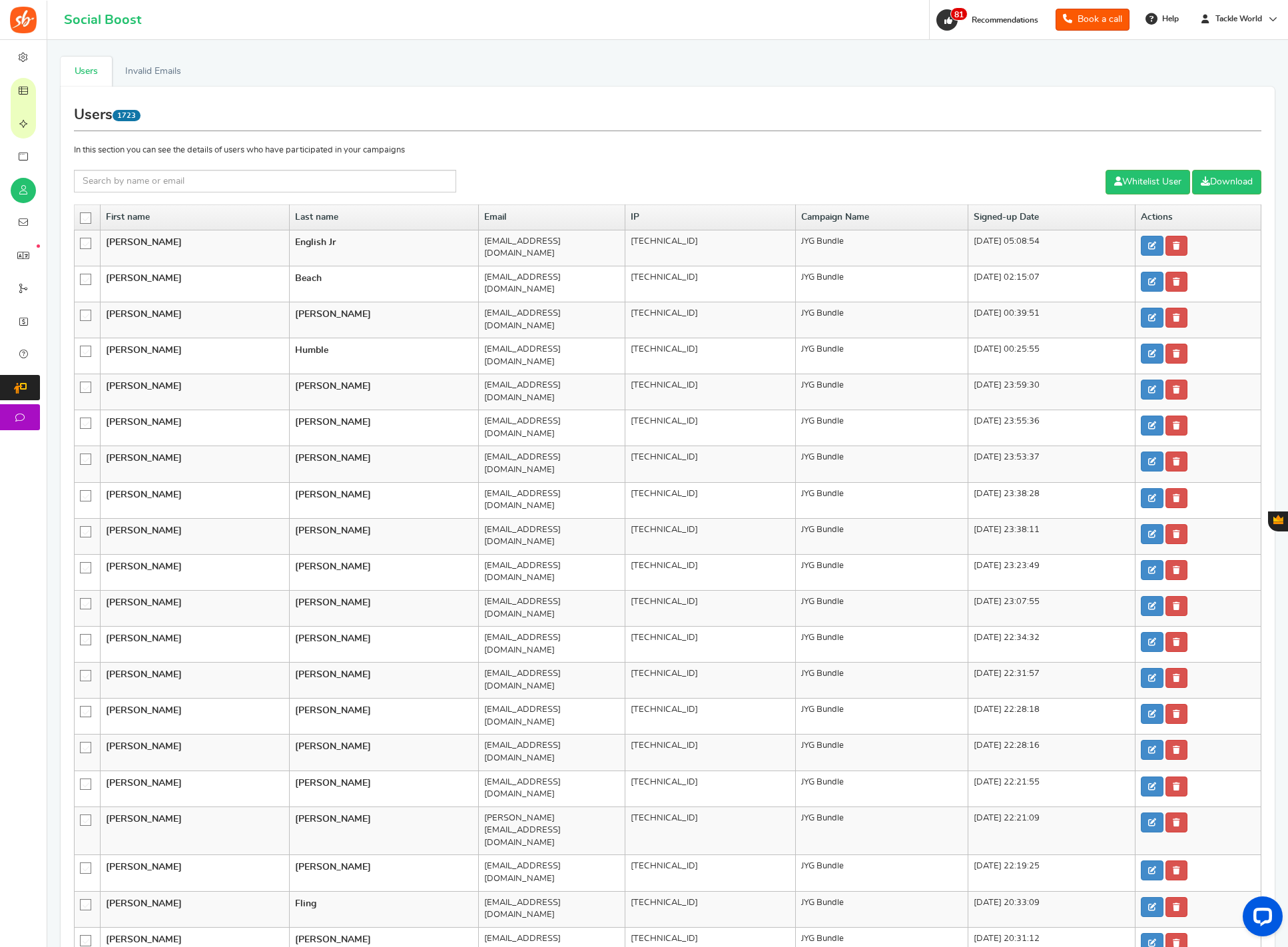
click at [88, 219] on icon at bounding box center [86, 218] width 11 height 11
click at [81, 219] on input "checkbox" at bounding box center [81, 218] width 0 height 9
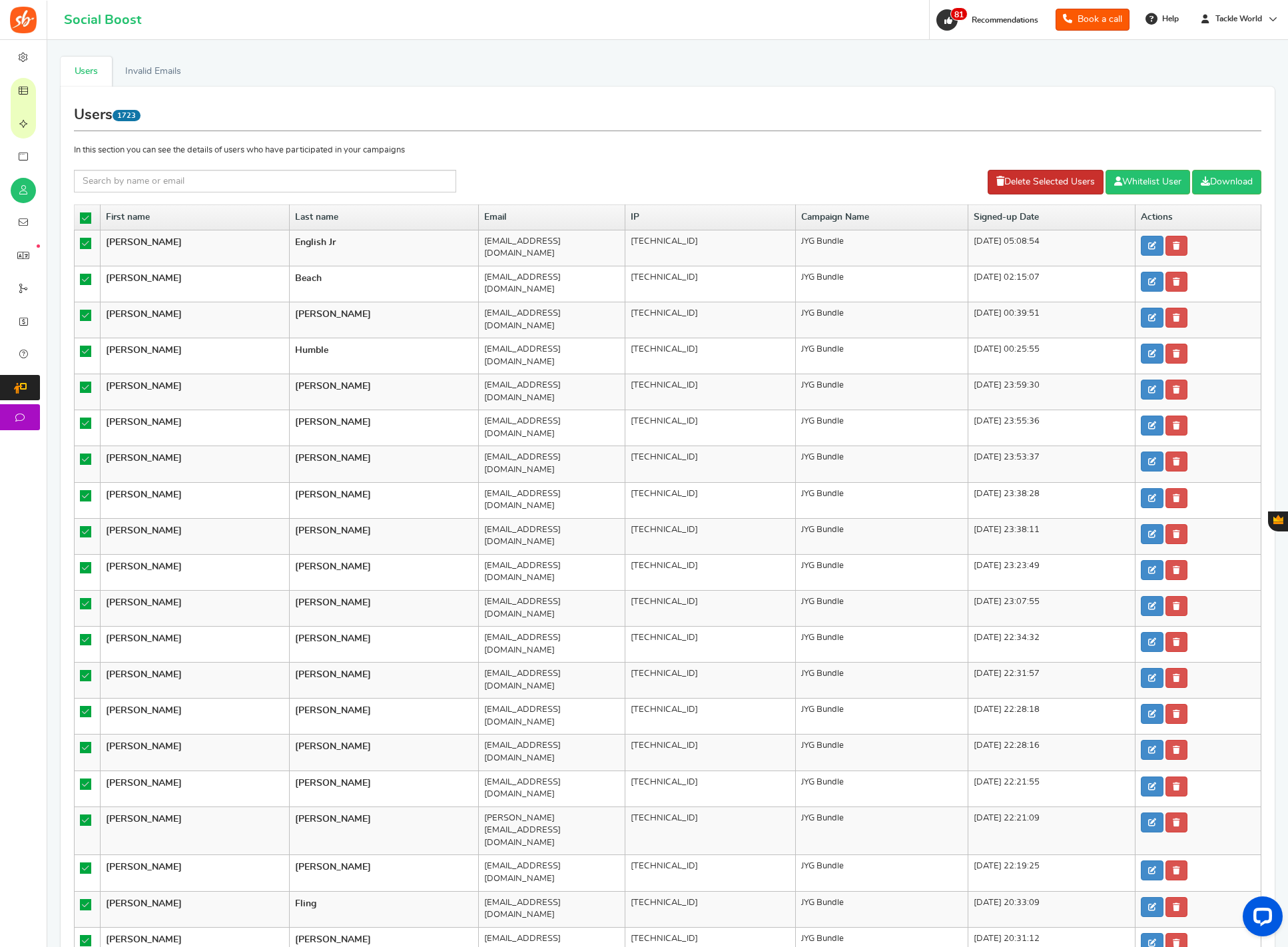
click at [1014, 170] on link "Delete Selected Users" at bounding box center [1045, 182] width 116 height 25
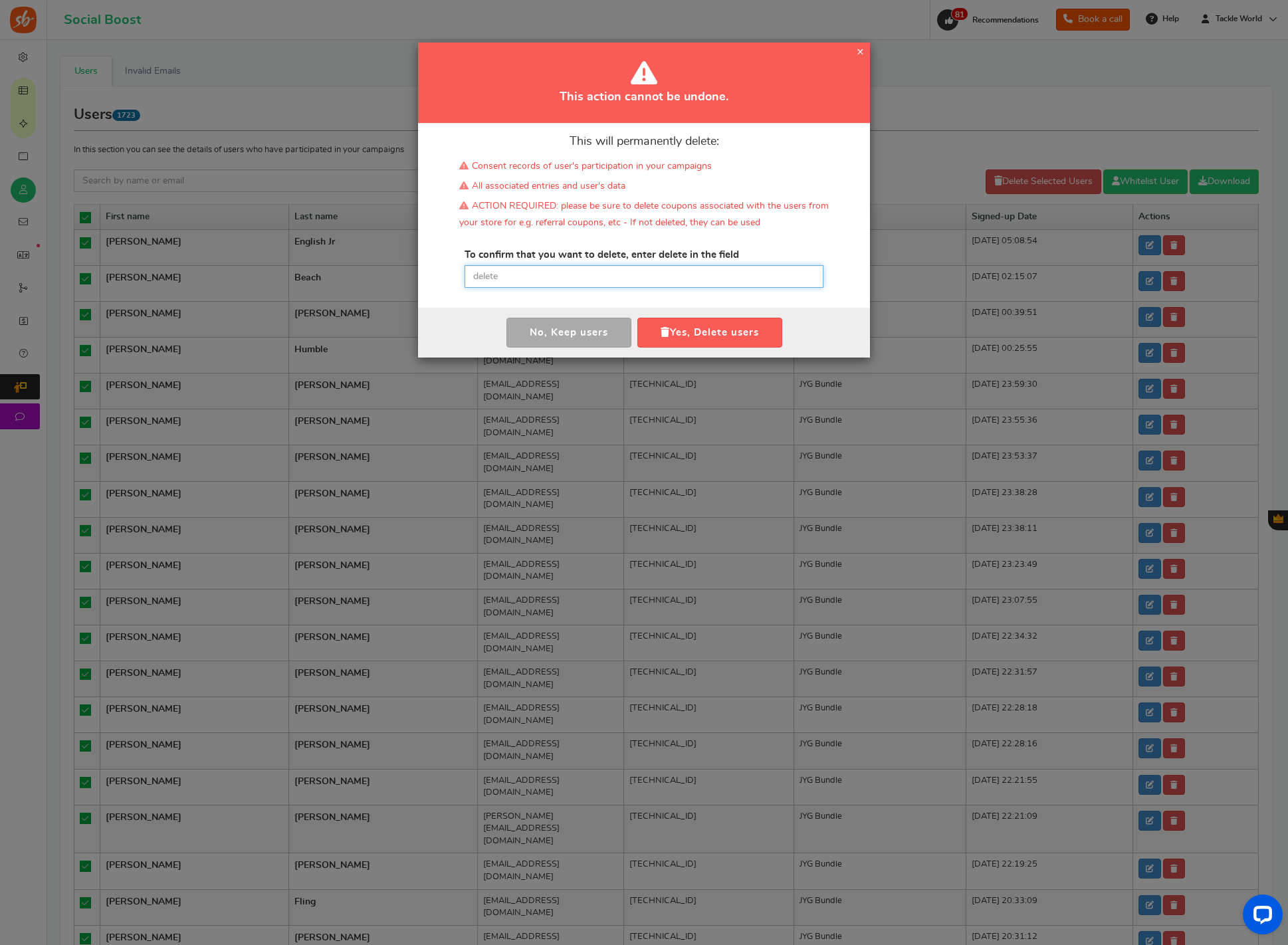
click at [668, 287] on input "text" at bounding box center [644, 276] width 359 height 23
paste input "delete"
click at [667, 333] on button "Yes, Delete users" at bounding box center [710, 333] width 145 height 30
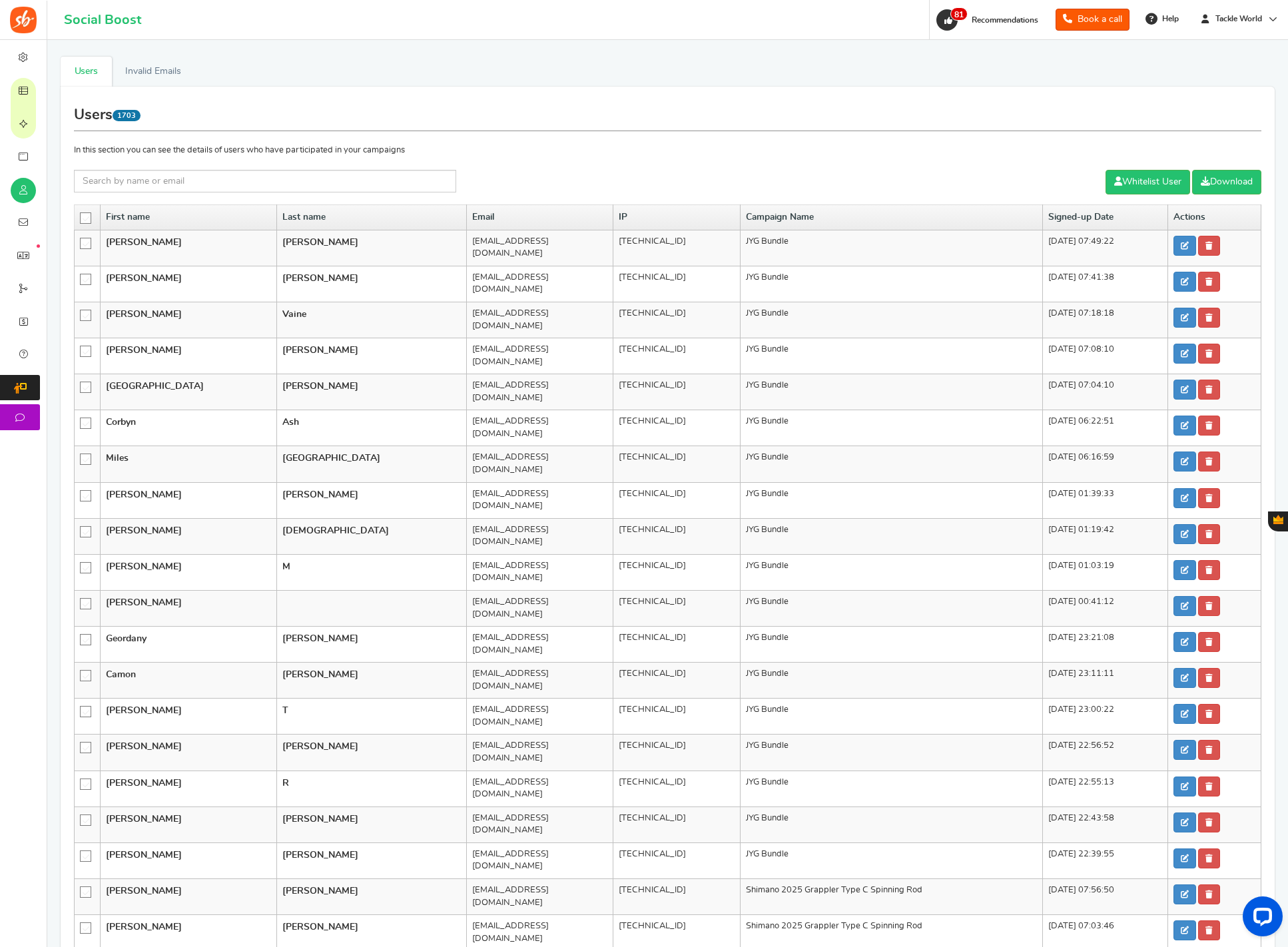
click at [84, 218] on icon at bounding box center [86, 218] width 11 height 11
click at [81, 218] on input "checkbox" at bounding box center [81, 218] width 0 height 9
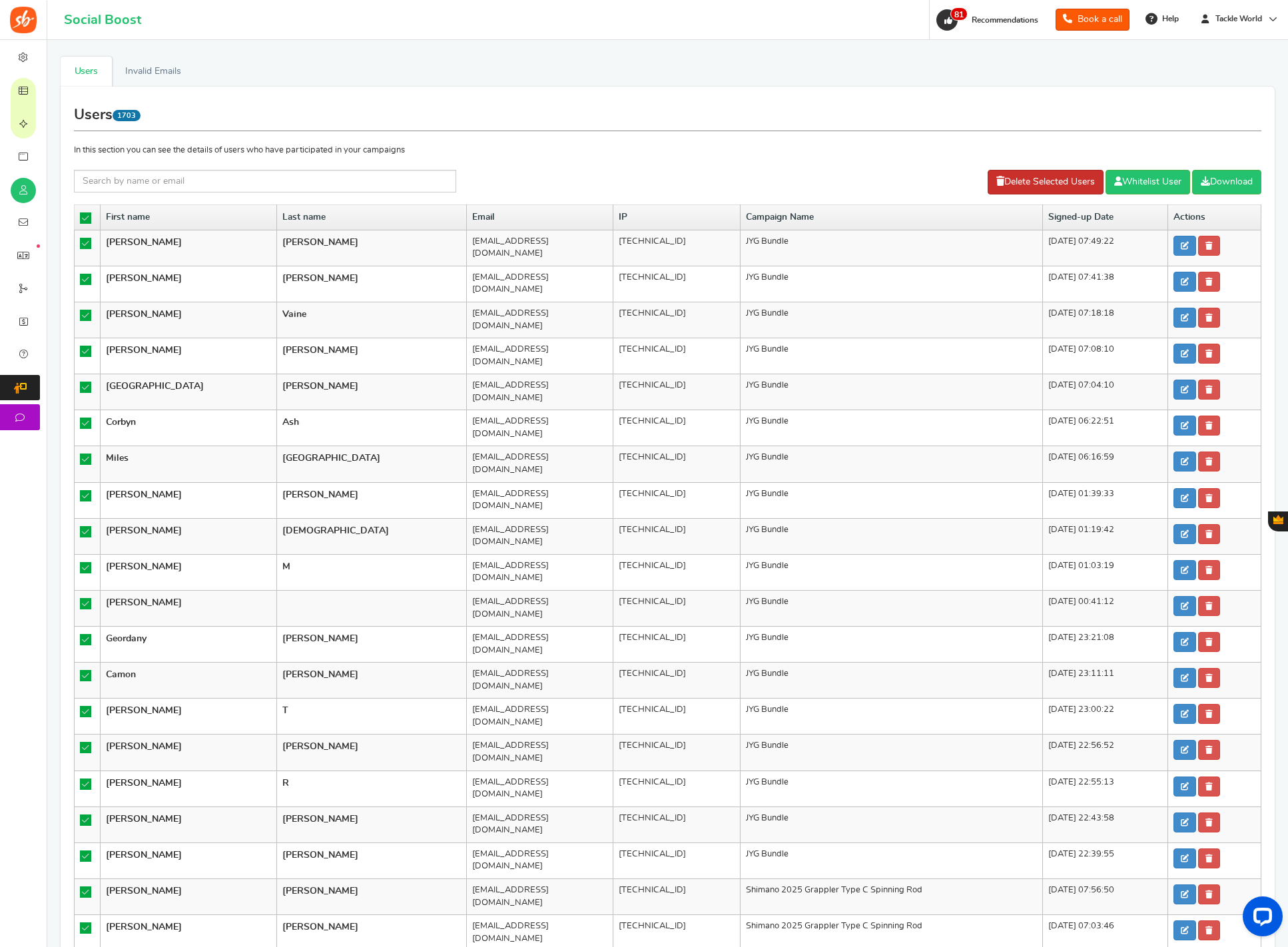
click at [1056, 181] on link "Delete Selected Users" at bounding box center [1045, 182] width 116 height 25
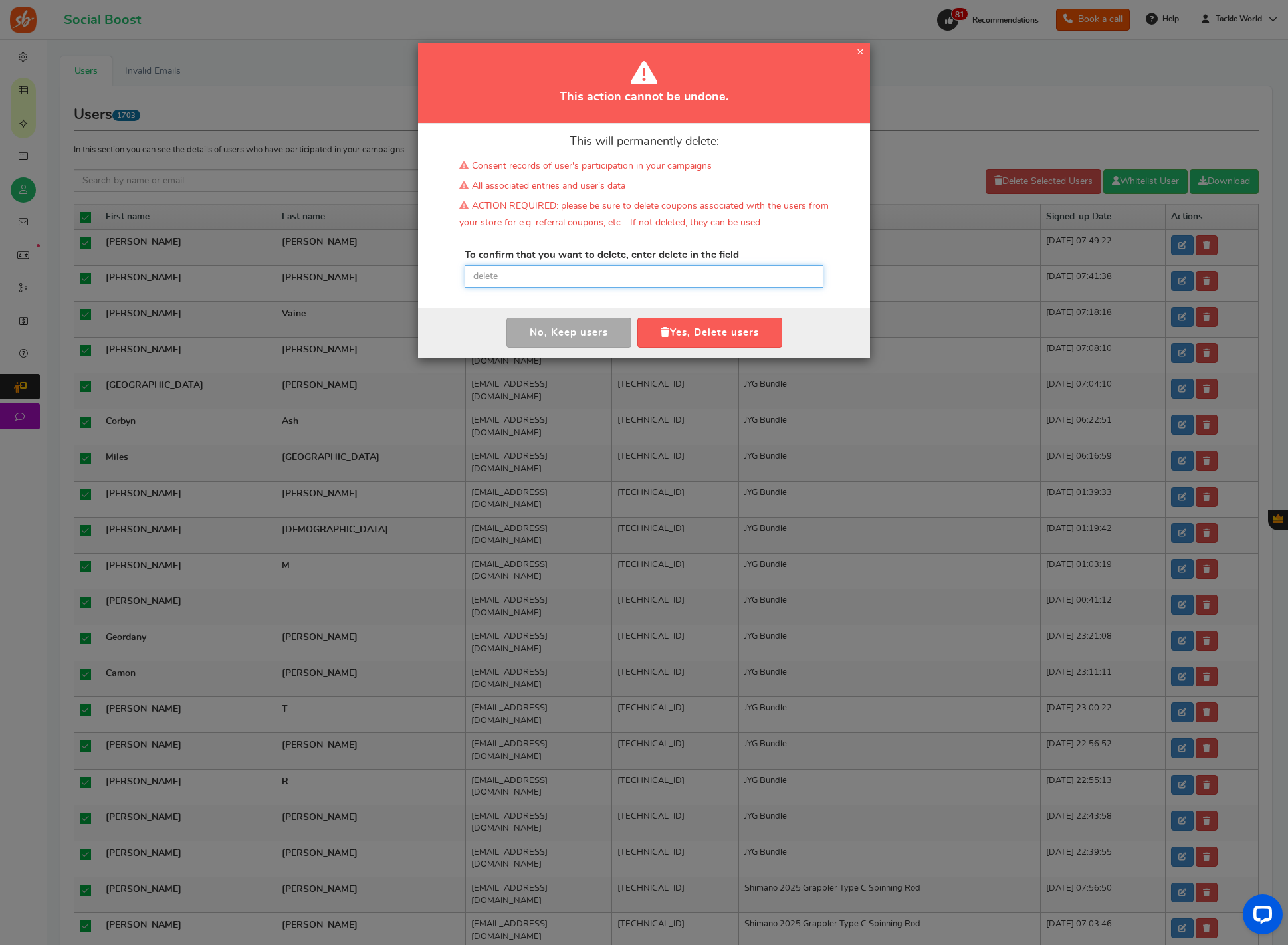
click at [714, 276] on input "text" at bounding box center [644, 276] width 359 height 23
paste input "delete"
type input "delete"
click at [706, 327] on button "Yes, Delete users" at bounding box center [710, 333] width 145 height 30
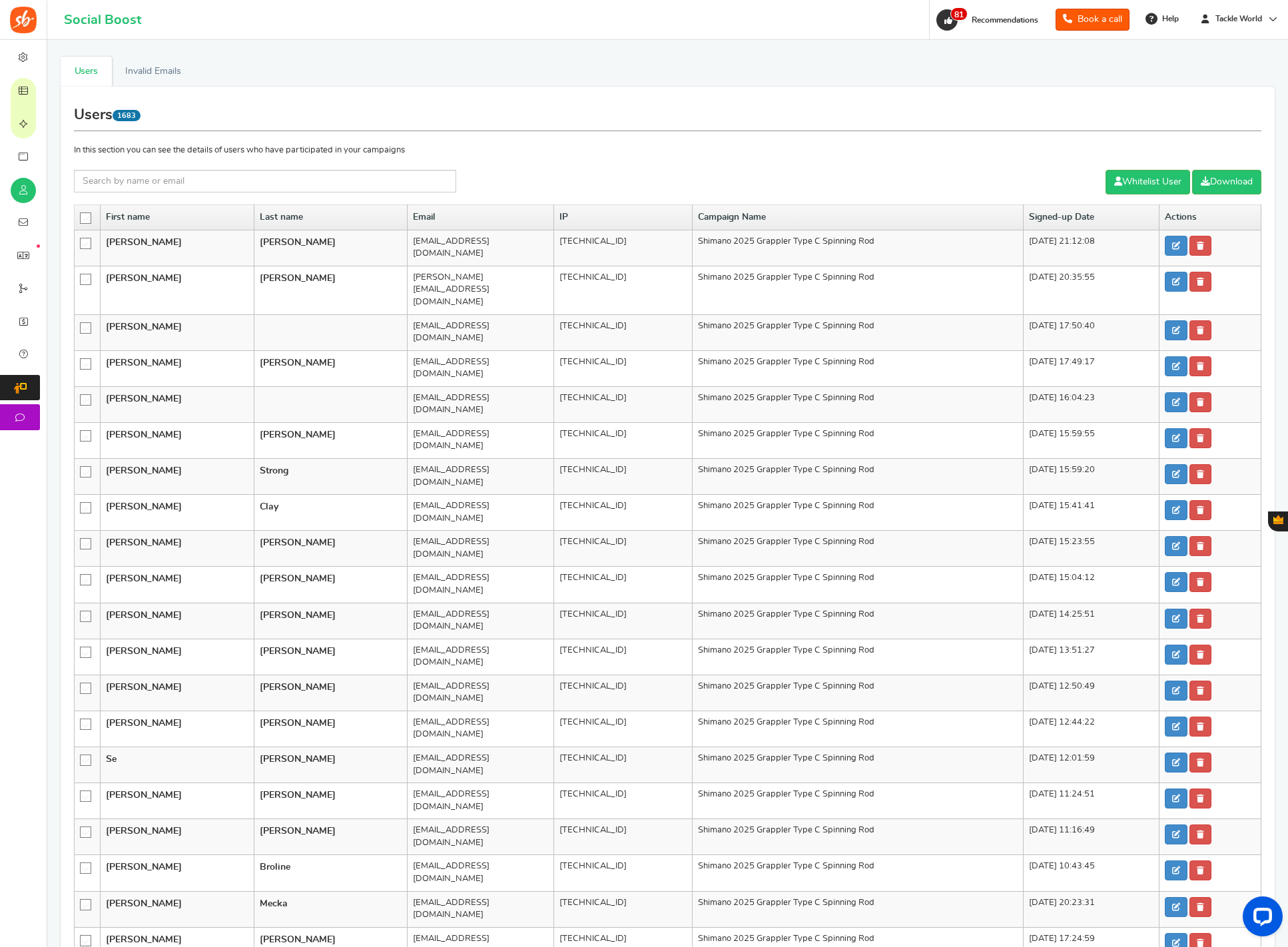
click at [84, 219] on icon at bounding box center [86, 218] width 11 height 11
click at [81, 219] on input "checkbox" at bounding box center [81, 218] width 0 height 9
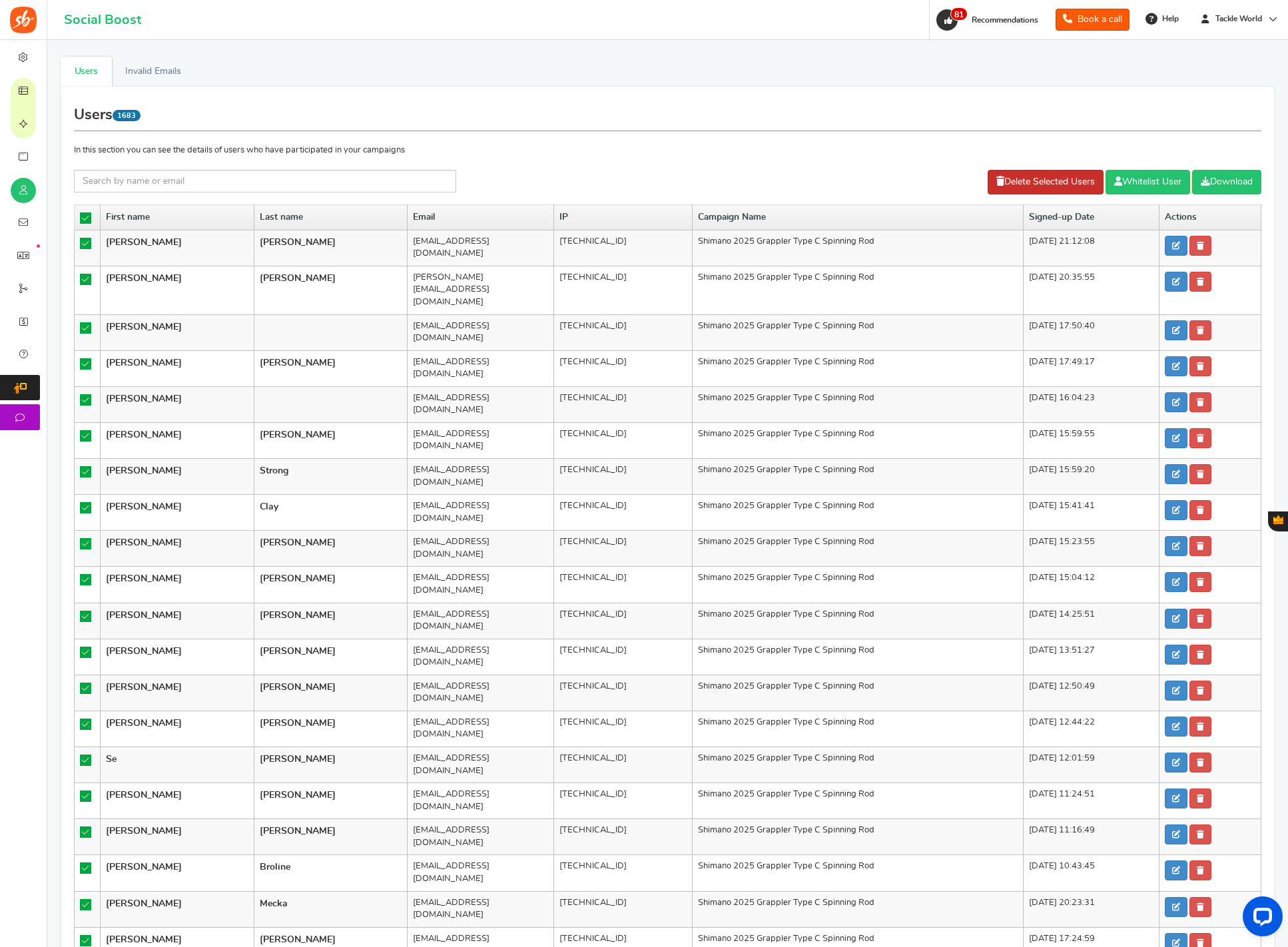
click at [1069, 184] on link "Delete Selected Users" at bounding box center [1045, 182] width 116 height 25
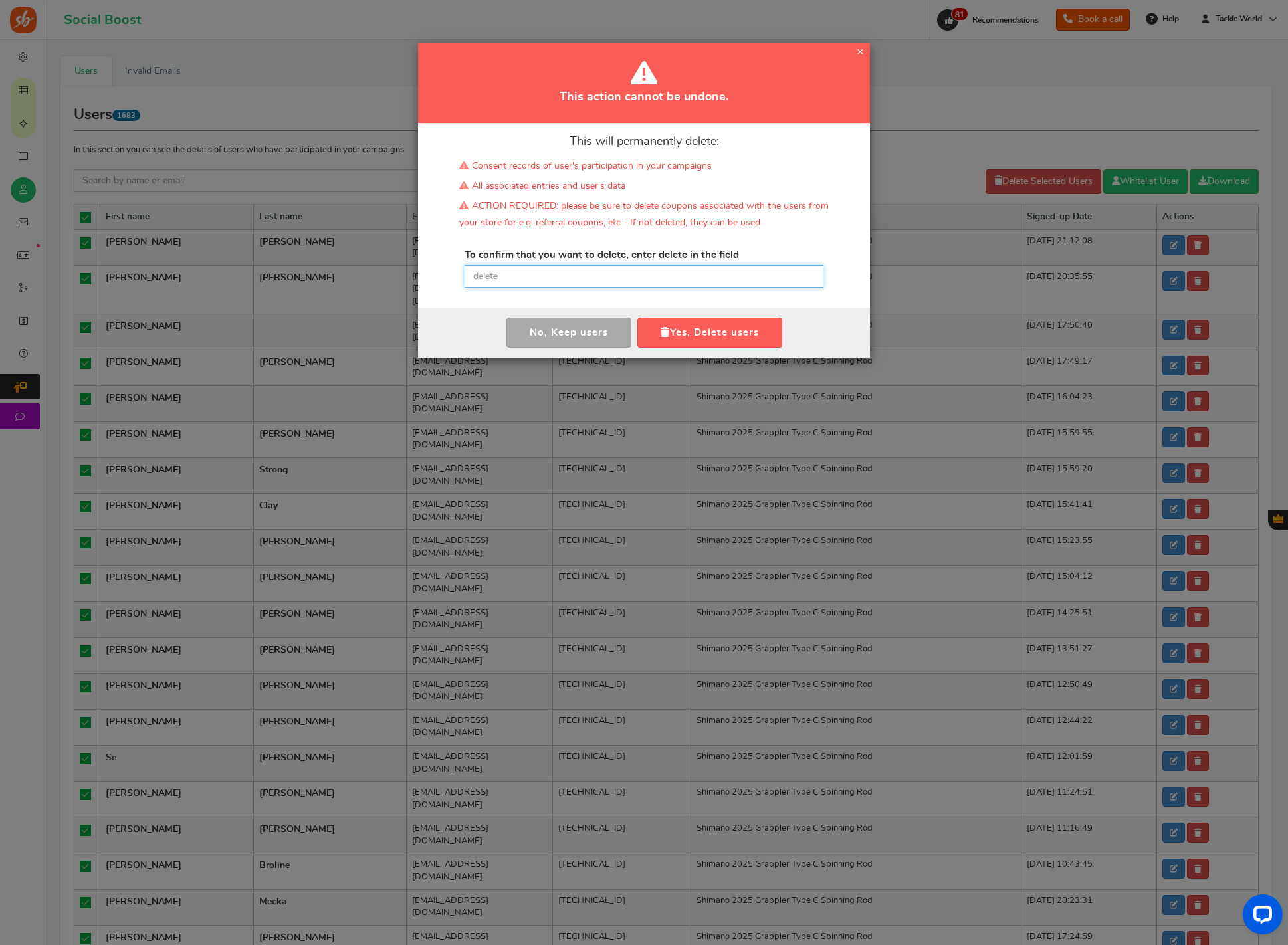
click at [697, 275] on input "text" at bounding box center [644, 276] width 359 height 23
paste input "delete"
type input "delete"
click at [689, 335] on button "Yes, Delete users" at bounding box center [710, 333] width 145 height 30
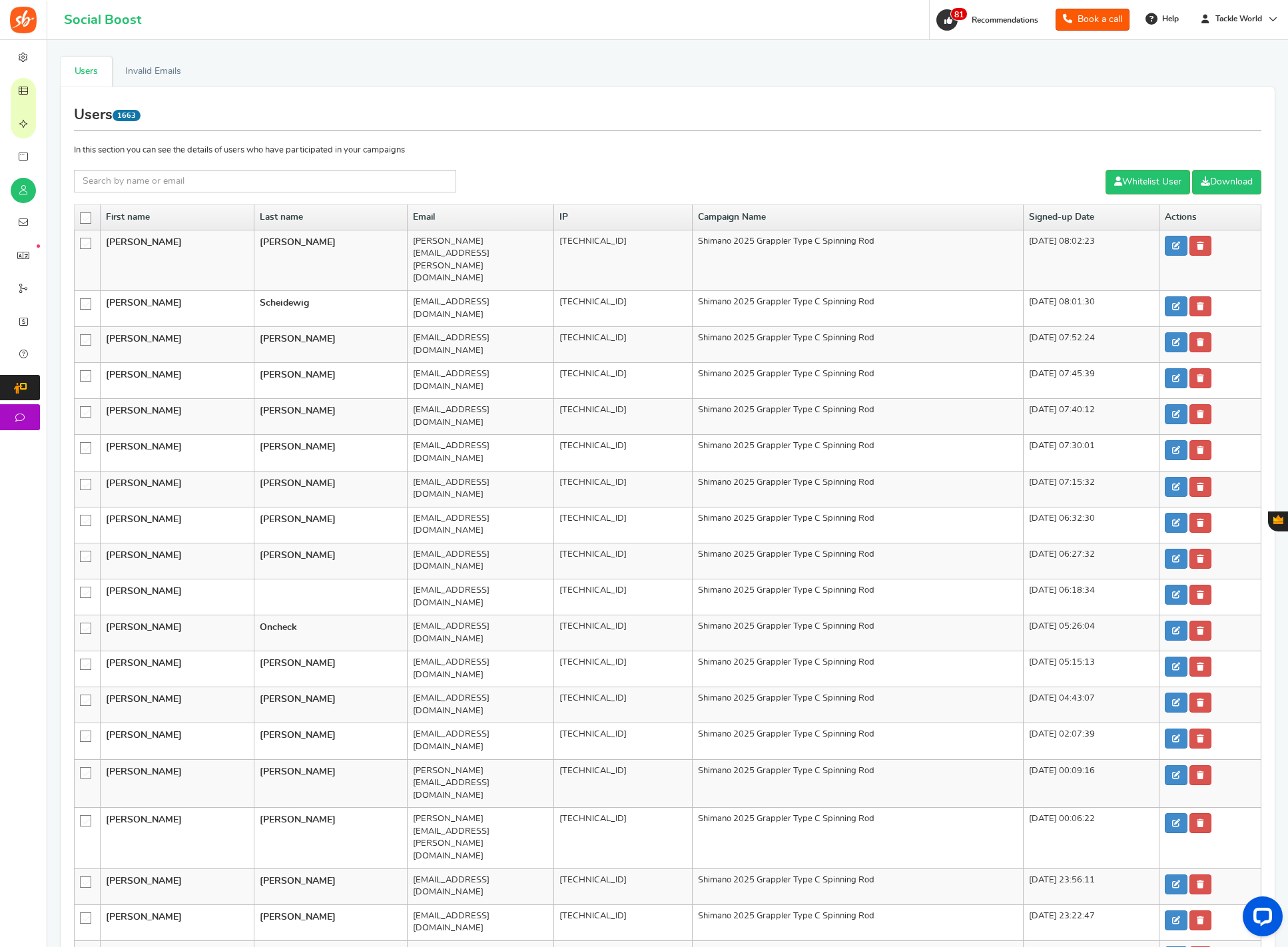
click at [81, 215] on icon at bounding box center [86, 218] width 11 height 11
click at [81, 215] on input "checkbox" at bounding box center [81, 218] width 0 height 9
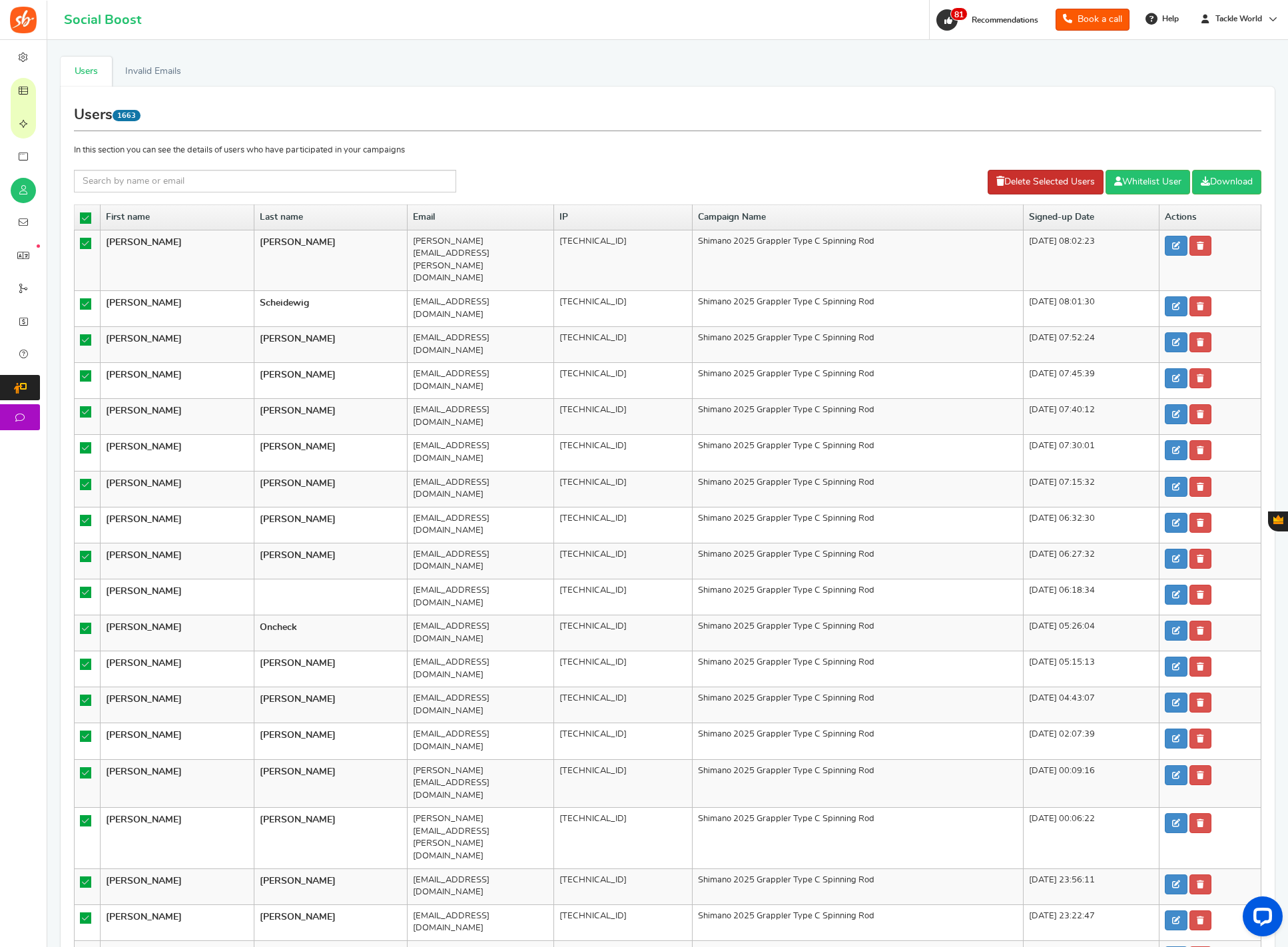
click at [1002, 185] on link "Delete Selected Users" at bounding box center [1045, 182] width 116 height 25
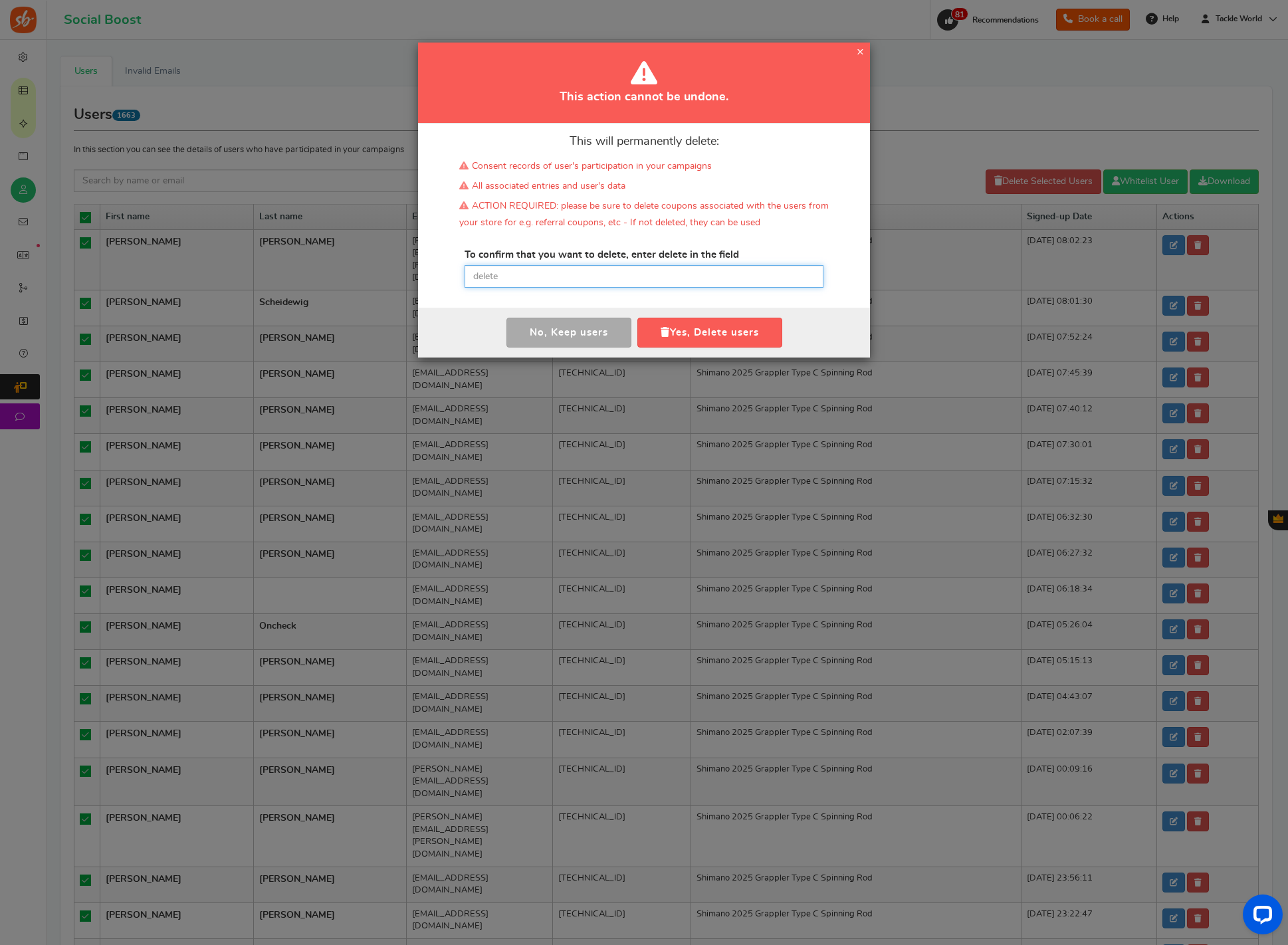
click at [711, 278] on input "text" at bounding box center [644, 276] width 359 height 23
paste input "delete"
type input "delete"
click at [711, 327] on button "Yes, Delete users" at bounding box center [710, 333] width 145 height 30
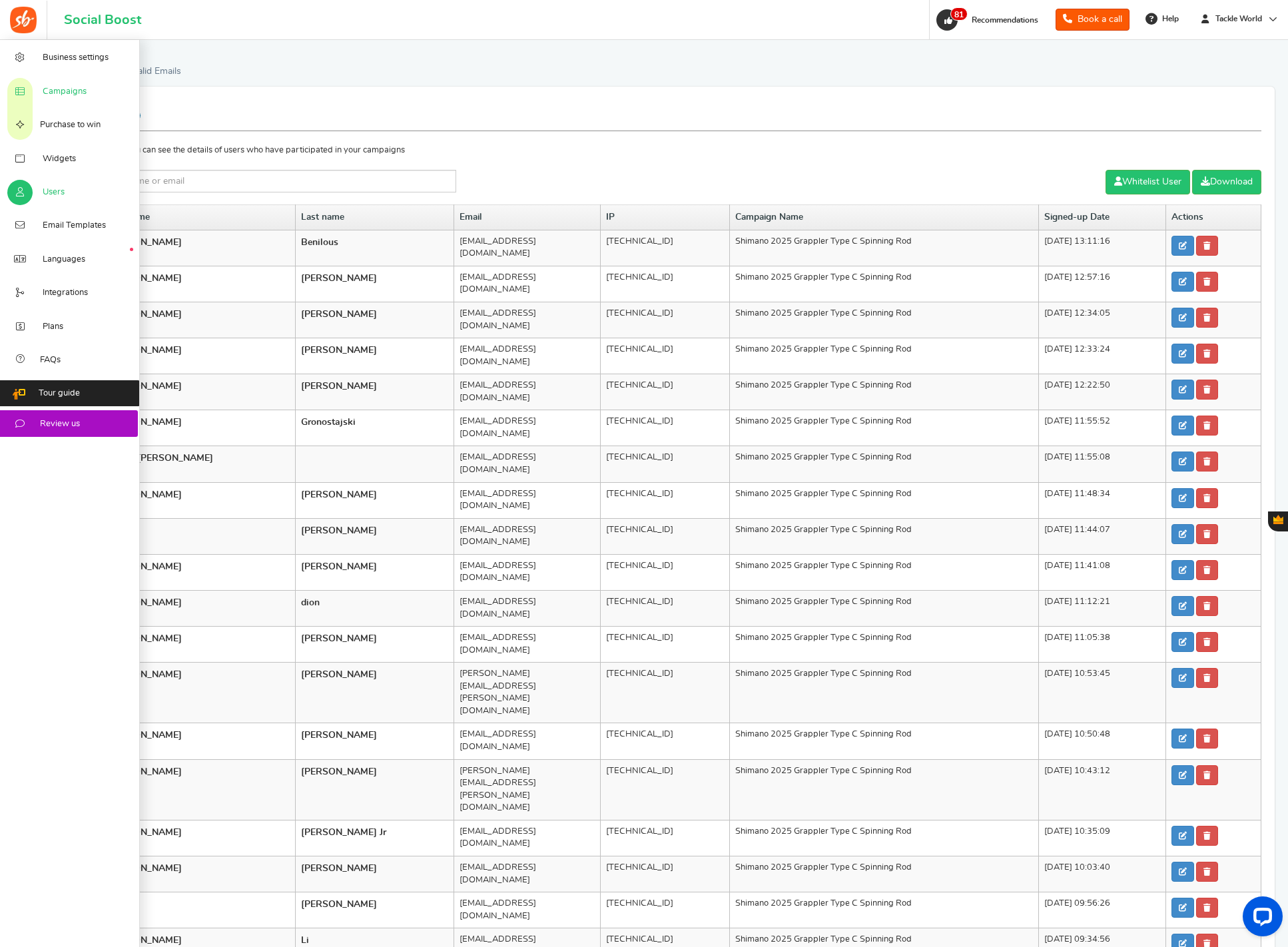
click at [55, 100] on link "Campaigns" at bounding box center [70, 90] width 140 height 33
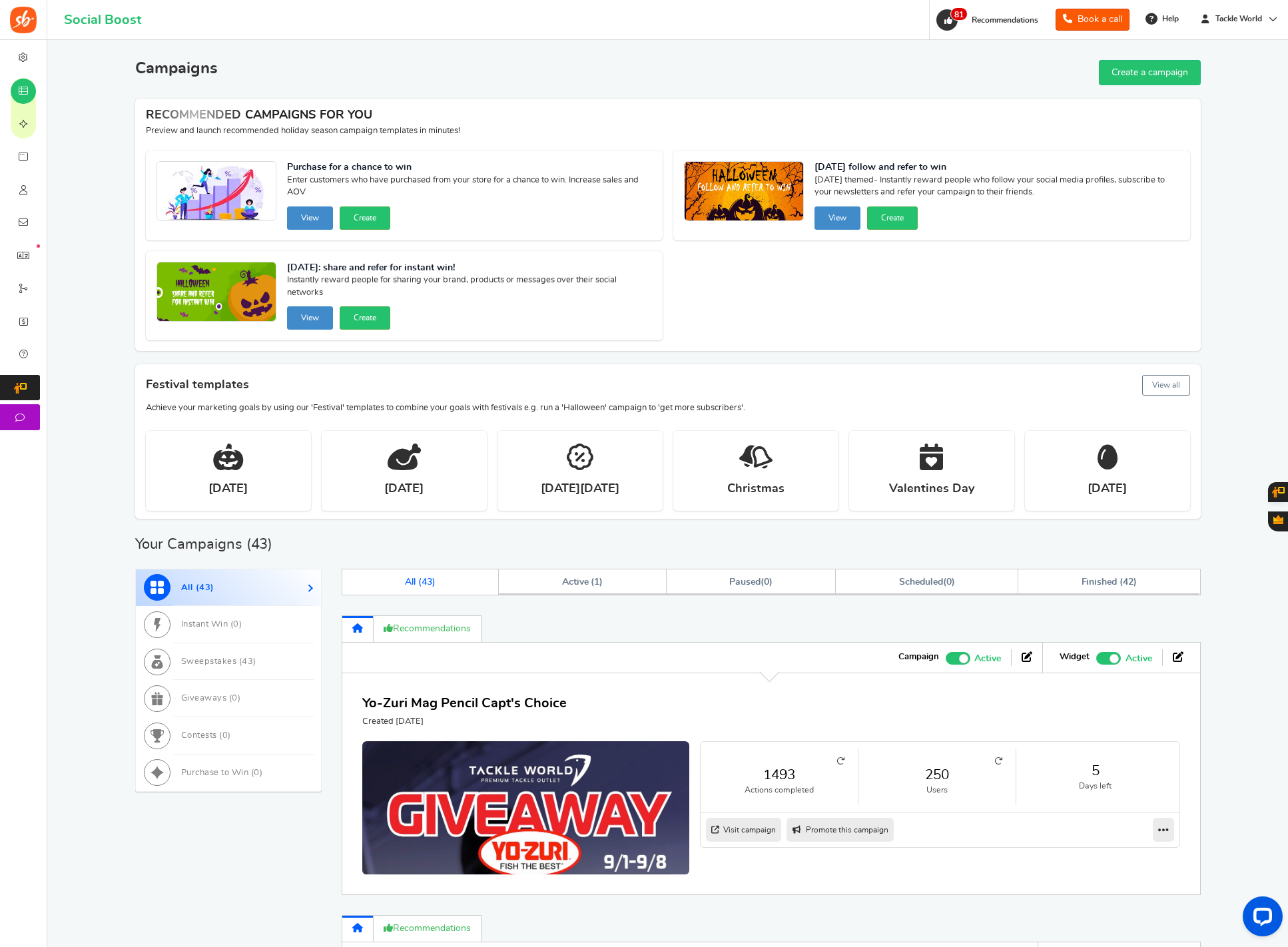
click at [999, 762] on icon at bounding box center [998, 761] width 8 height 8
